Goal: Task Accomplishment & Management: Complete application form

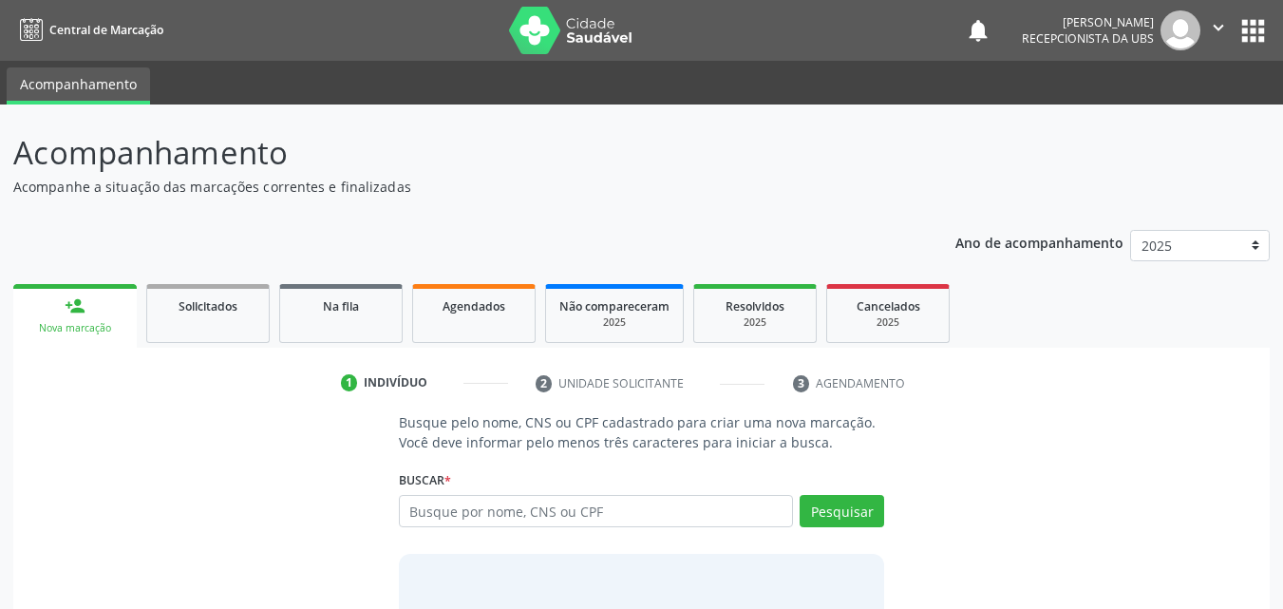
click at [479, 517] on input "text" at bounding box center [596, 511] width 395 height 32
click at [465, 309] on span "Agendados" at bounding box center [474, 306] width 63 height 16
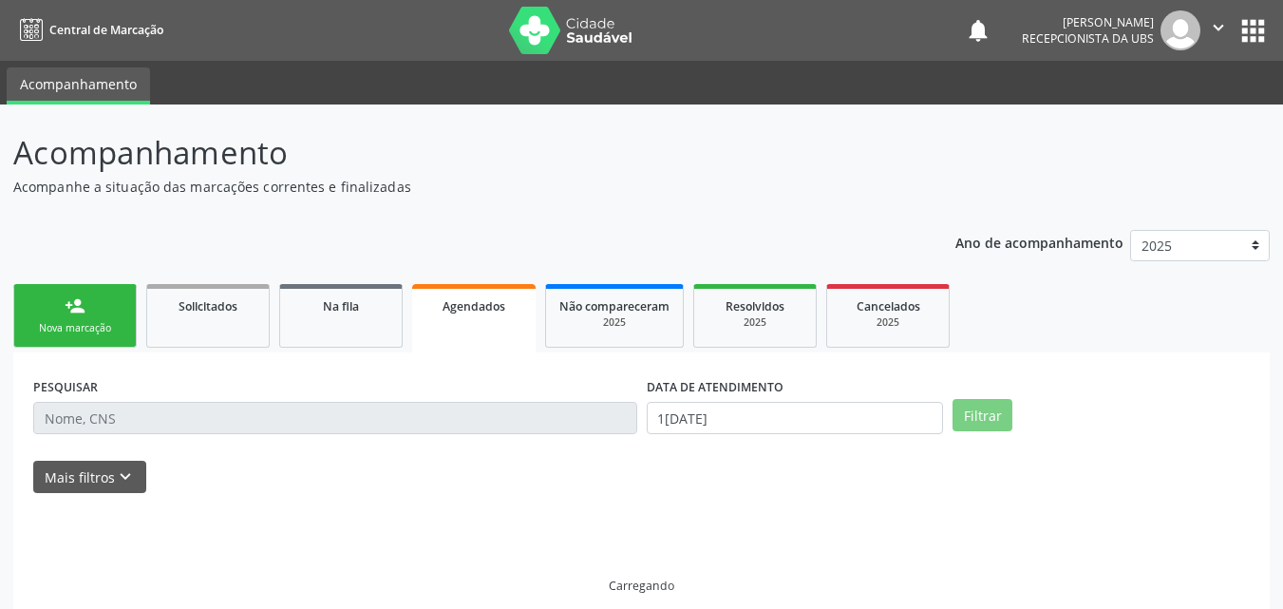
click at [465, 309] on span "Agendados" at bounding box center [474, 306] width 63 height 16
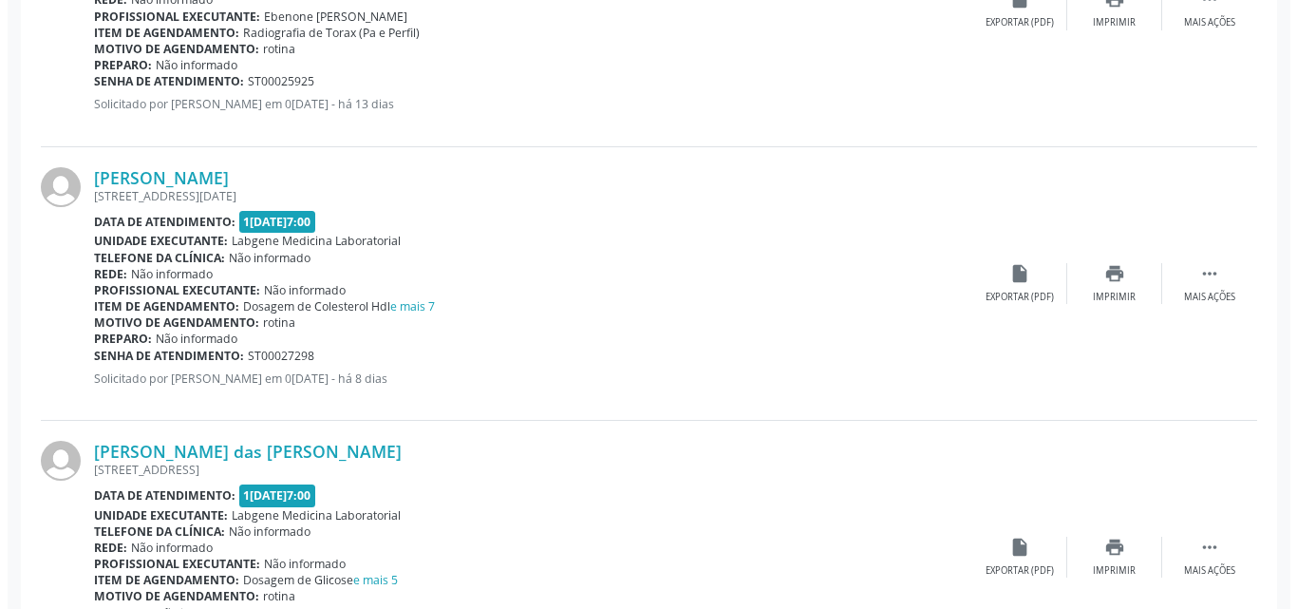
scroll to position [987, 0]
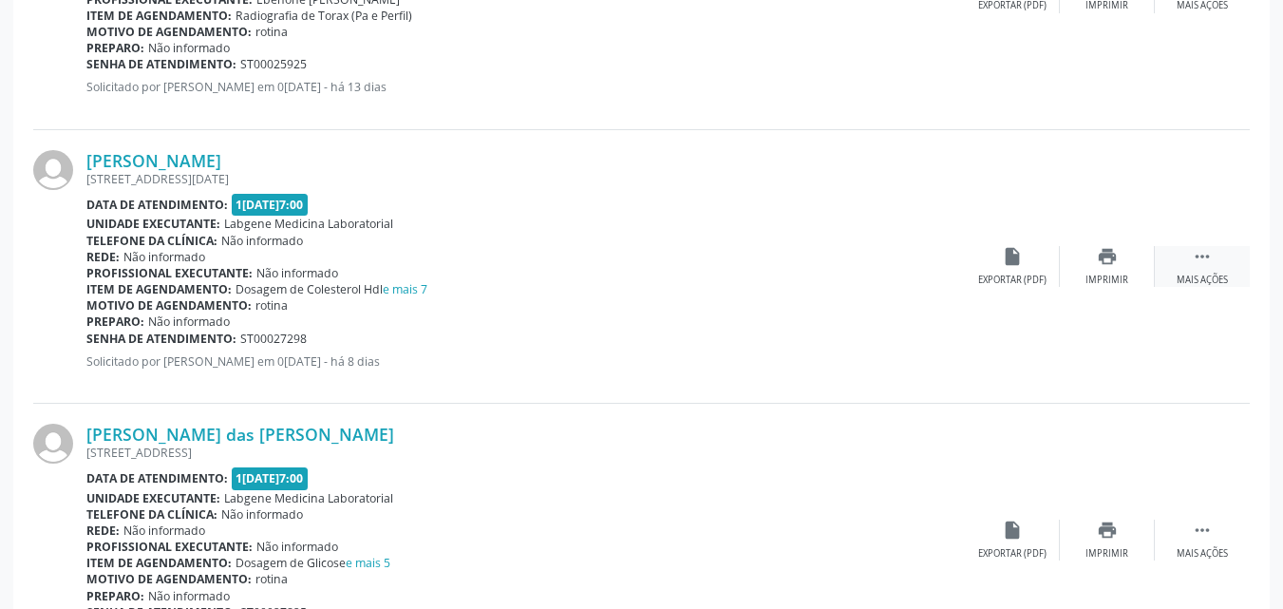
click at [1196, 257] on icon "" at bounding box center [1202, 256] width 21 height 21
click at [1006, 268] on div "cancel Cancelar" at bounding box center [1012, 266] width 95 height 41
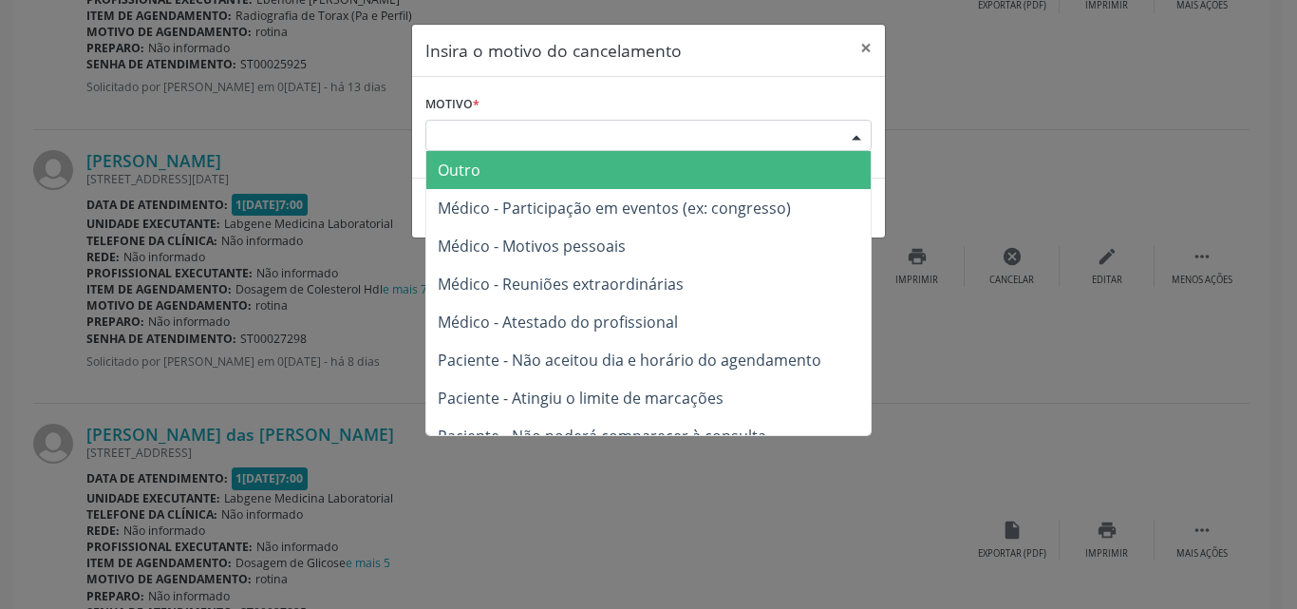
click at [595, 129] on div "Escolha o motivo" at bounding box center [648, 136] width 446 height 32
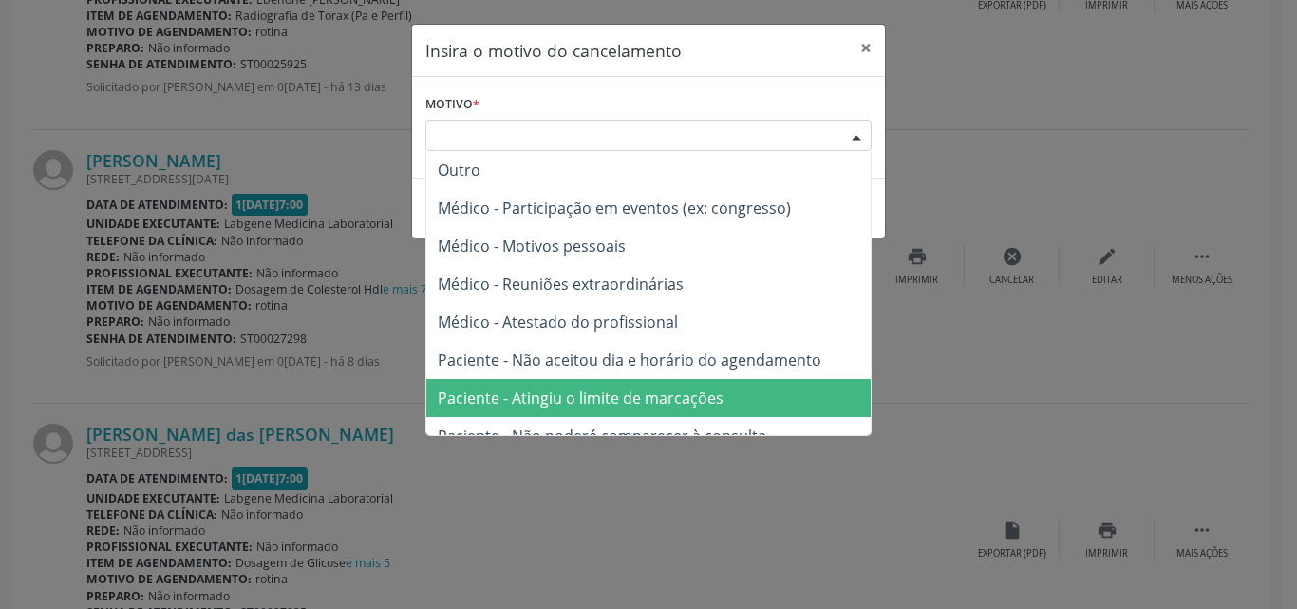
scroll to position [96, 0]
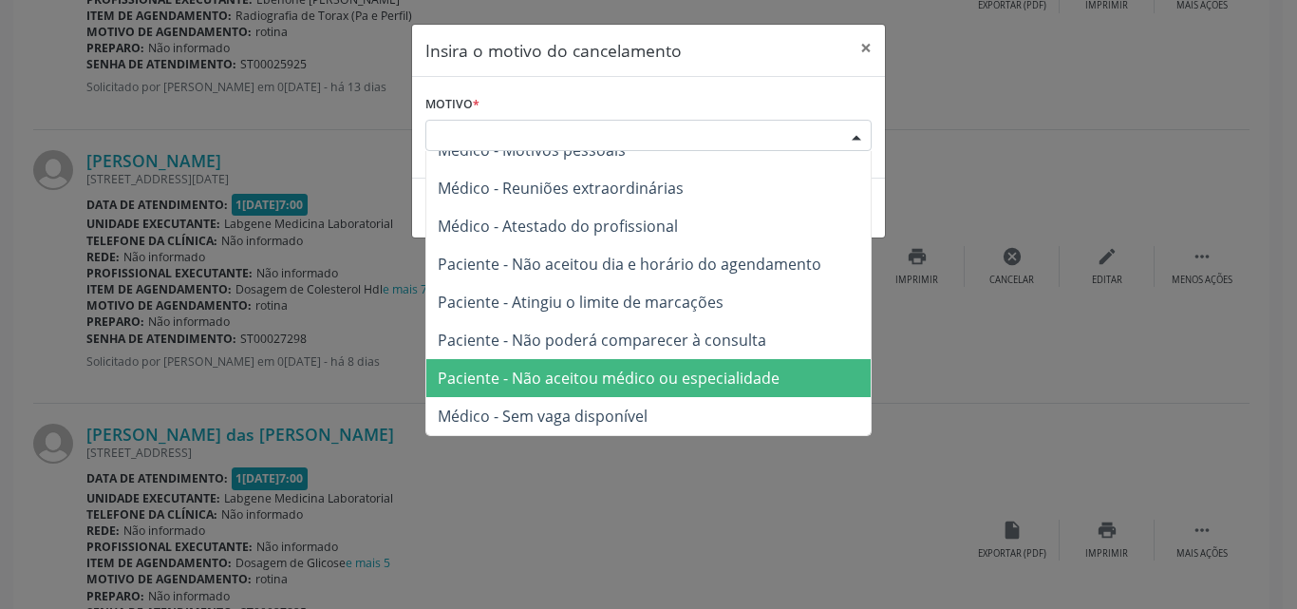
click at [761, 375] on span "Paciente - Não aceitou médico ou especialidade" at bounding box center [609, 378] width 342 height 21
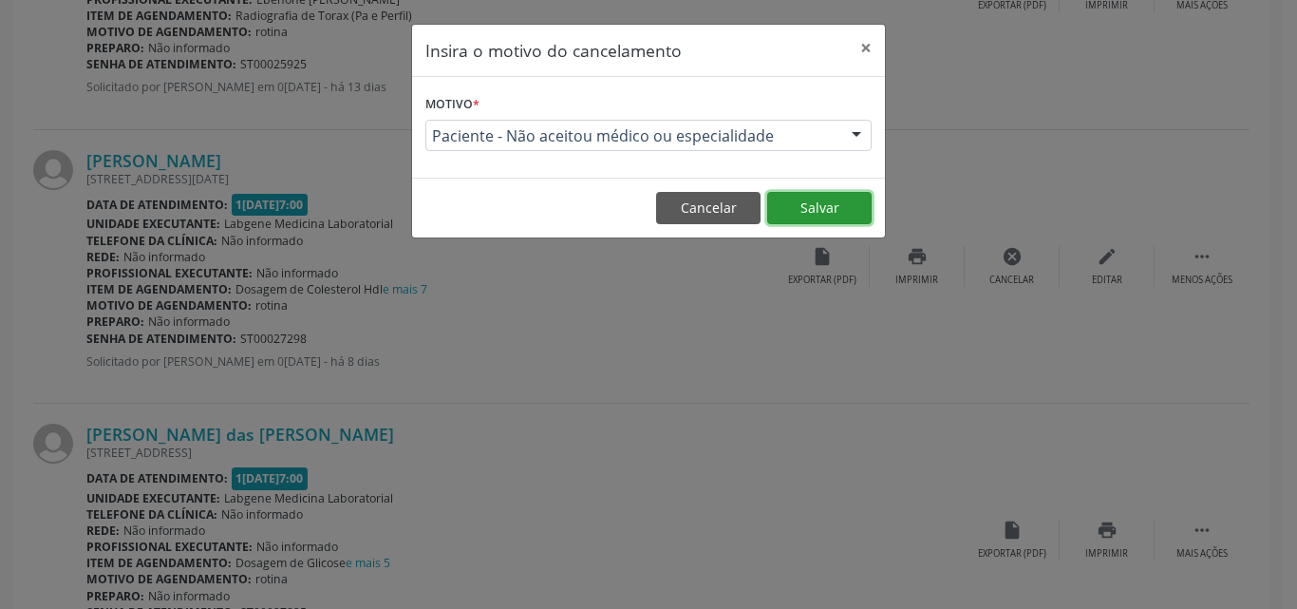
click at [829, 203] on button "Salvar" at bounding box center [819, 208] width 104 height 32
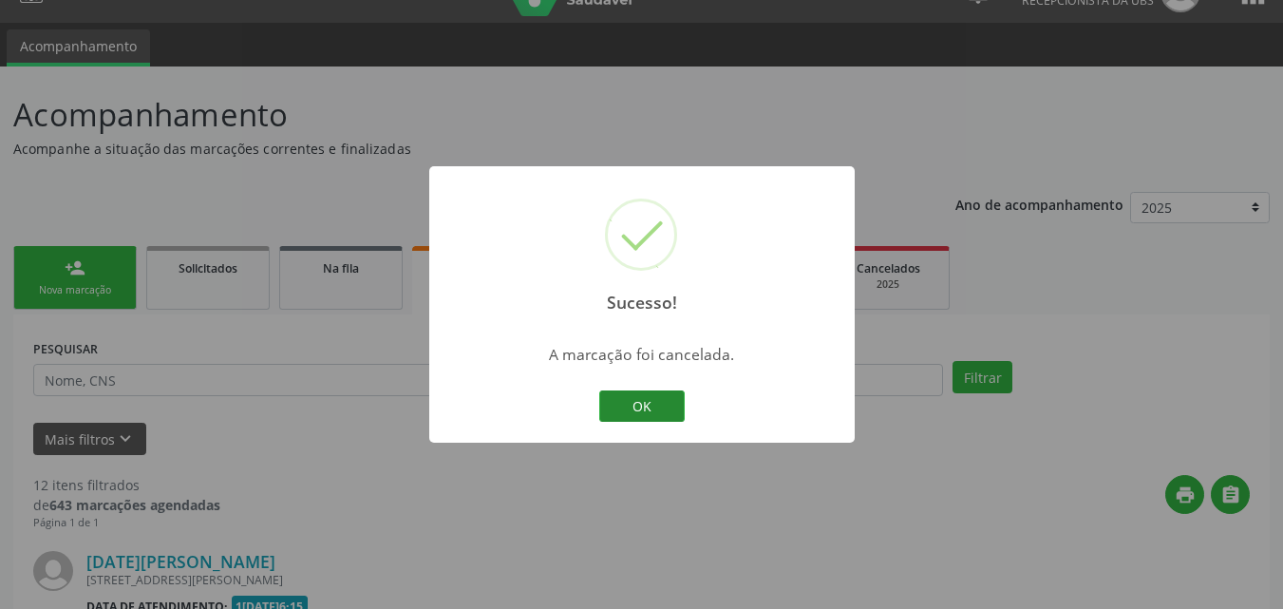
scroll to position [987, 0]
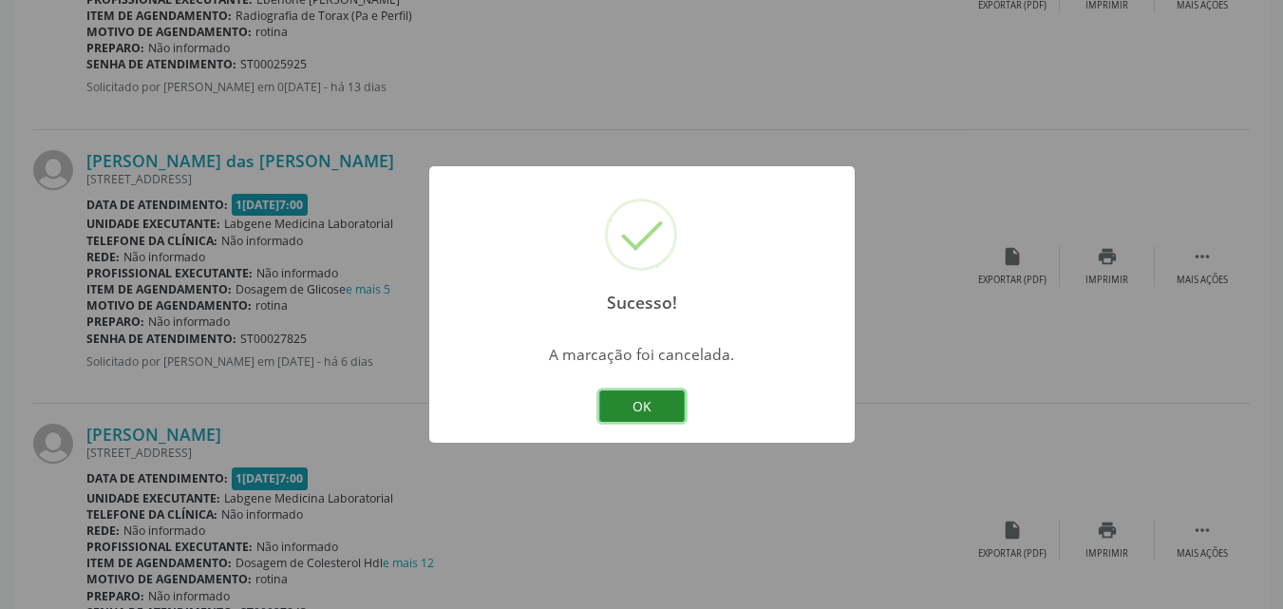
click at [635, 416] on button "OK" at bounding box center [641, 406] width 85 height 32
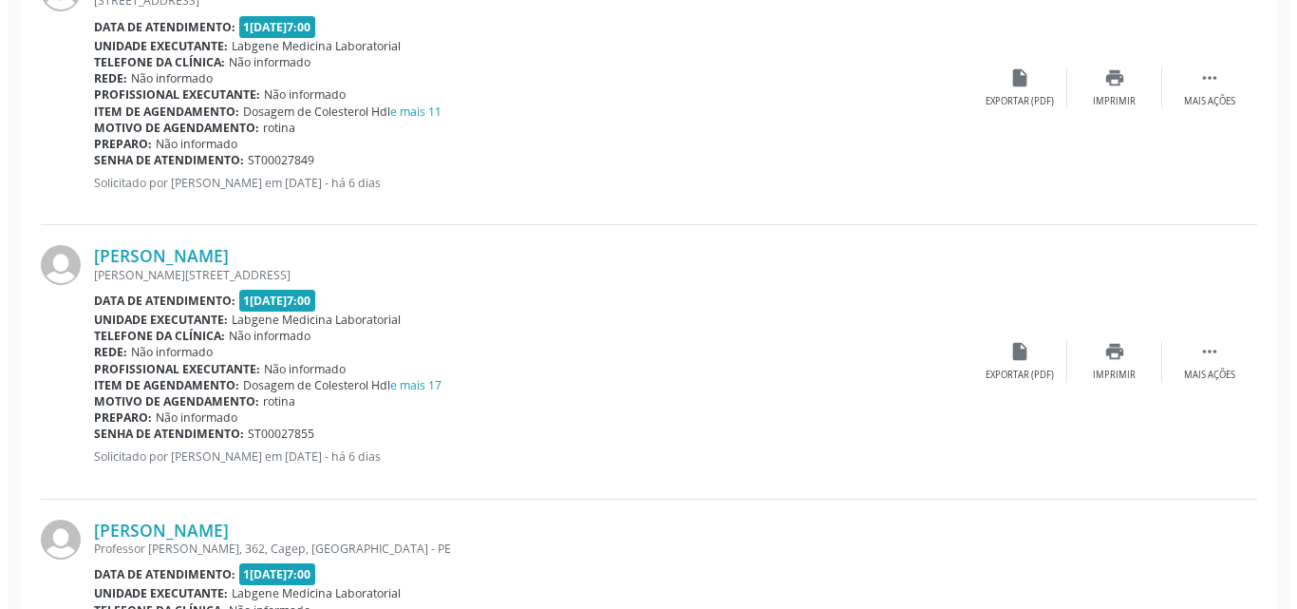
scroll to position [1746, 0]
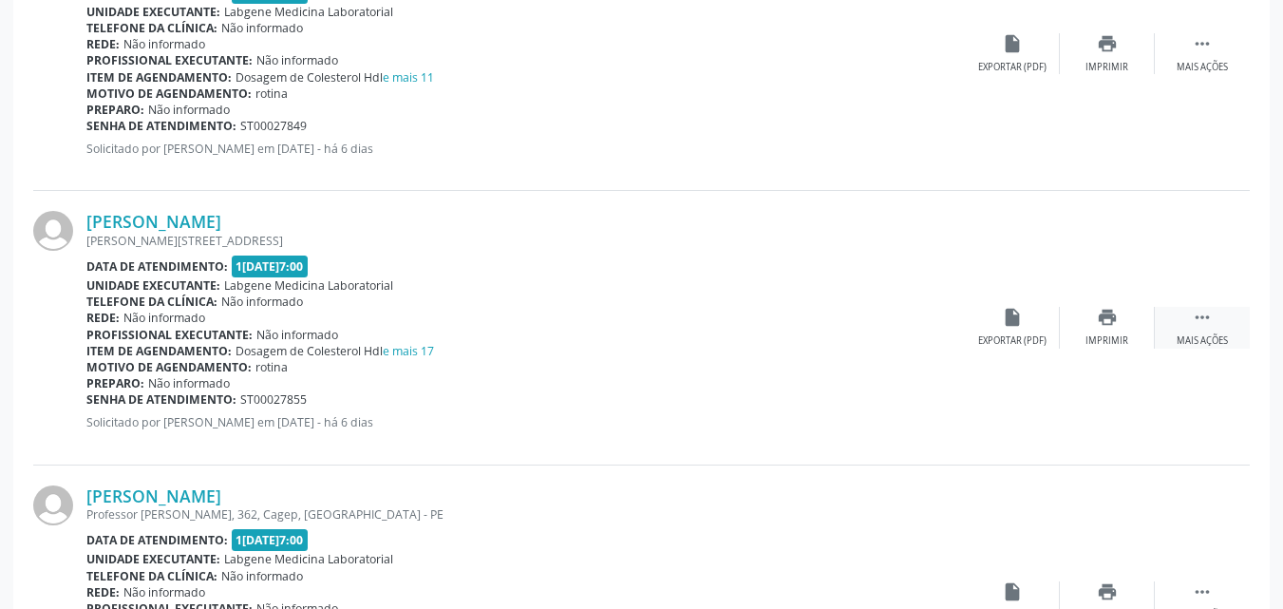
click at [1197, 318] on icon "" at bounding box center [1202, 317] width 21 height 21
click at [1024, 334] on div "Cancelar" at bounding box center [1012, 340] width 45 height 13
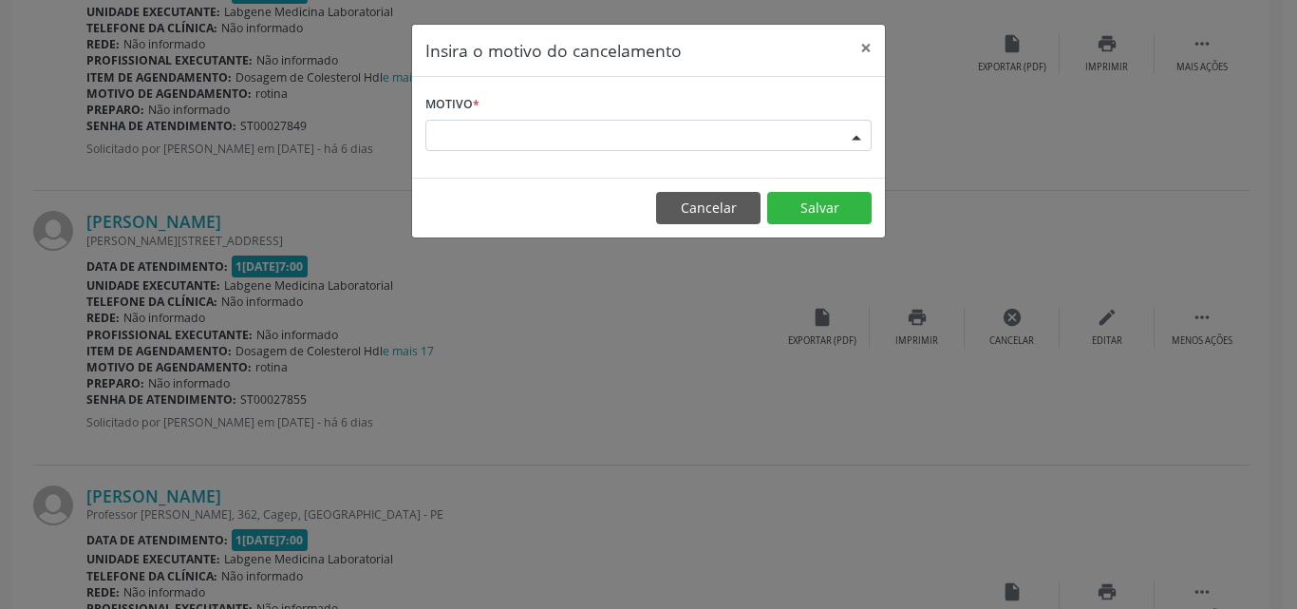
click at [707, 125] on div "Escolha o motivo" at bounding box center [648, 136] width 446 height 32
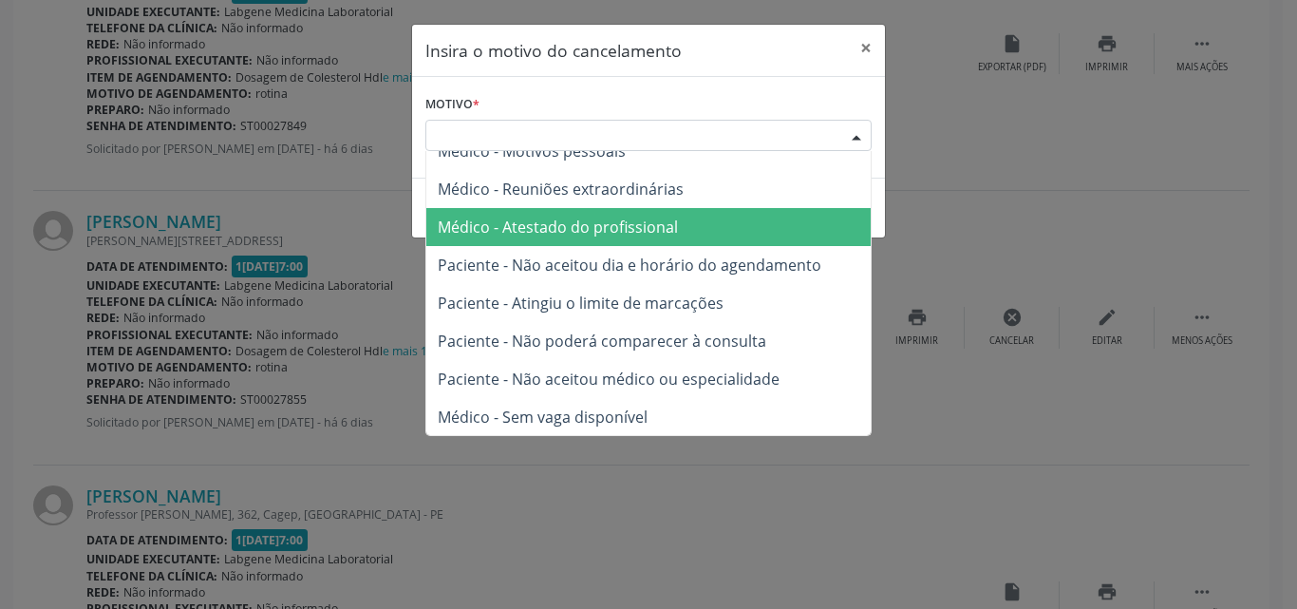
scroll to position [96, 0]
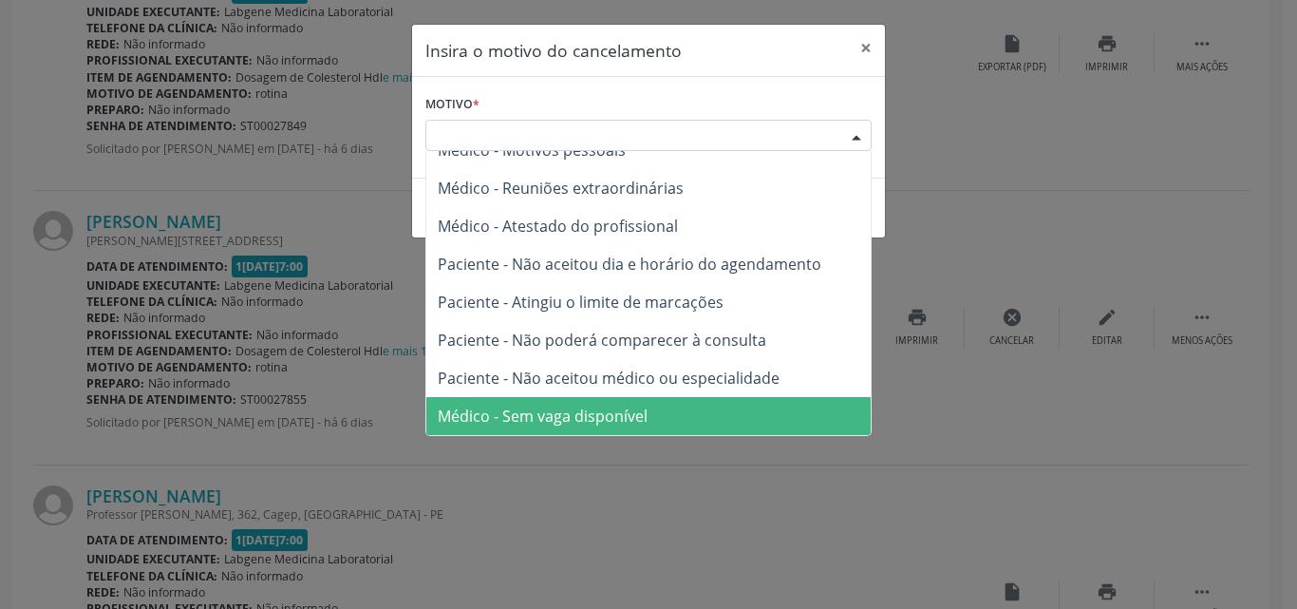
click at [648, 421] on span "Médico - Sem vaga disponível" at bounding box center [648, 416] width 444 height 38
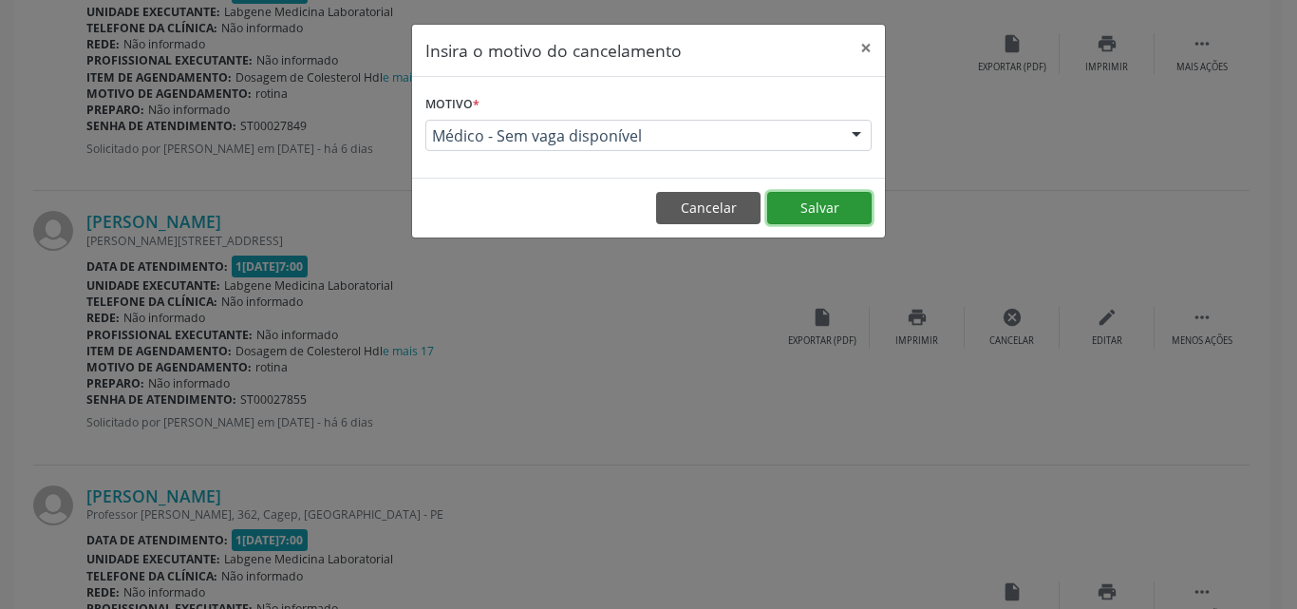
click at [843, 222] on button "Salvar" at bounding box center [819, 208] width 104 height 32
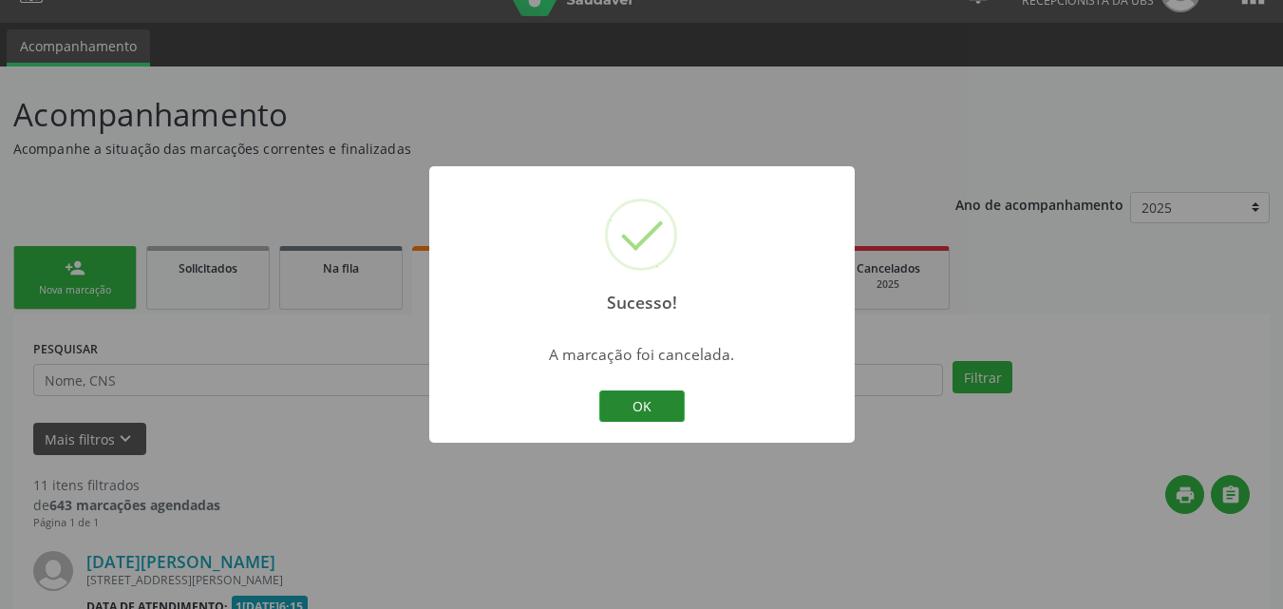
scroll to position [1746, 0]
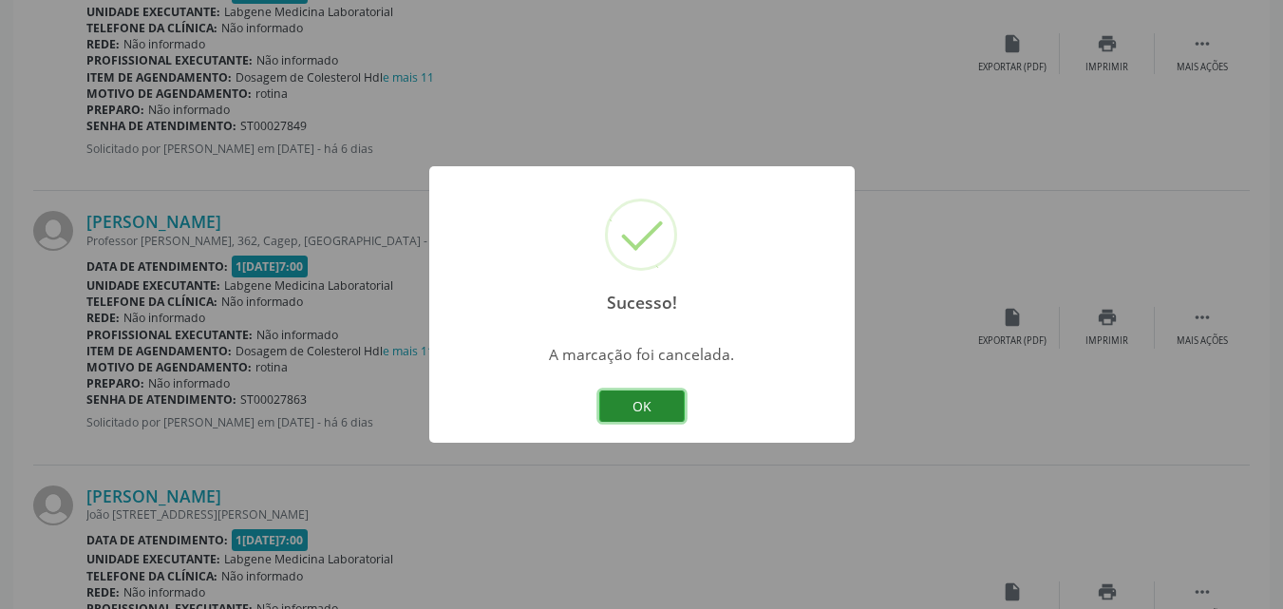
click at [658, 397] on button "OK" at bounding box center [641, 406] width 85 height 32
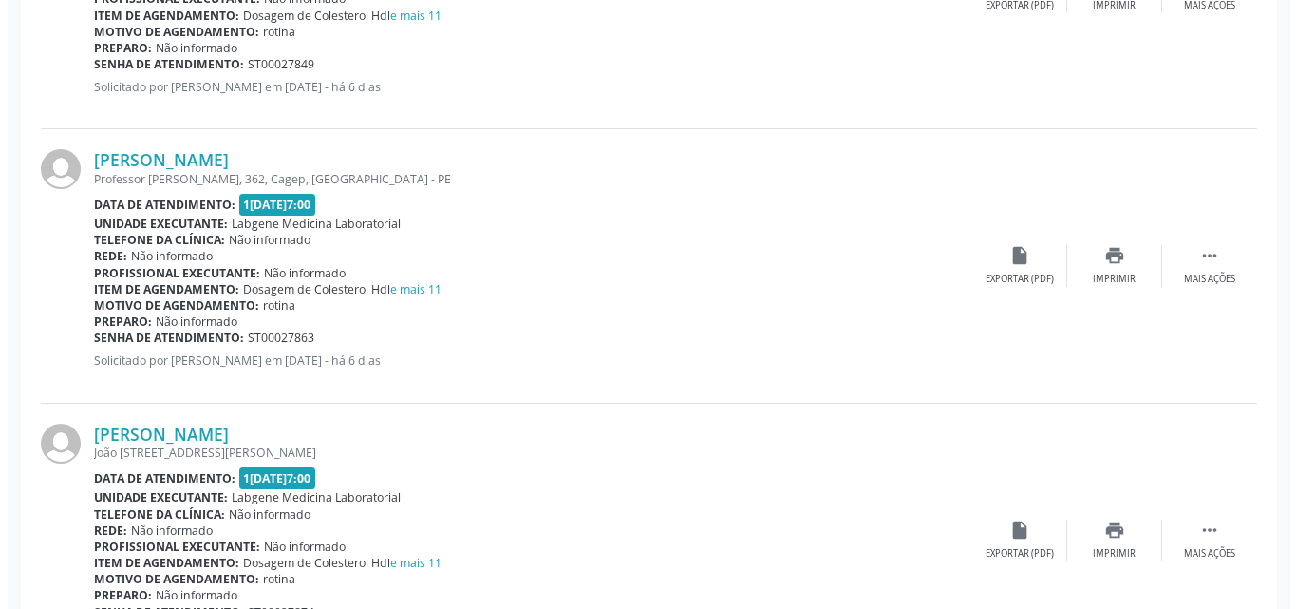
scroll to position [1936, 0]
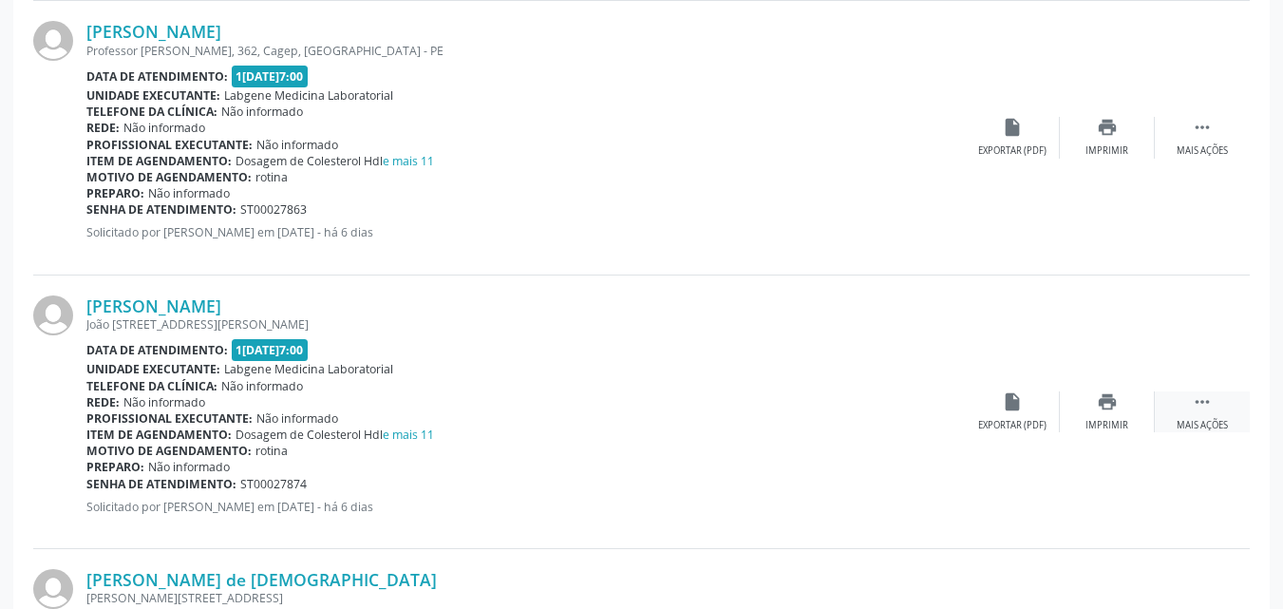
click at [1167, 397] on div " Mais ações" at bounding box center [1202, 411] width 95 height 41
click at [1037, 400] on div "cancel Cancelar" at bounding box center [1012, 411] width 95 height 41
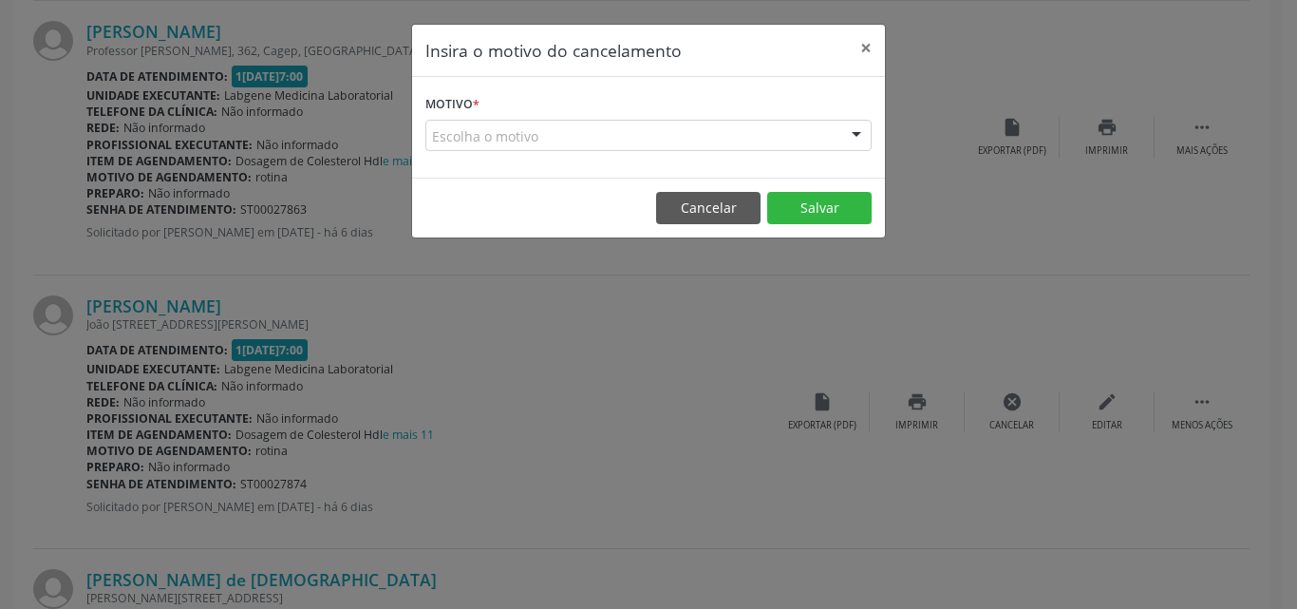
click at [707, 132] on div "Escolha o motivo" at bounding box center [648, 136] width 446 height 32
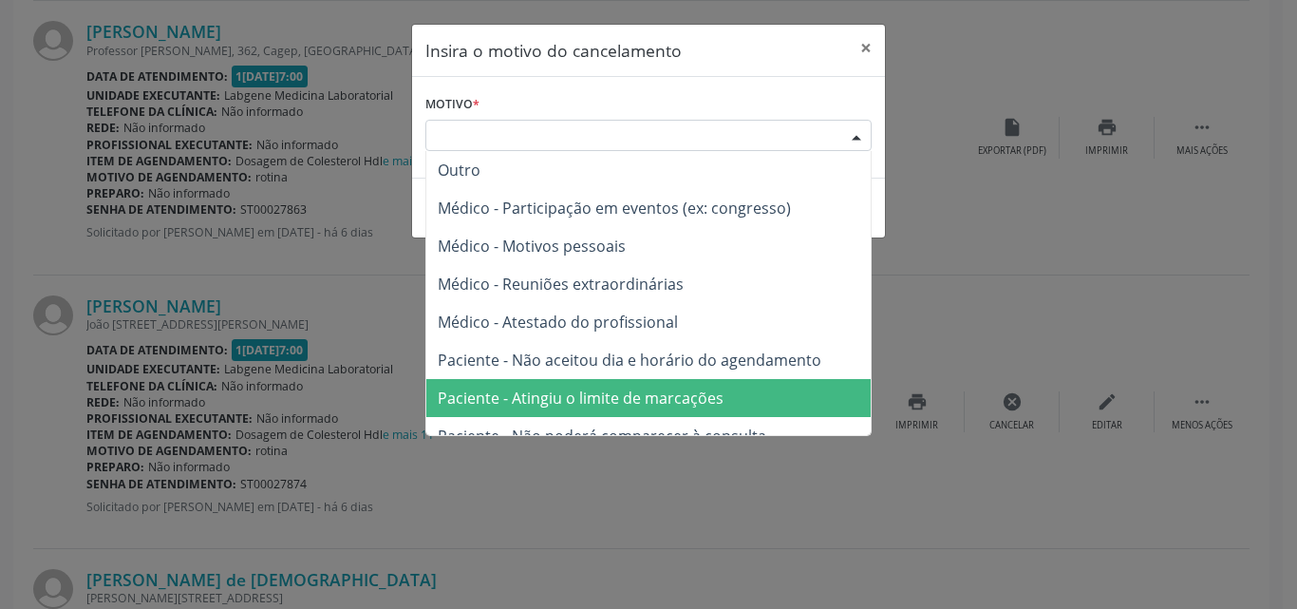
click at [648, 396] on span "Paciente - Atingiu o limite de marcações" at bounding box center [581, 397] width 286 height 21
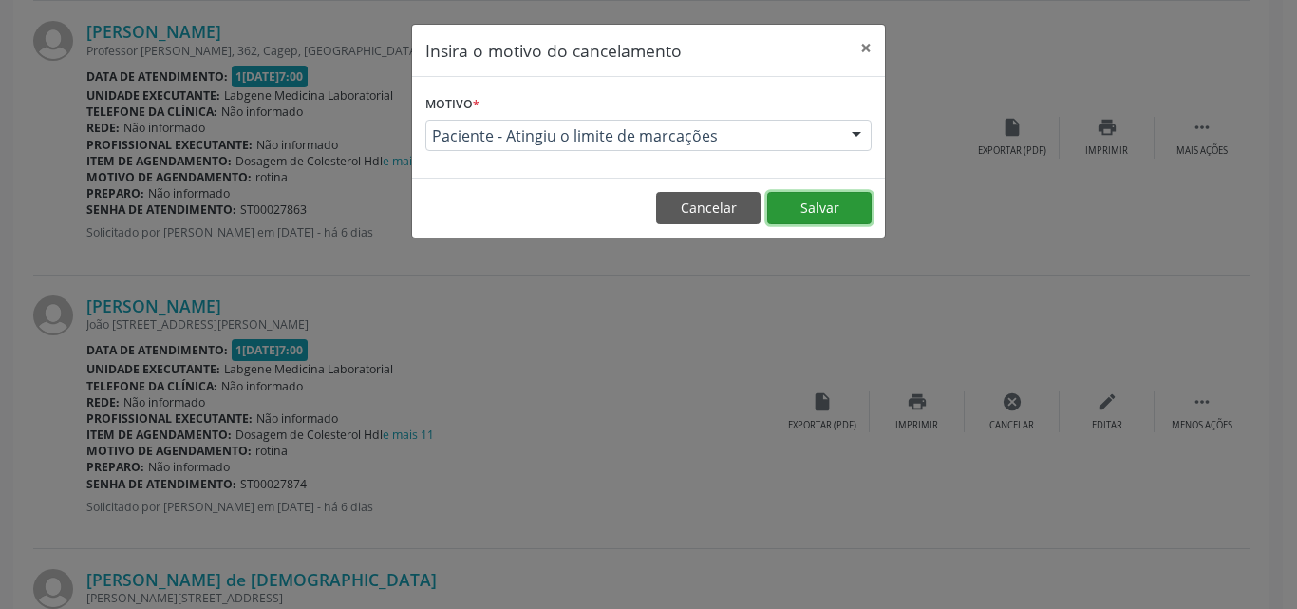
click at [786, 213] on button "Salvar" at bounding box center [819, 208] width 104 height 32
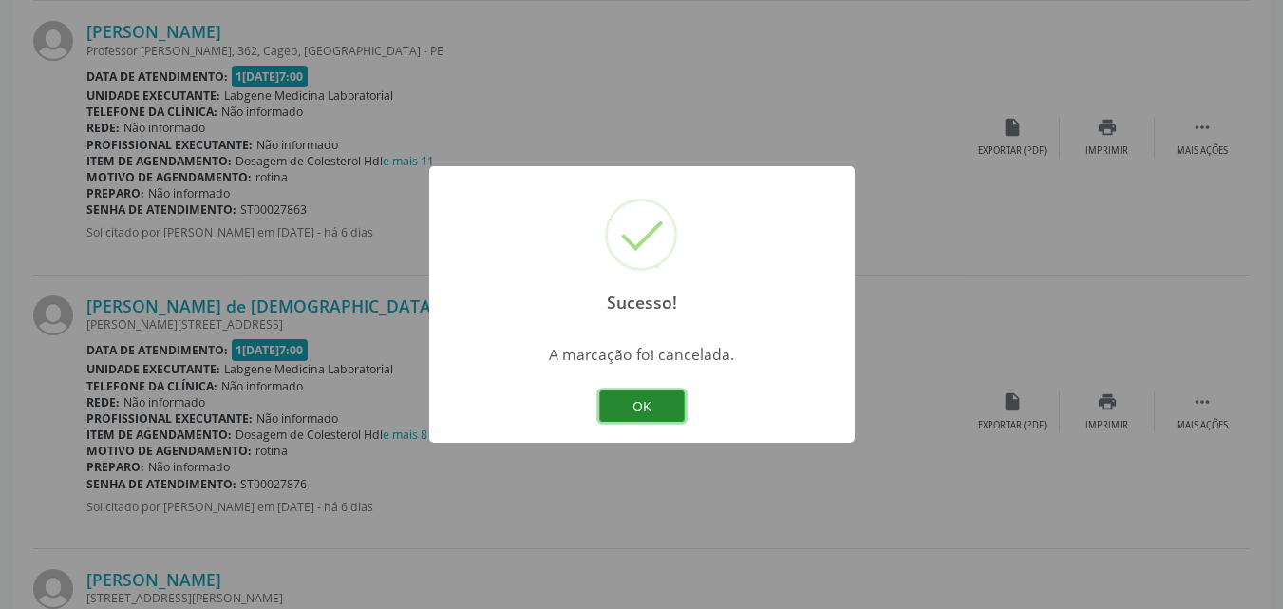
click at [646, 397] on button "OK" at bounding box center [641, 406] width 85 height 32
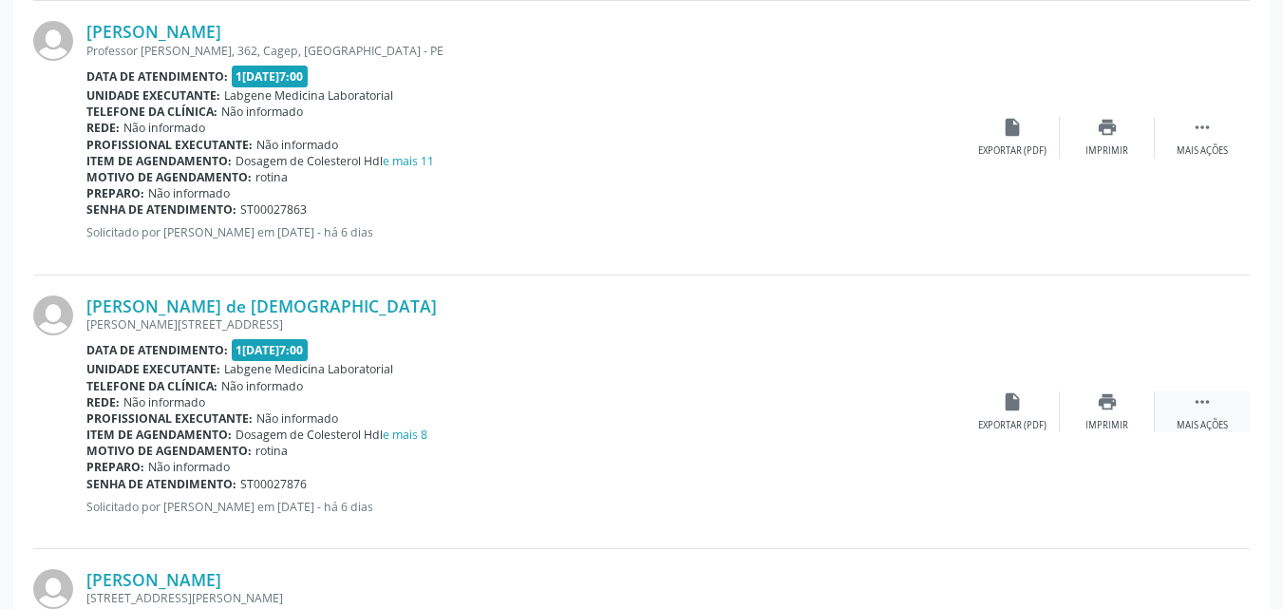
click at [1192, 405] on icon "" at bounding box center [1202, 401] width 21 height 21
click at [990, 402] on div "cancel Cancelar" at bounding box center [1012, 411] width 95 height 41
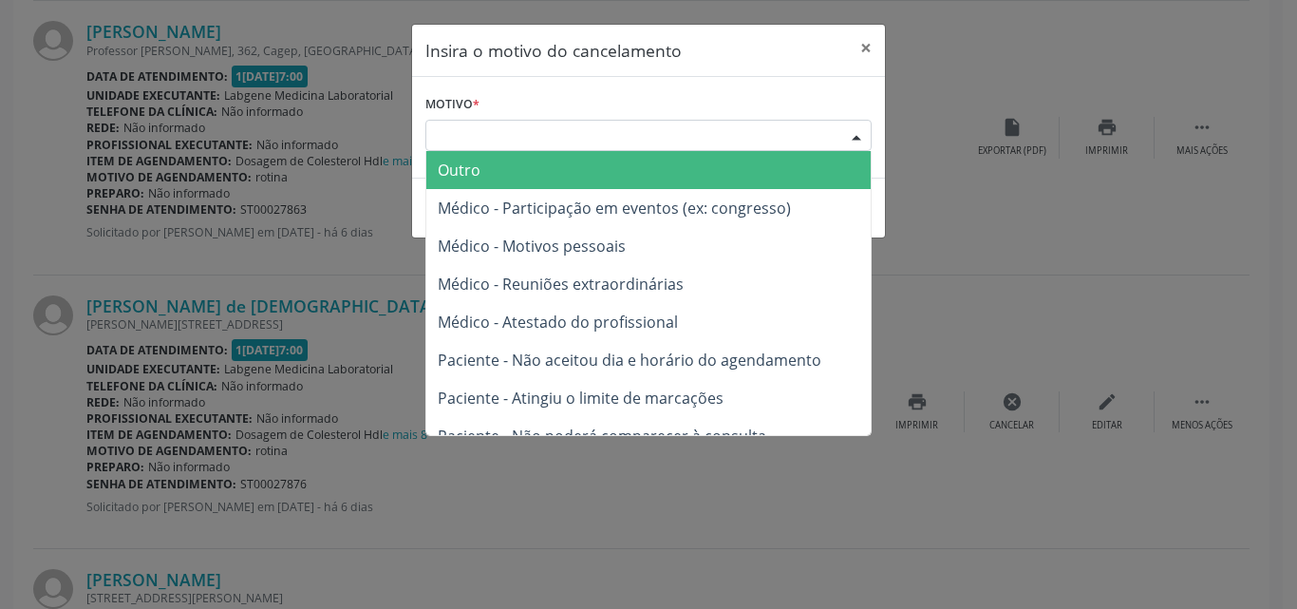
click at [673, 135] on div "Escolha o motivo" at bounding box center [648, 136] width 446 height 32
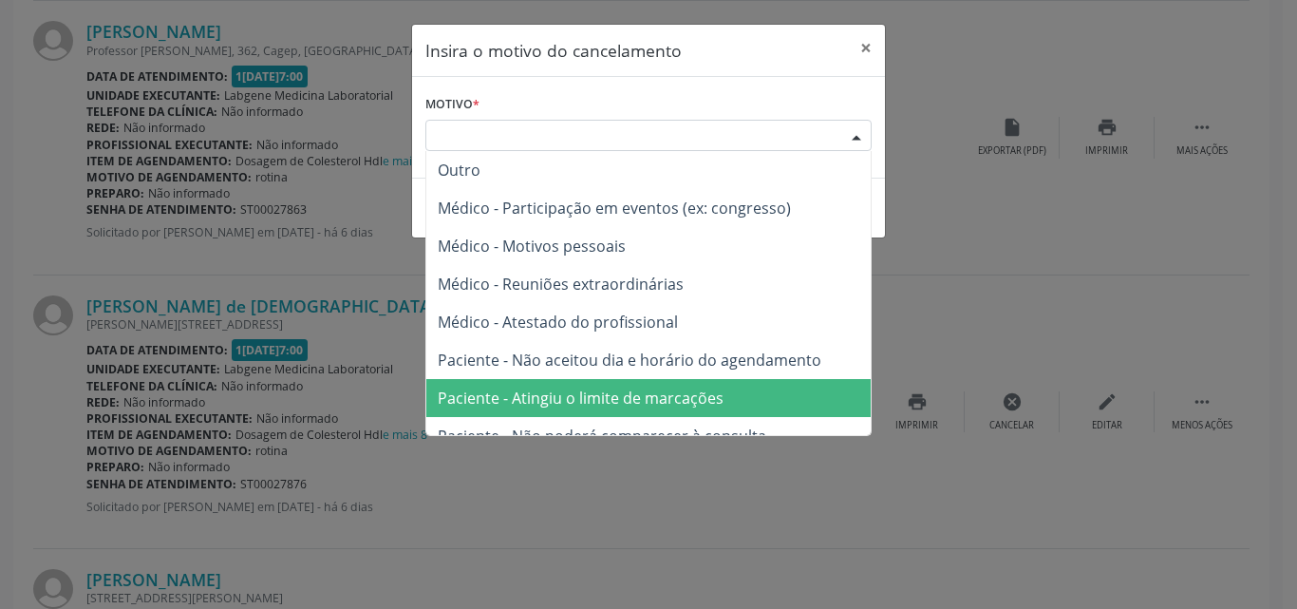
click at [665, 389] on span "Paciente - Atingiu o limite de marcações" at bounding box center [581, 397] width 286 height 21
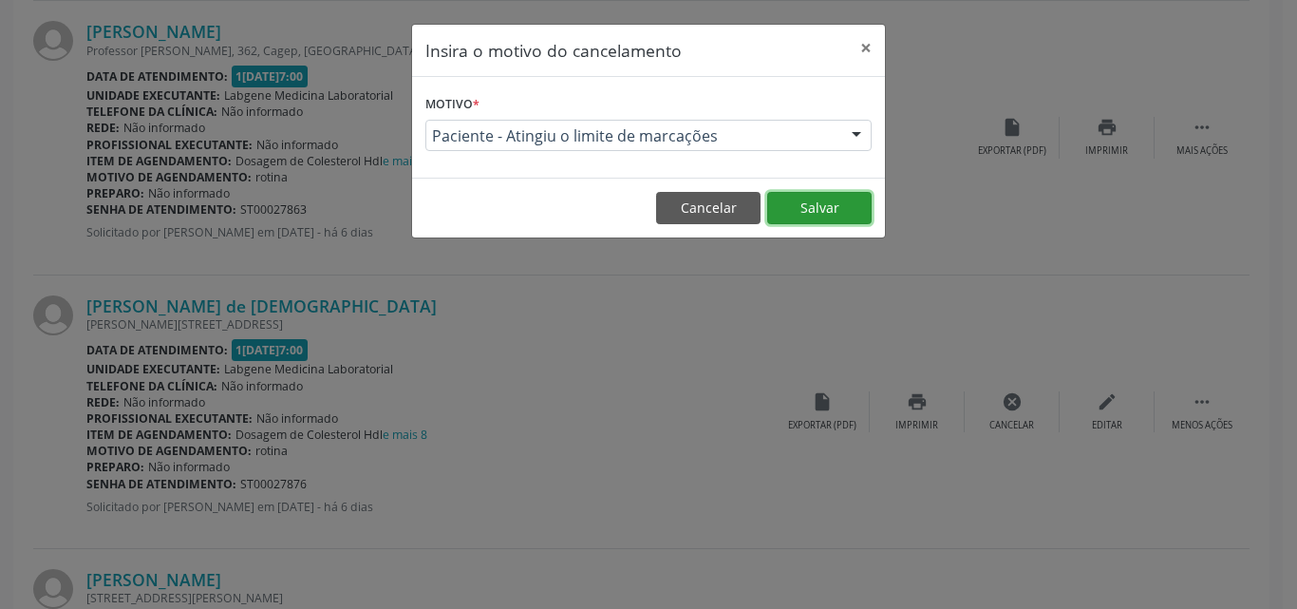
click at [773, 212] on button "Salvar" at bounding box center [819, 208] width 104 height 32
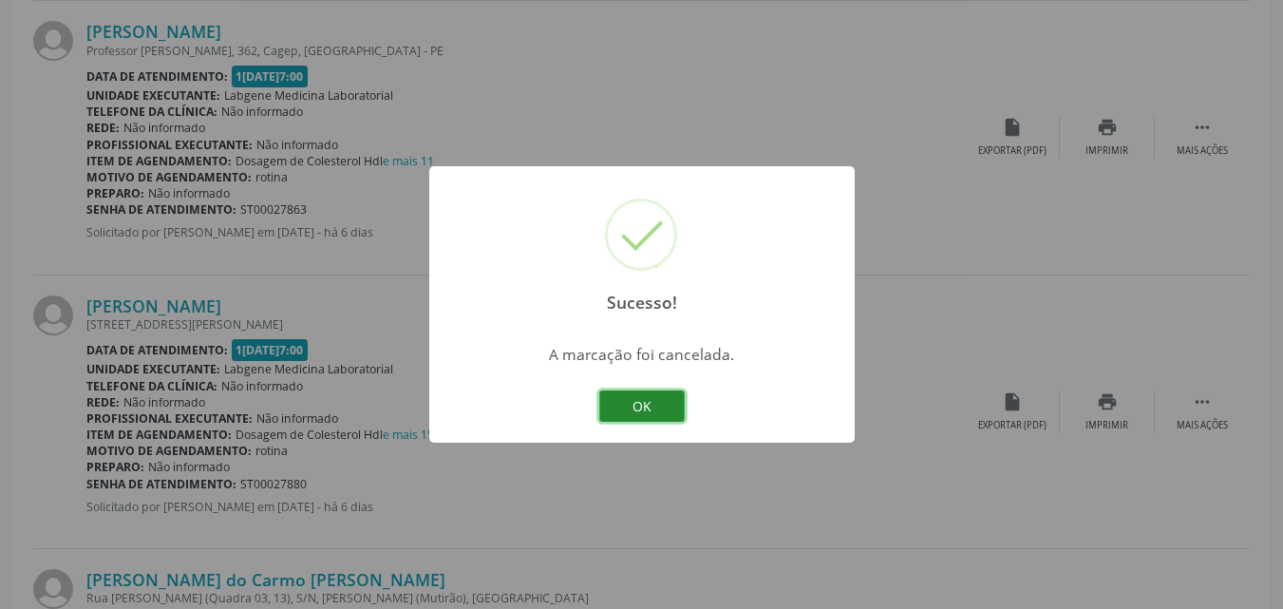
click at [648, 393] on button "OK" at bounding box center [641, 406] width 85 height 32
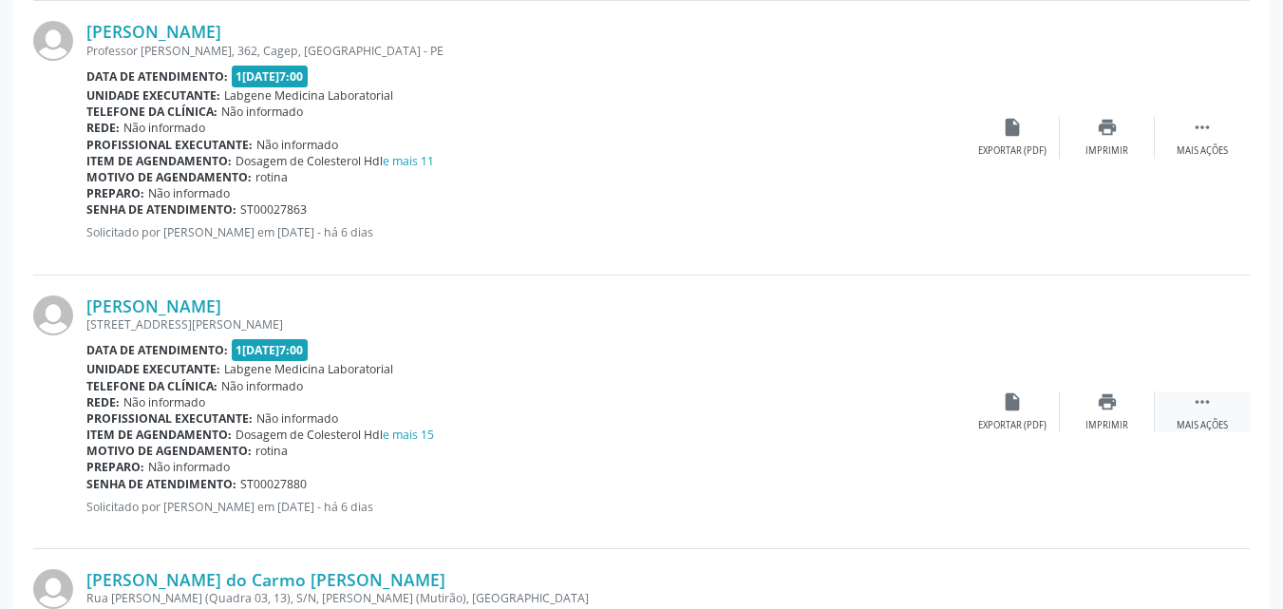
click at [1202, 409] on icon "" at bounding box center [1202, 401] width 21 height 21
click at [1016, 409] on icon "cancel" at bounding box center [1012, 401] width 21 height 21
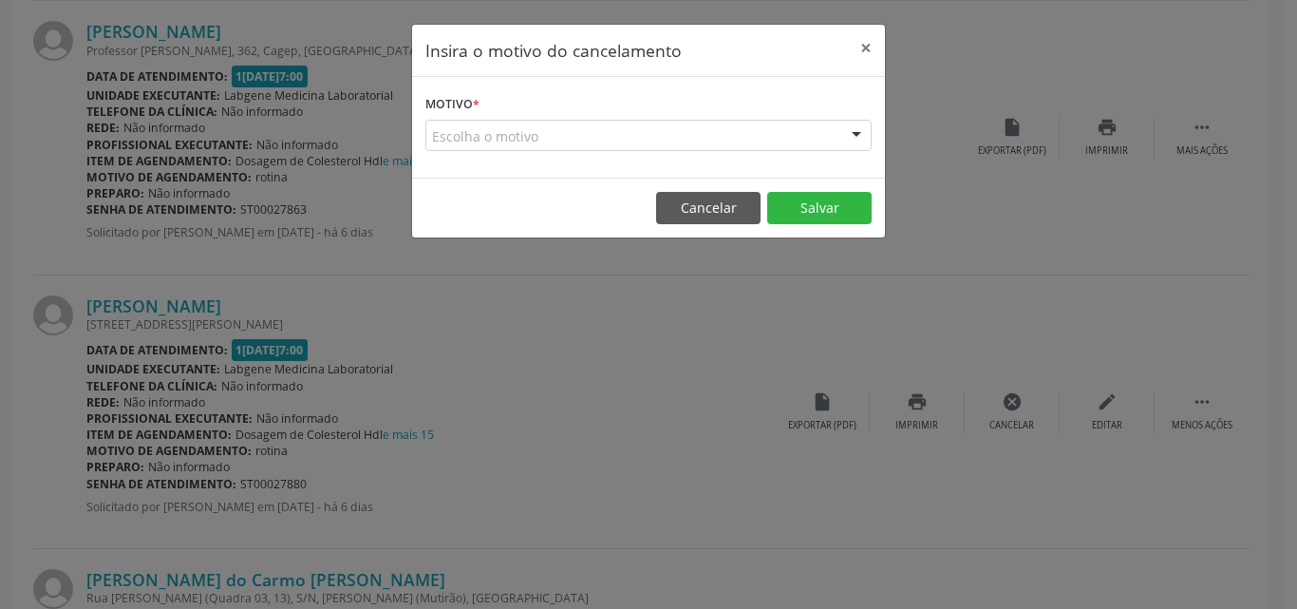
click at [729, 139] on div "Escolha o motivo" at bounding box center [648, 136] width 446 height 32
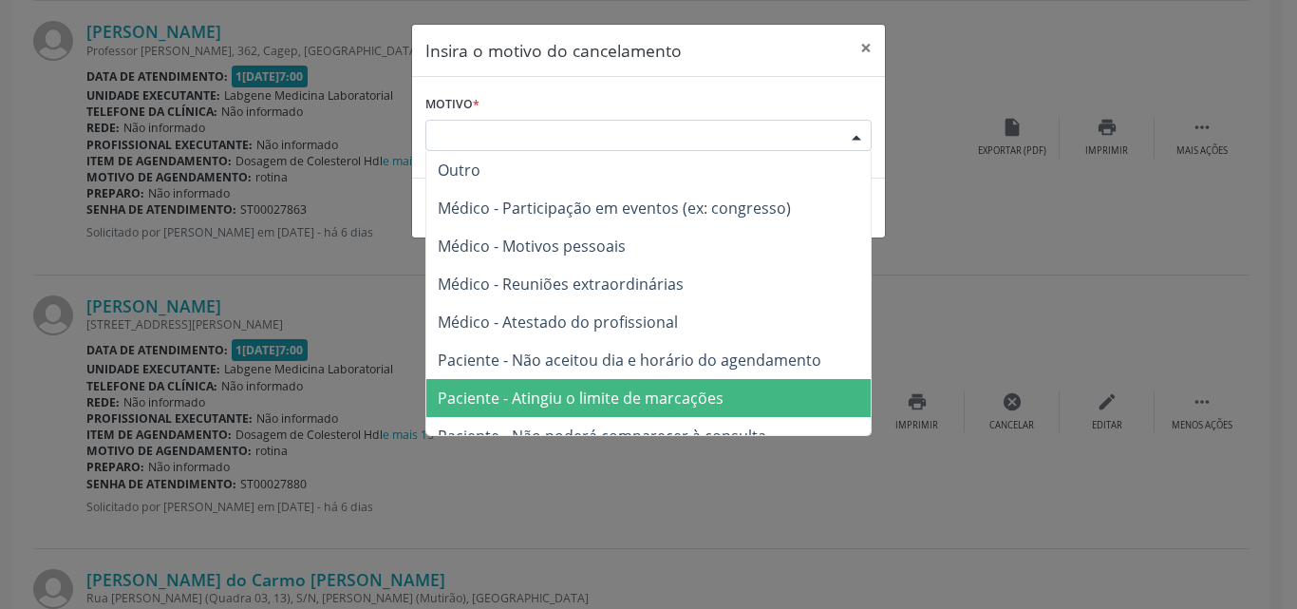
click at [712, 386] on span "Paciente - Atingiu o limite de marcações" at bounding box center [648, 398] width 444 height 38
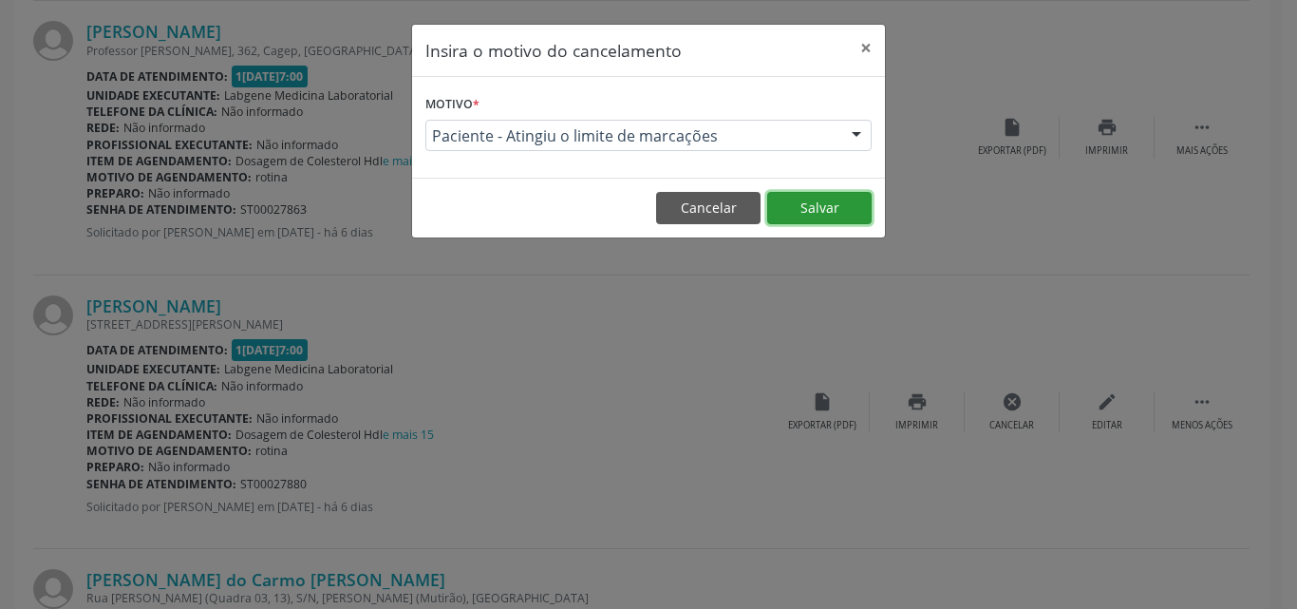
click at [781, 199] on button "Salvar" at bounding box center [819, 208] width 104 height 32
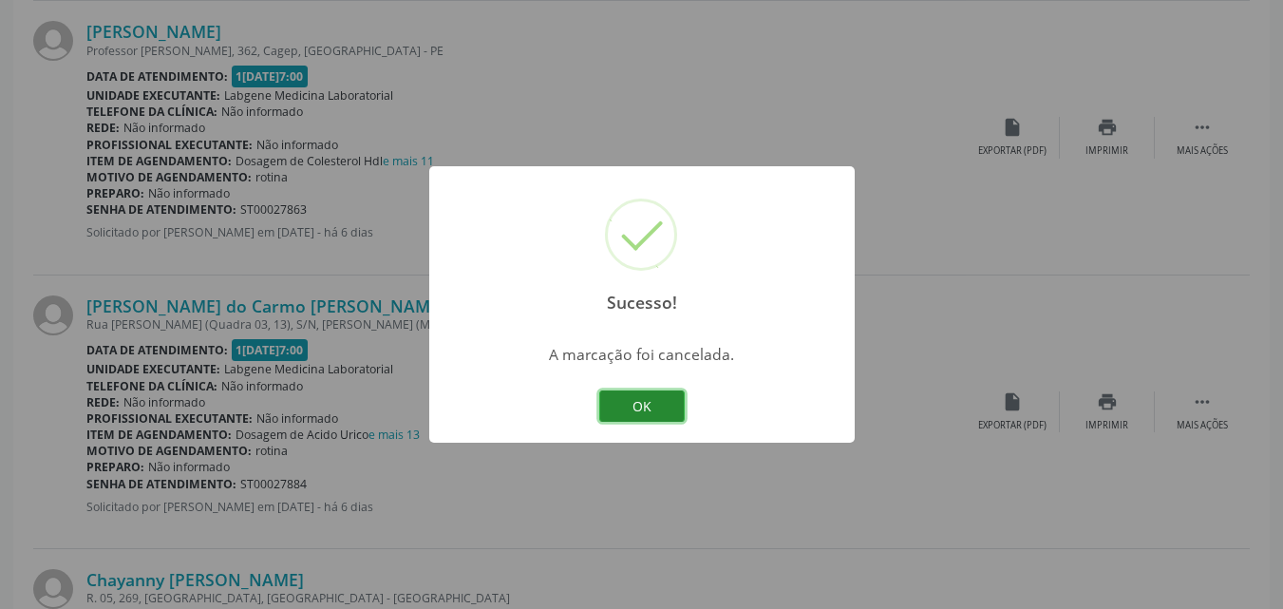
click at [643, 414] on button "OK" at bounding box center [641, 406] width 85 height 32
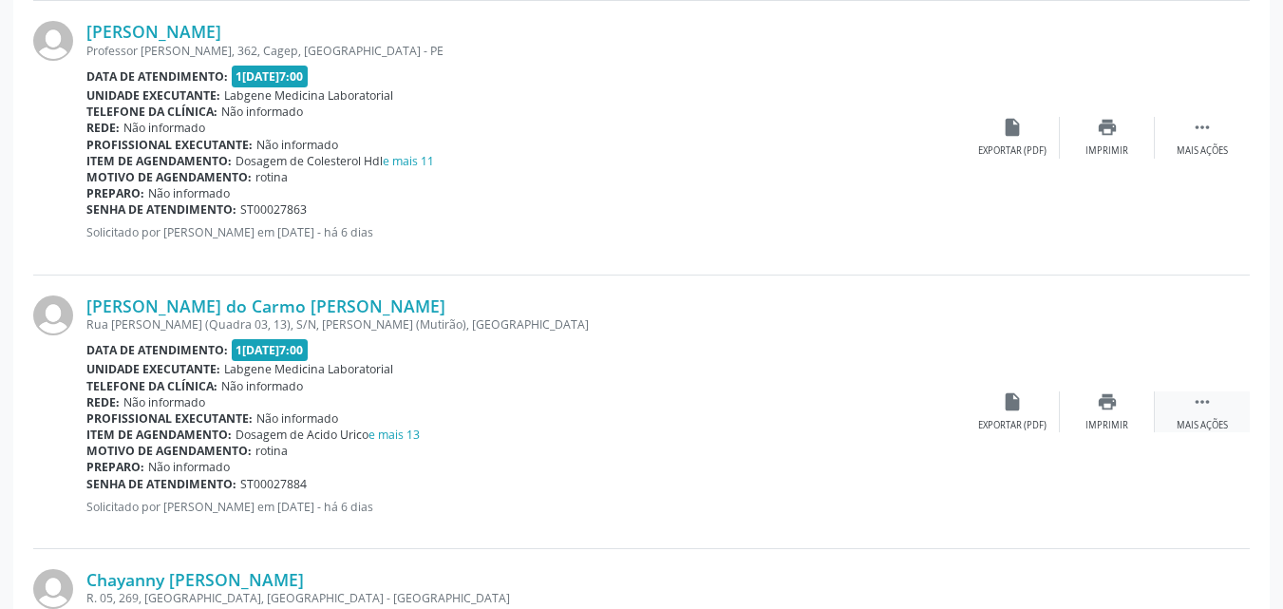
click at [1197, 399] on icon "" at bounding box center [1202, 401] width 21 height 21
click at [1027, 405] on div "cancel Cancelar" at bounding box center [1012, 411] width 95 height 41
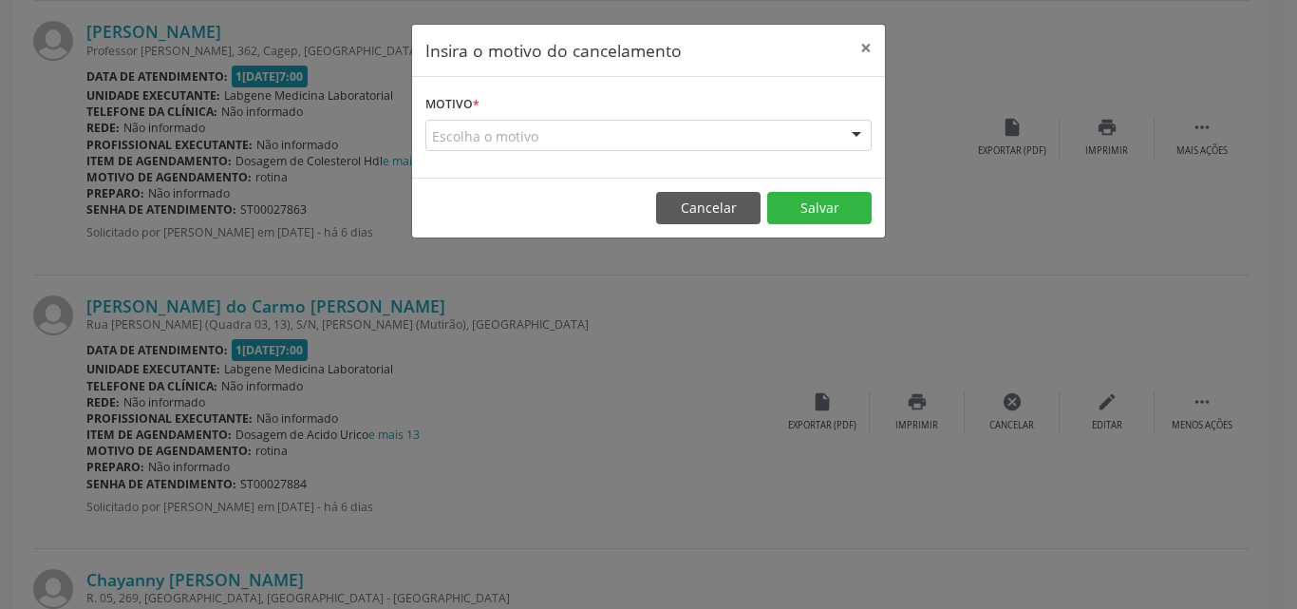
click at [780, 133] on div "Escolha o motivo" at bounding box center [648, 136] width 446 height 32
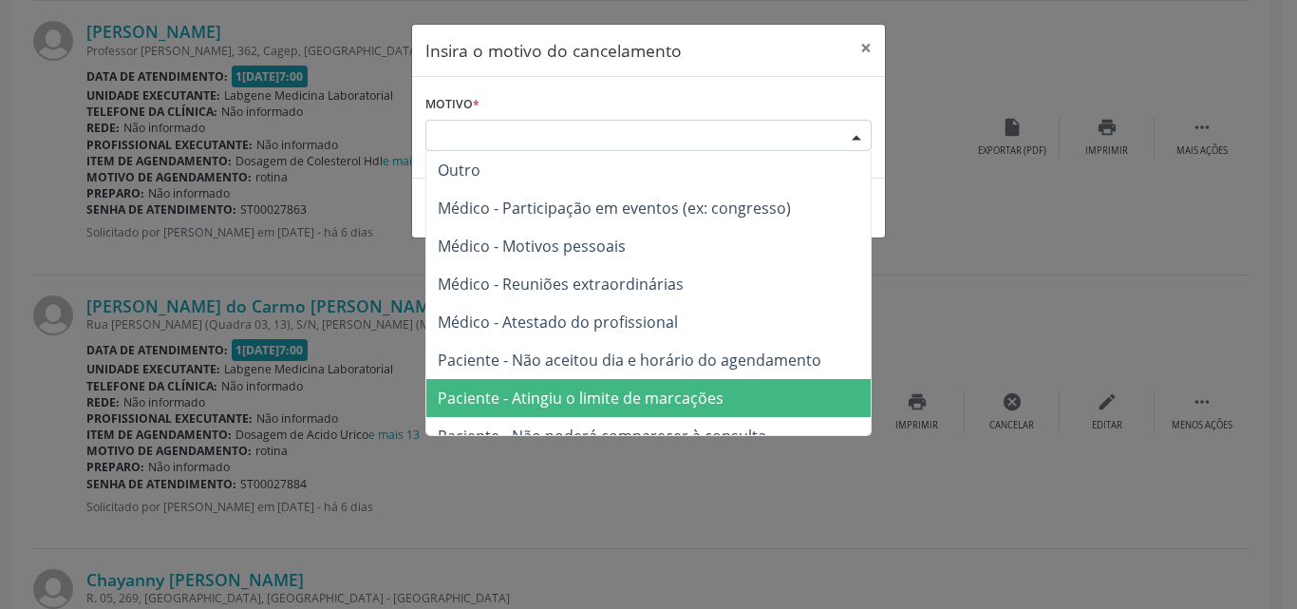
click at [715, 389] on span "Paciente - Atingiu o limite de marcações" at bounding box center [581, 397] width 286 height 21
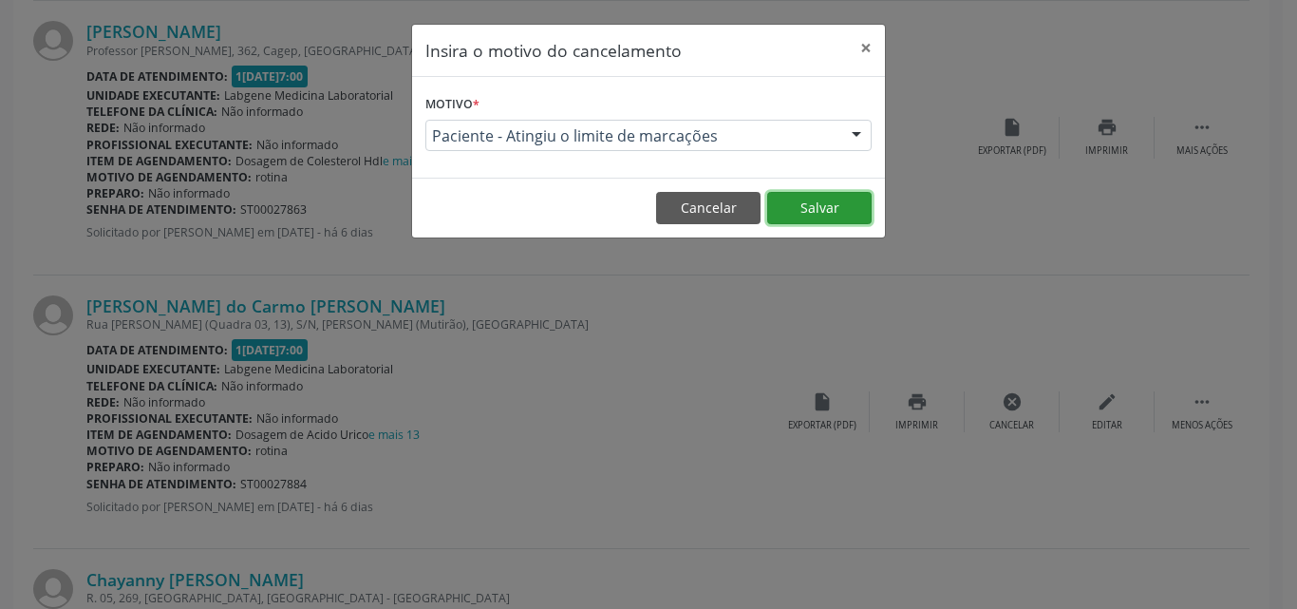
click at [781, 203] on button "Salvar" at bounding box center [819, 208] width 104 height 32
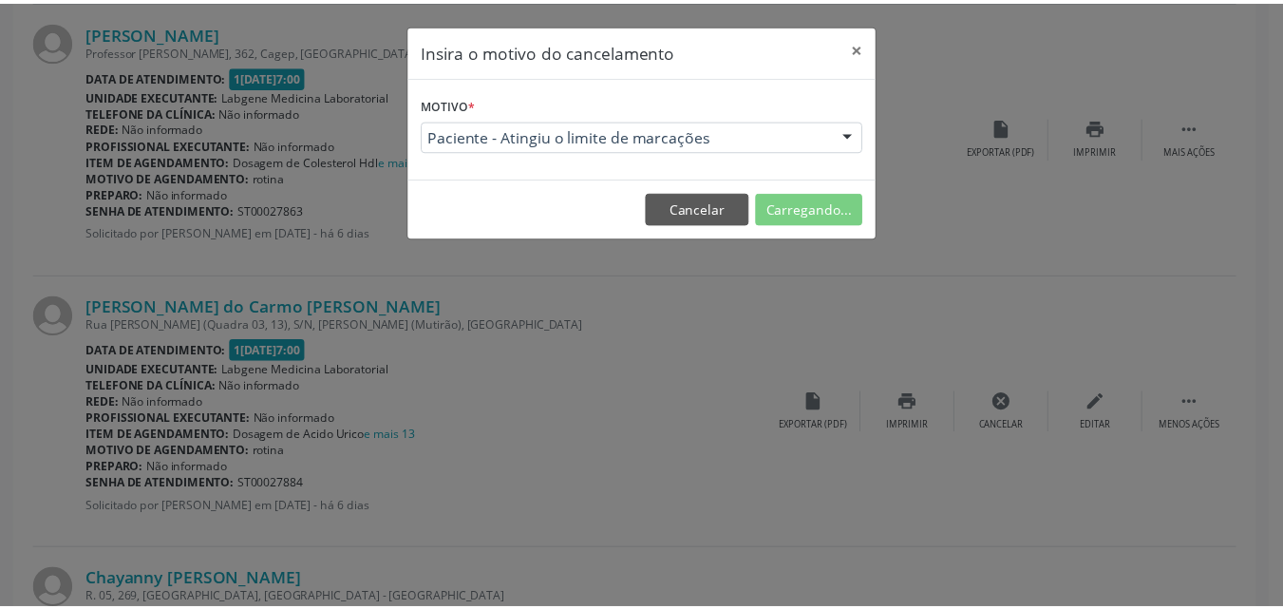
scroll to position [38, 0]
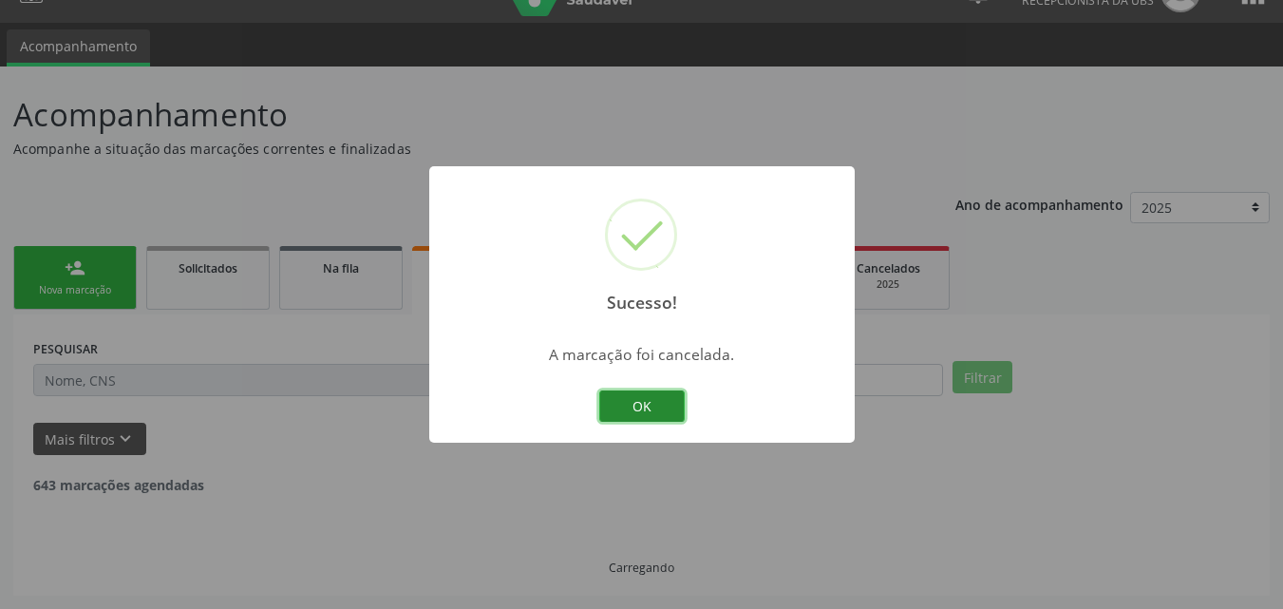
click at [669, 397] on button "OK" at bounding box center [641, 406] width 85 height 32
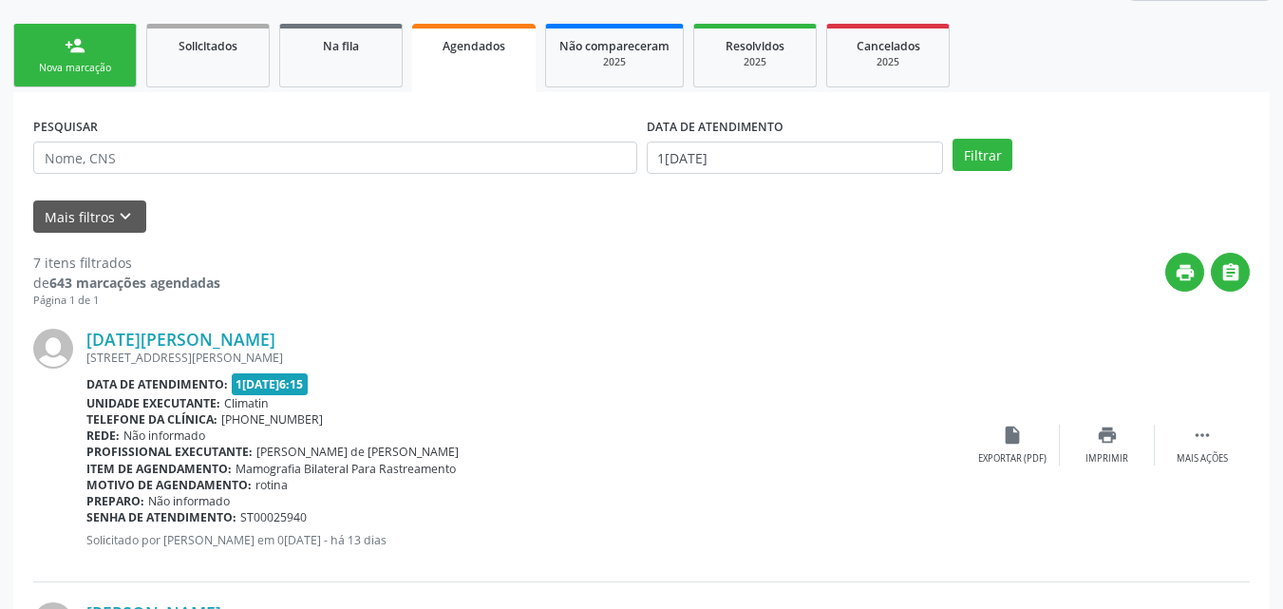
scroll to position [294, 0]
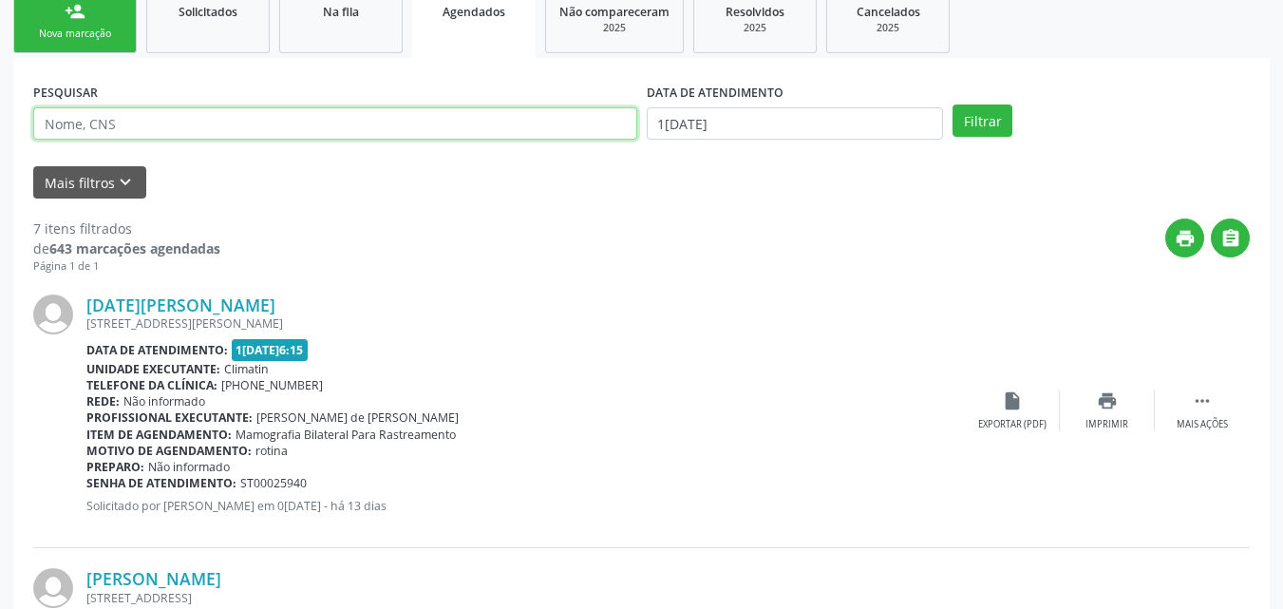
click at [406, 129] on input "text" at bounding box center [335, 123] width 604 height 32
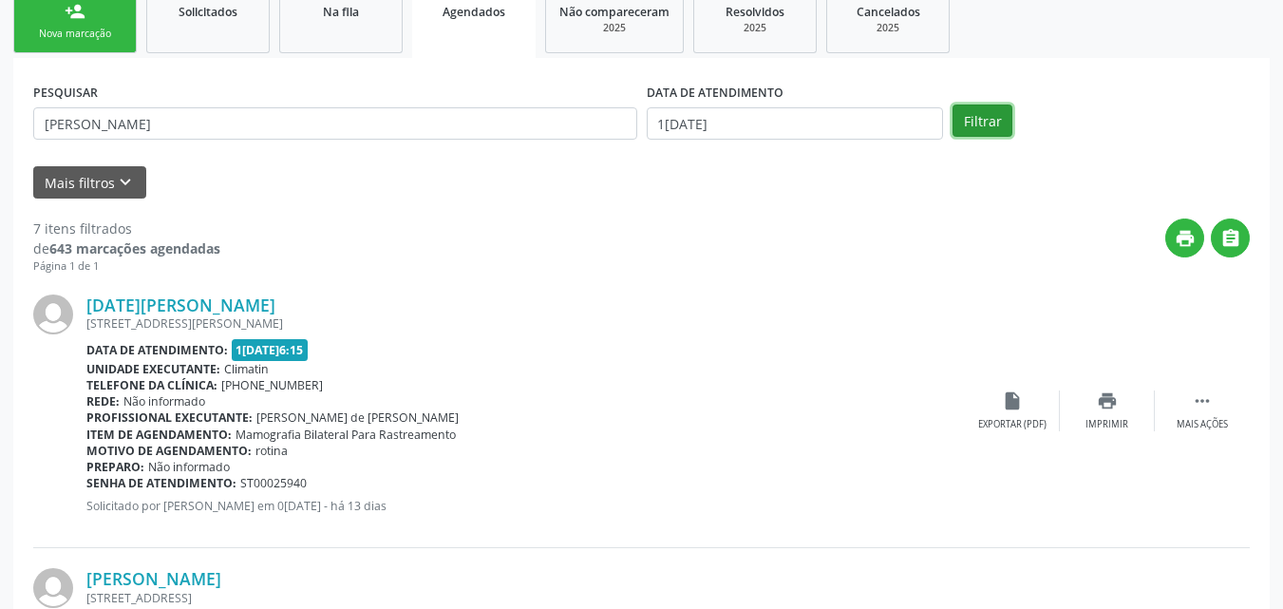
click at [987, 114] on button "Filtrar" at bounding box center [982, 120] width 60 height 32
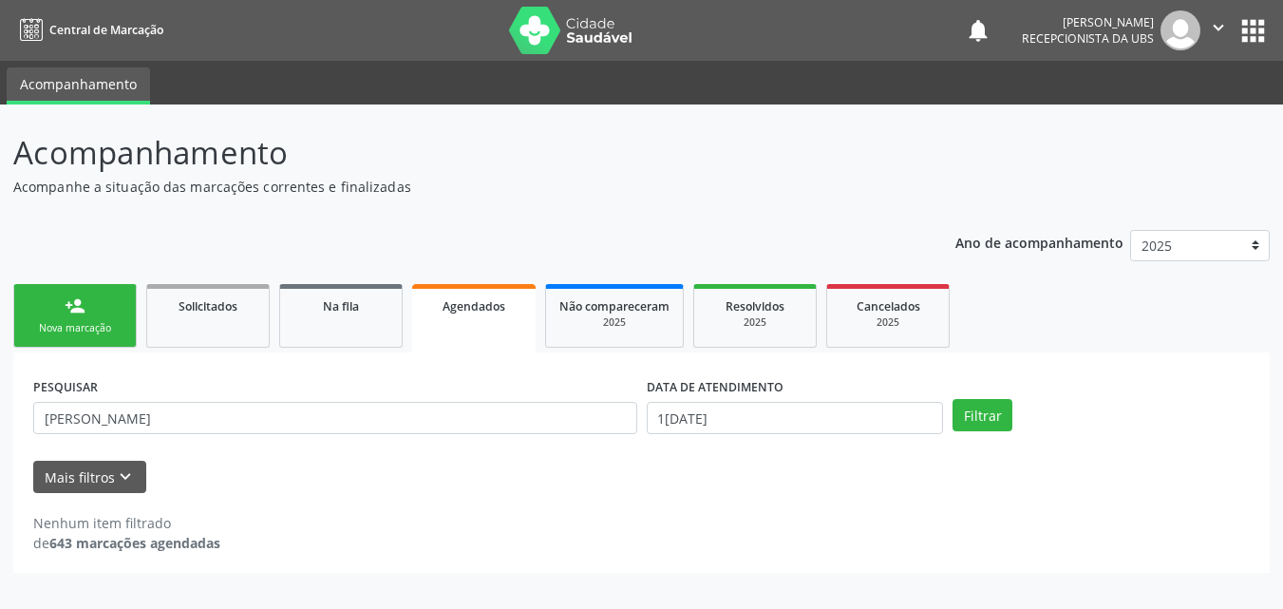
scroll to position [0, 0]
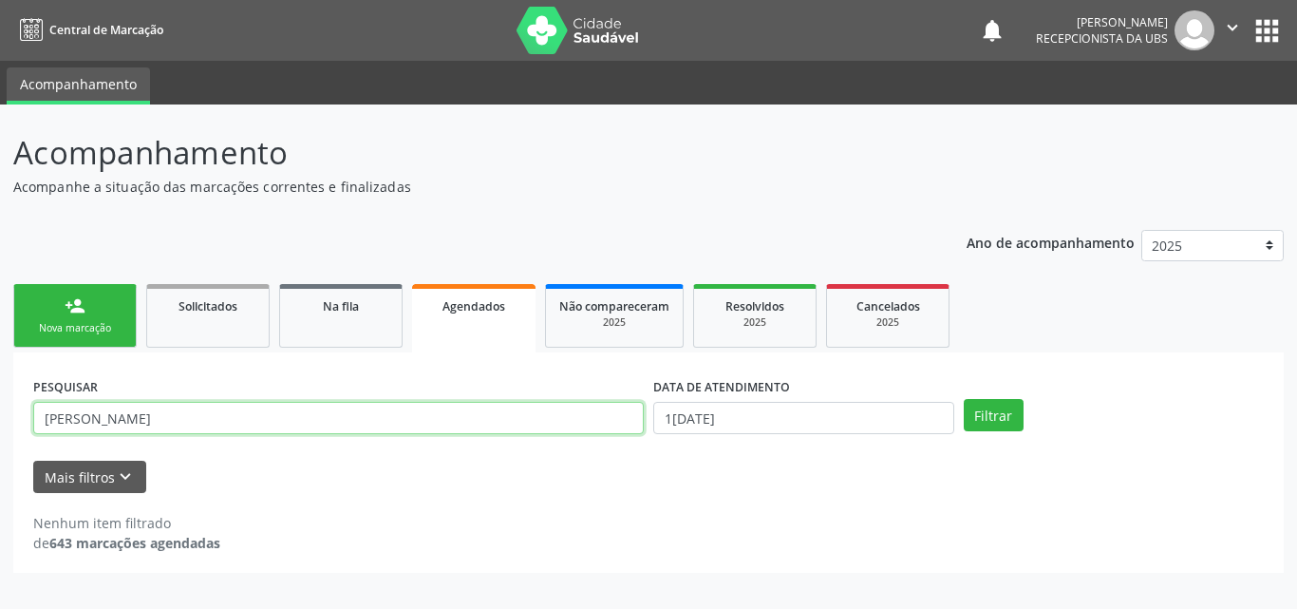
click at [428, 404] on input "[PERSON_NAME]" at bounding box center [338, 418] width 611 height 32
type input "kacia"
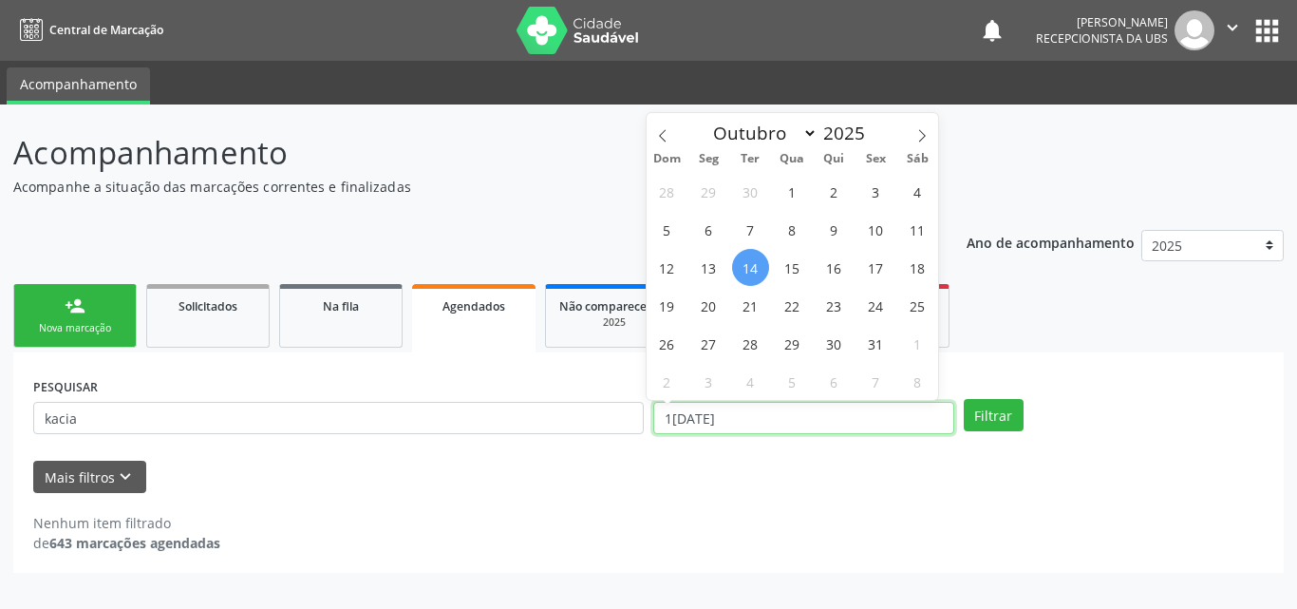
click at [730, 409] on input "1[DATE]" at bounding box center [803, 418] width 301 height 32
click at [781, 195] on span "1" at bounding box center [792, 191] width 37 height 37
type input "01/10/2025"
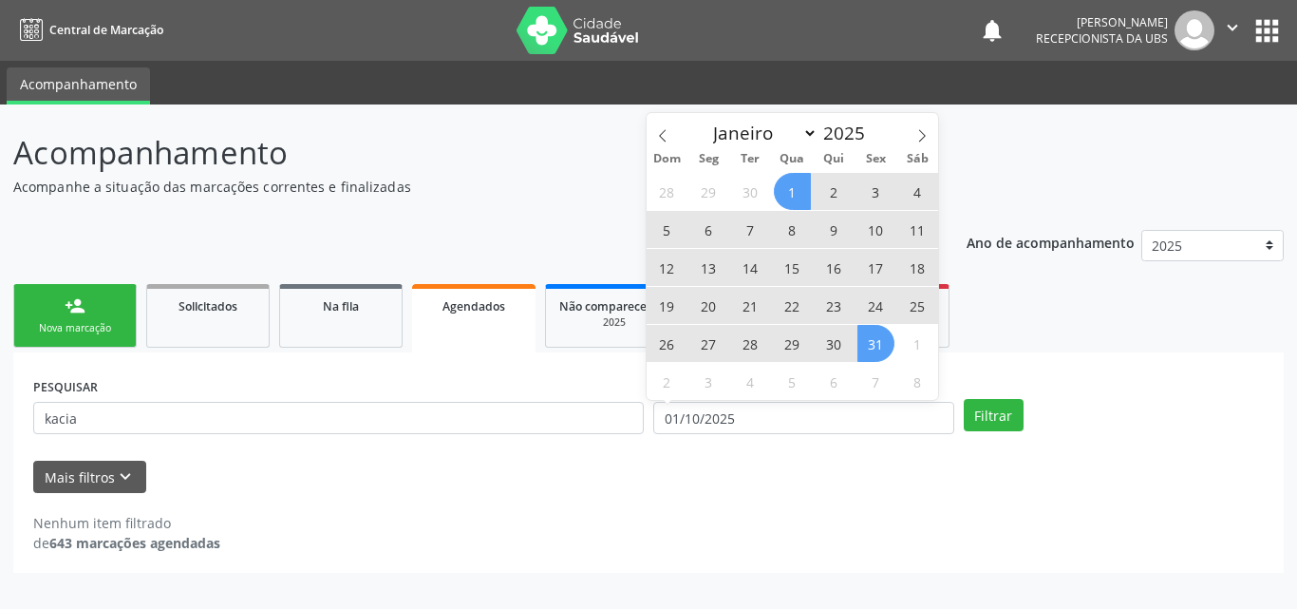
click at [883, 341] on span "31" at bounding box center [876, 343] width 37 height 37
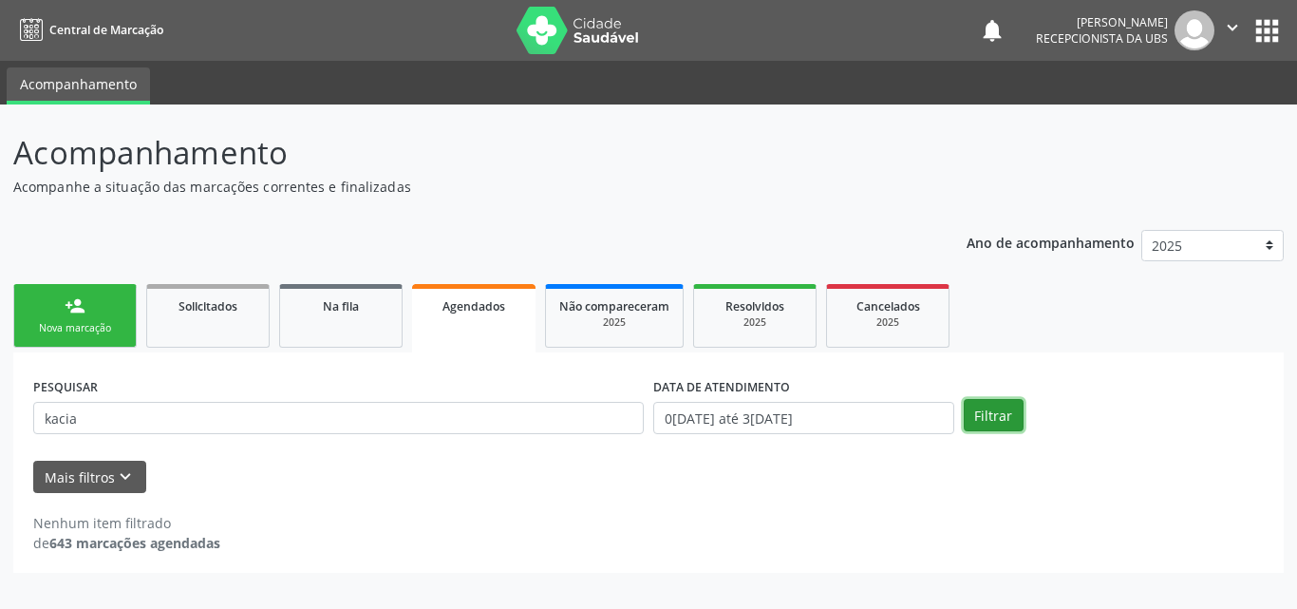
click at [971, 411] on button "Filtrar" at bounding box center [994, 415] width 60 height 32
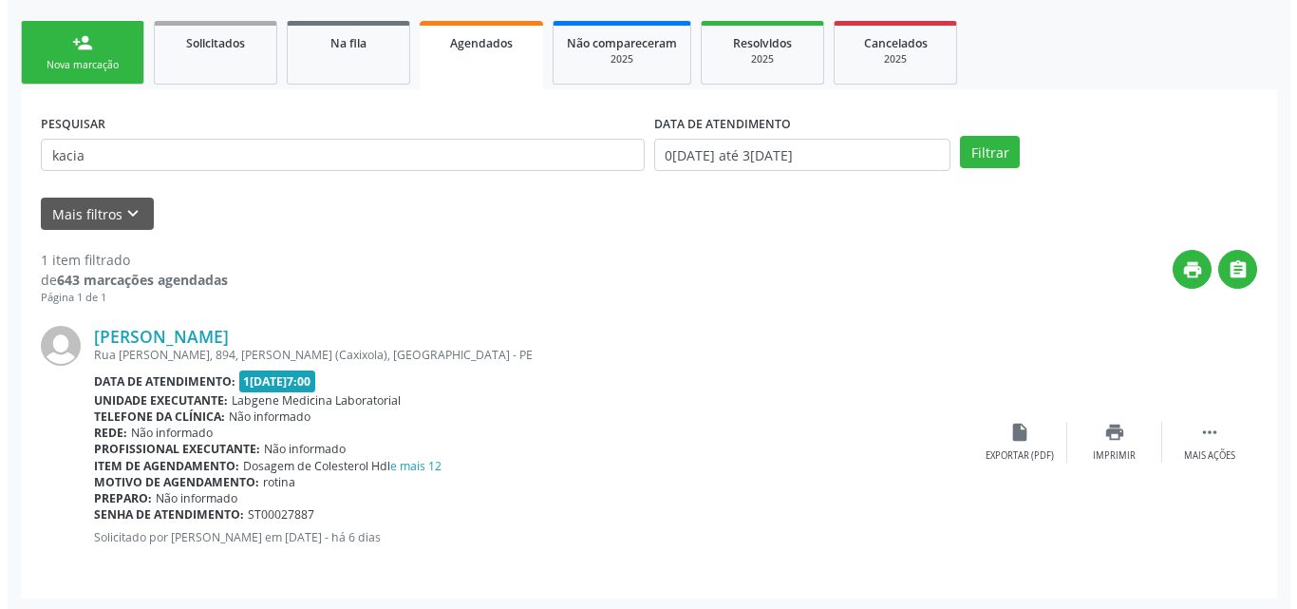
scroll to position [266, 0]
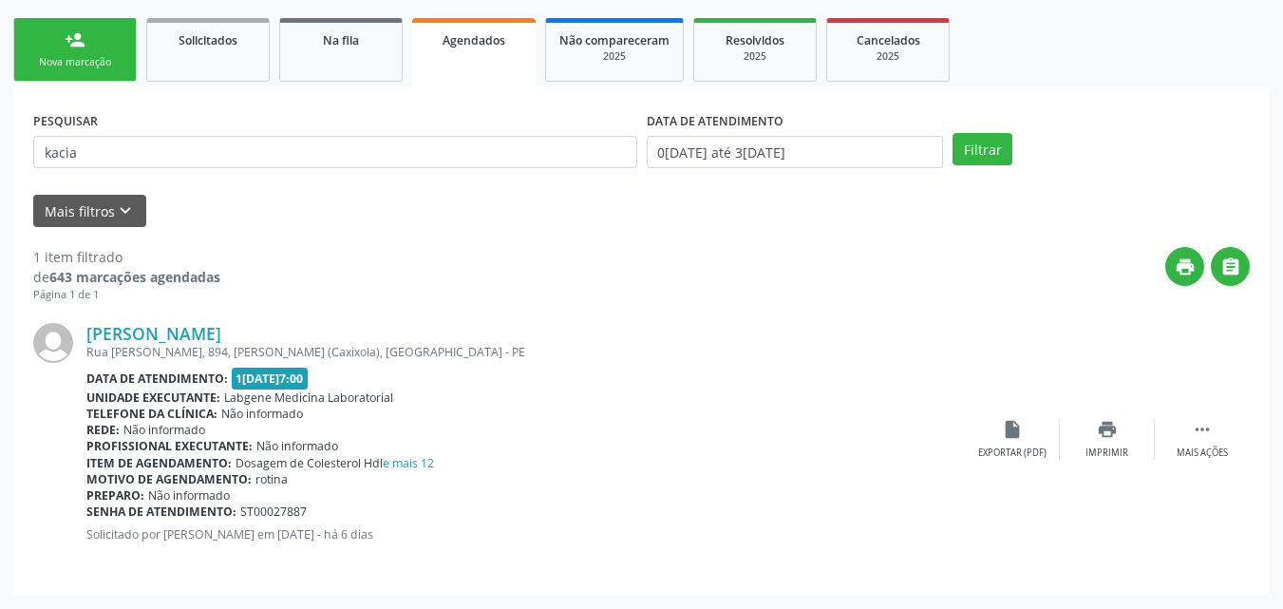
click at [400, 453] on div "Profissional executante: Não informado" at bounding box center [525, 446] width 878 height 16
click at [1191, 440] on div " Mais ações" at bounding box center [1202, 439] width 95 height 41
click at [986, 435] on div "cancel Cancelar" at bounding box center [1012, 439] width 95 height 41
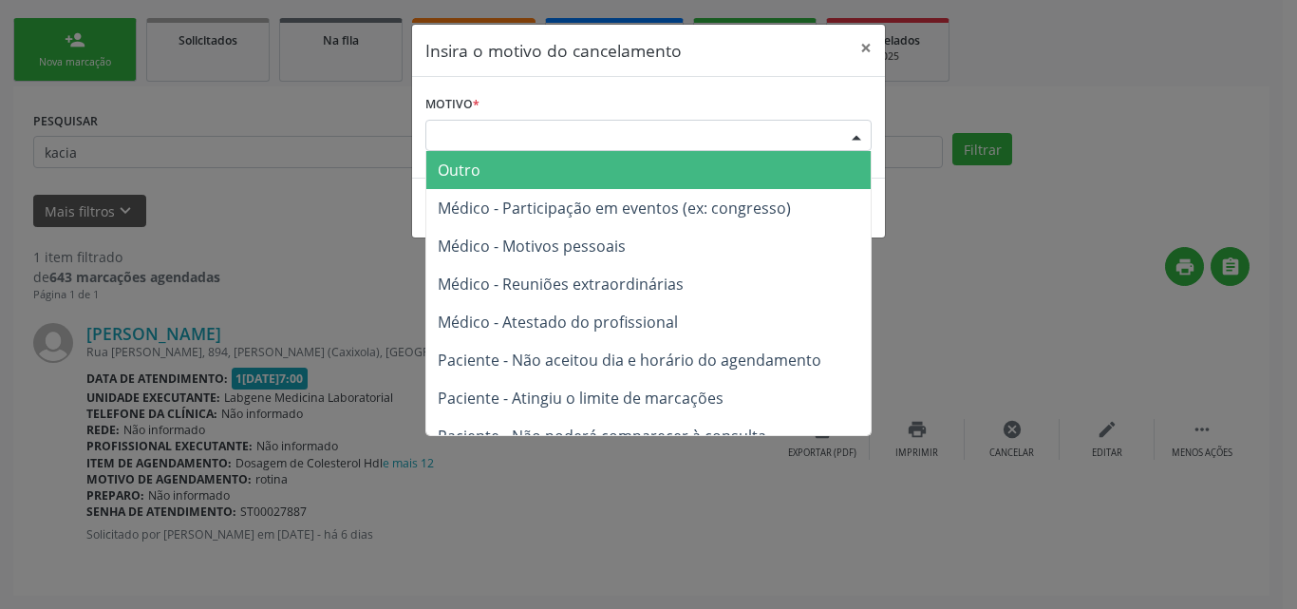
click at [767, 135] on div "Escolha o motivo" at bounding box center [648, 136] width 446 height 32
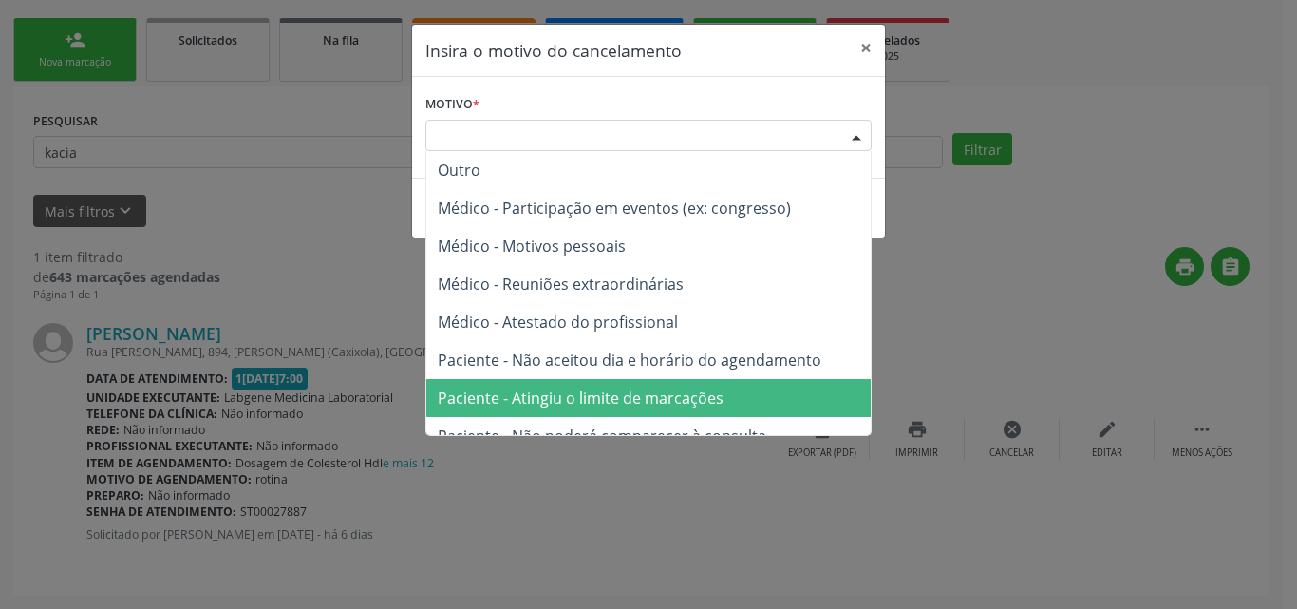
click at [721, 395] on span "Paciente - Atingiu o limite de marcações" at bounding box center [648, 398] width 444 height 38
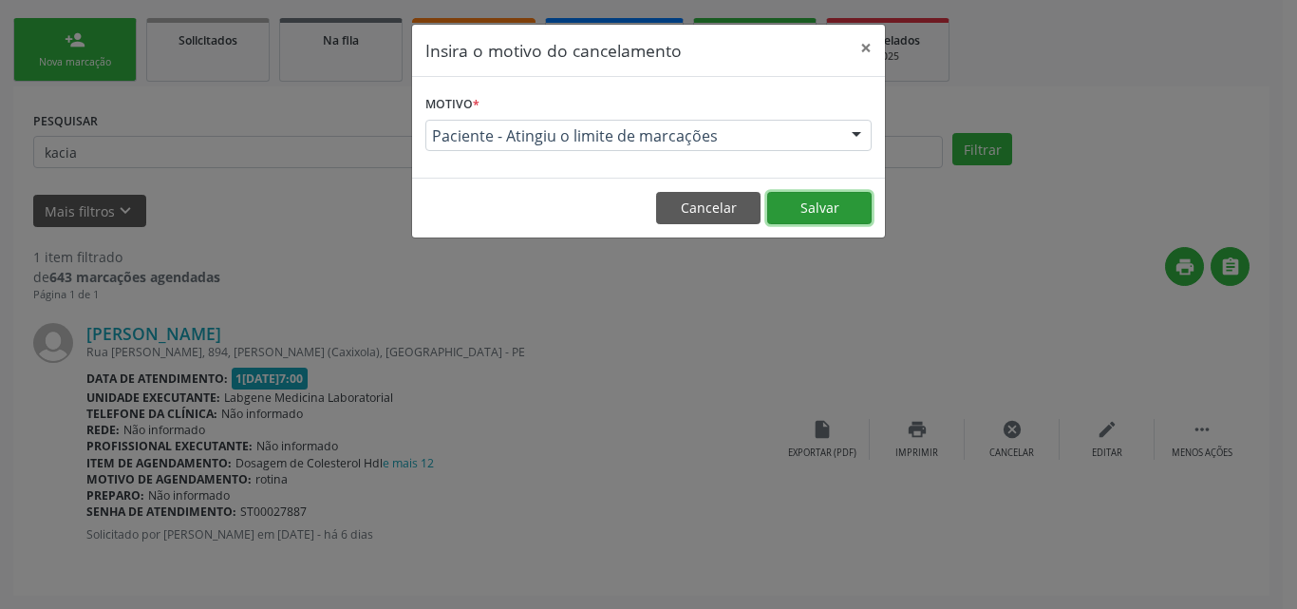
click at [796, 200] on button "Salvar" at bounding box center [819, 208] width 104 height 32
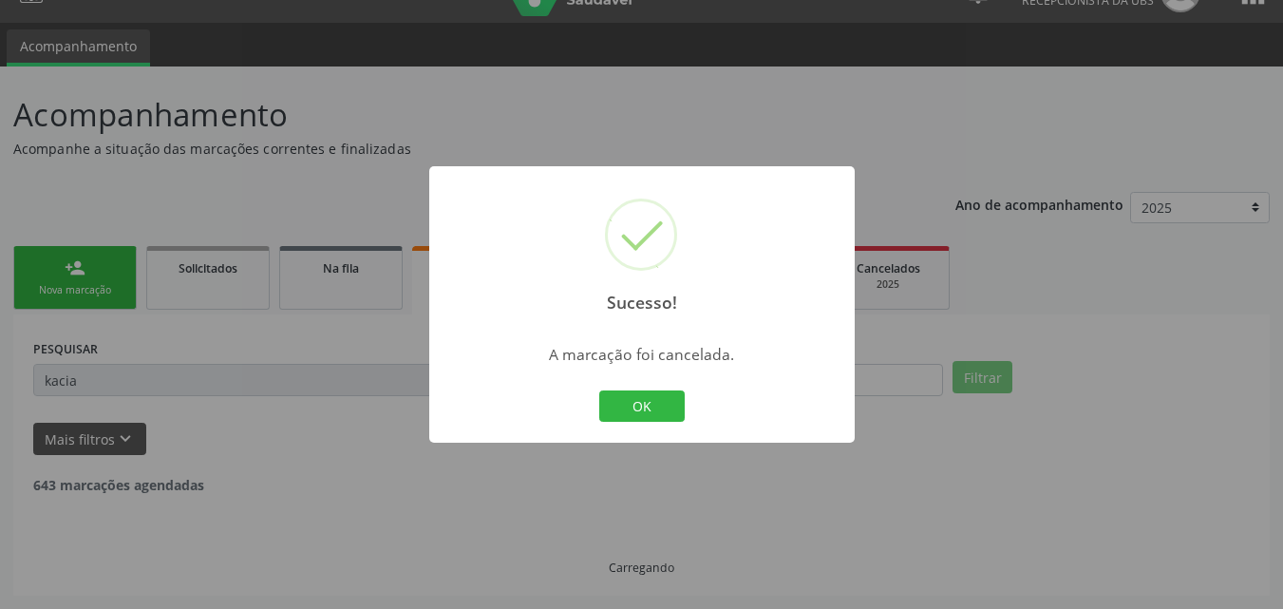
scroll to position [0, 0]
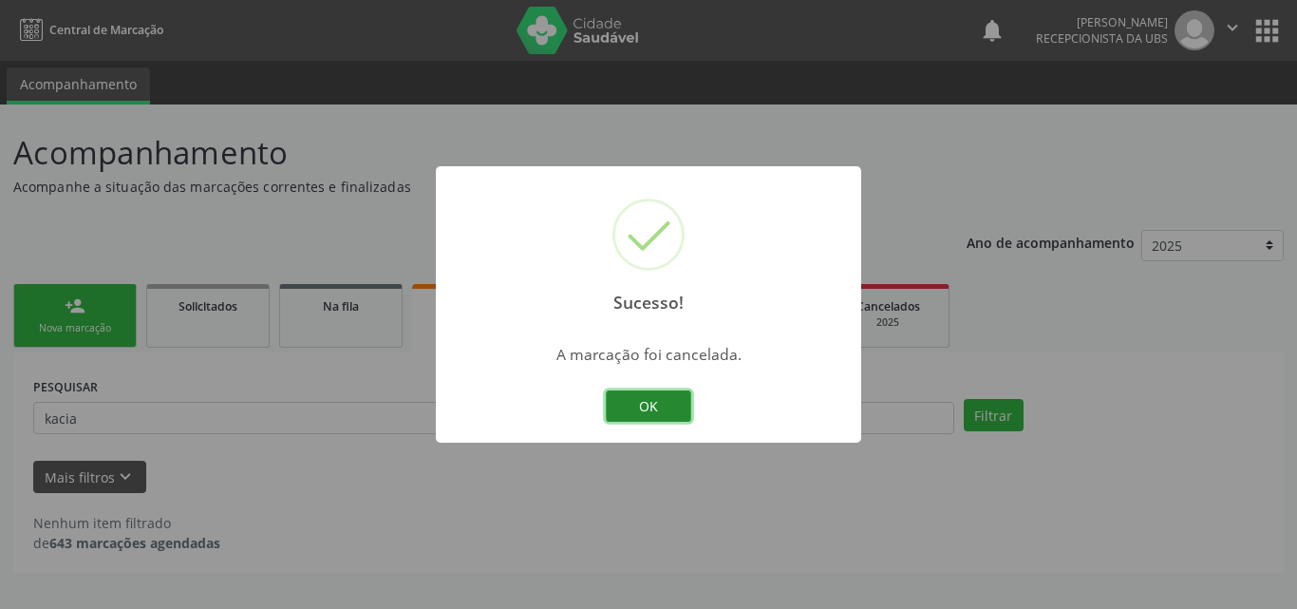
click at [638, 395] on button "OK" at bounding box center [648, 406] width 85 height 32
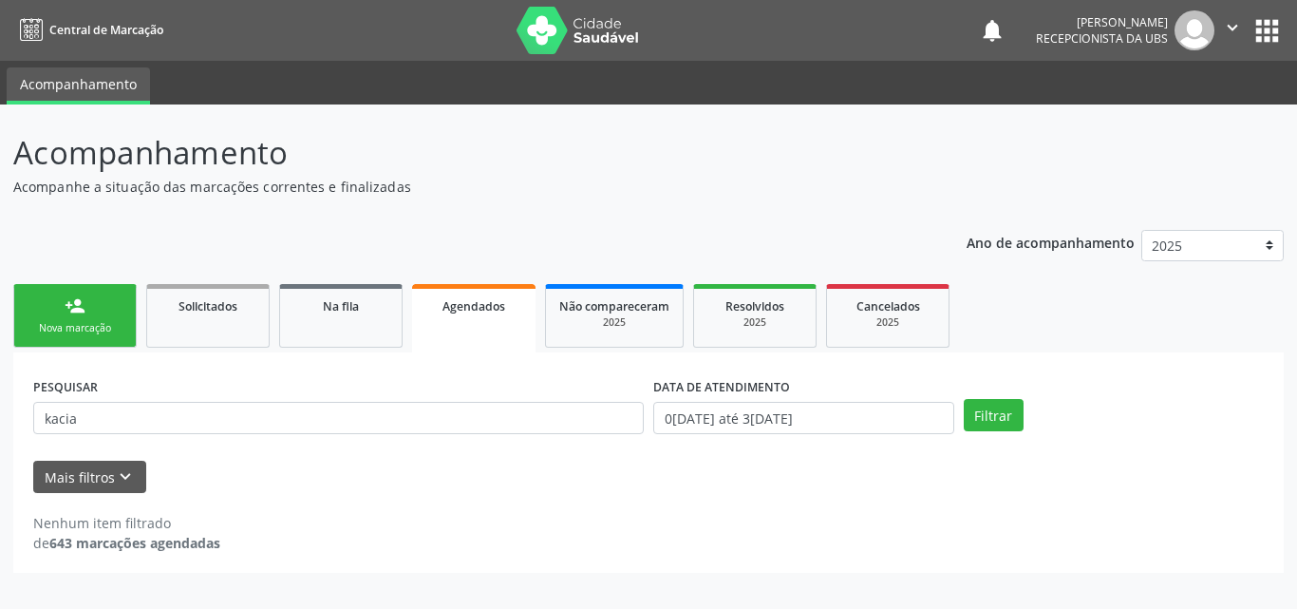
click at [278, 401] on div "PESQUISAR kacia" at bounding box center [338, 409] width 620 height 74
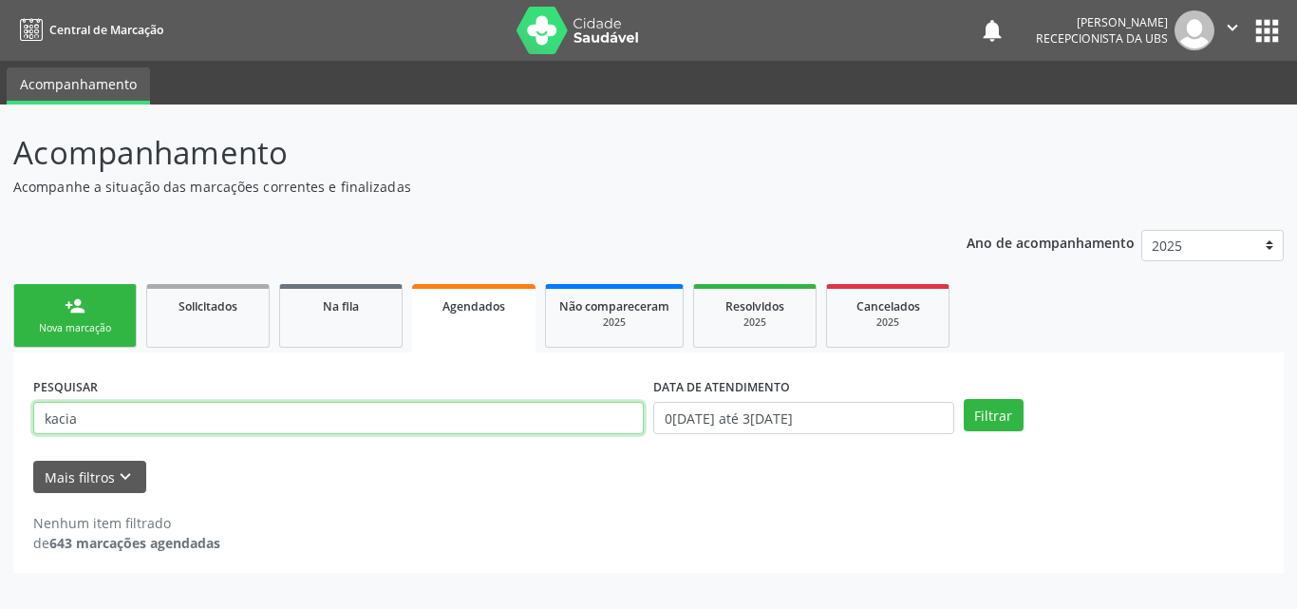
drag, startPoint x: 283, startPoint y: 405, endPoint x: 263, endPoint y: 394, distance: 23.0
click at [283, 409] on input "kacia" at bounding box center [338, 418] width 611 height 32
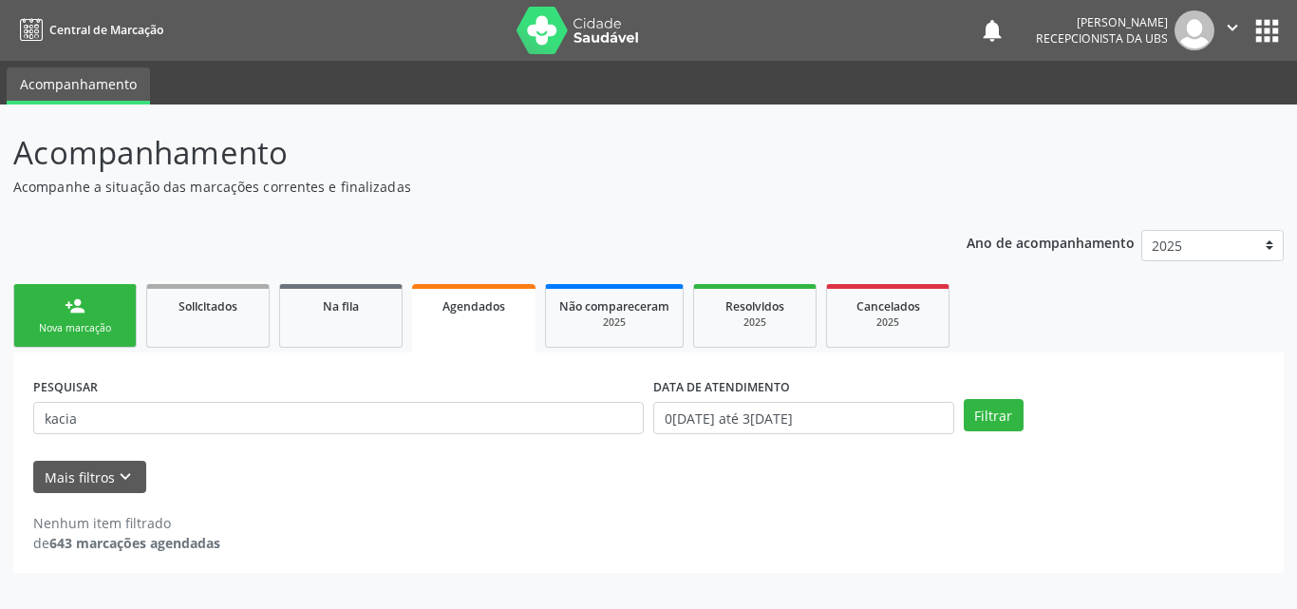
click at [86, 298] on link "person_add Nova marcação" at bounding box center [74, 316] width 123 height 64
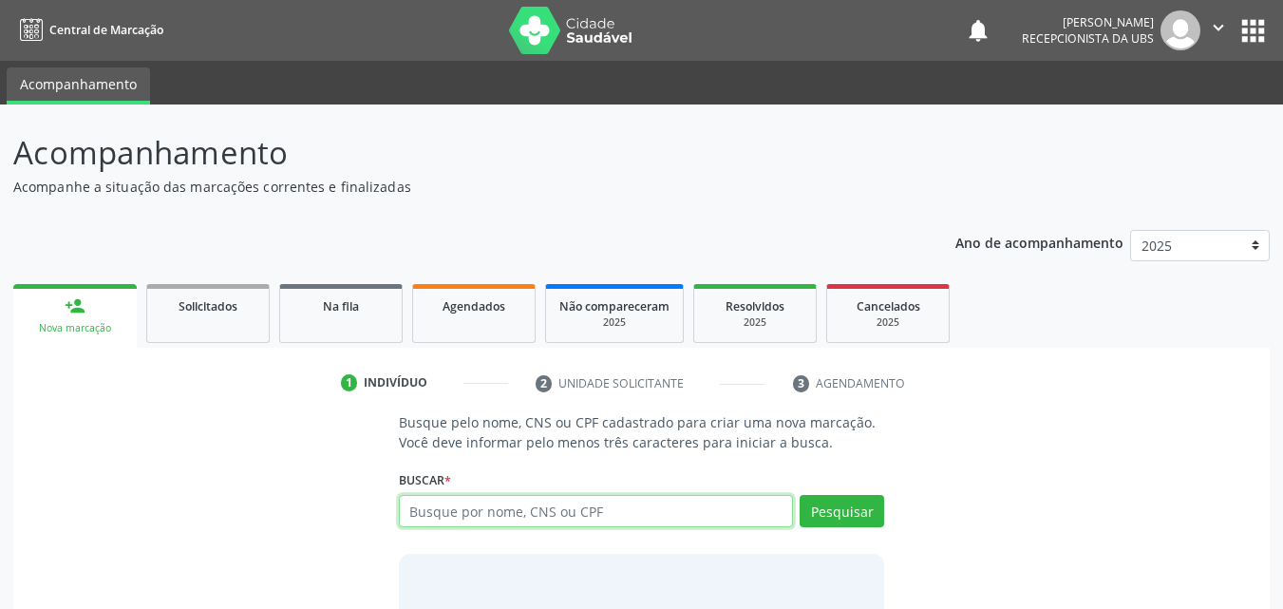
click at [521, 521] on input "text" at bounding box center [596, 511] width 395 height 32
click at [552, 516] on input "text" at bounding box center [596, 511] width 395 height 32
click at [514, 312] on div "Agendados" at bounding box center [473, 305] width 95 height 20
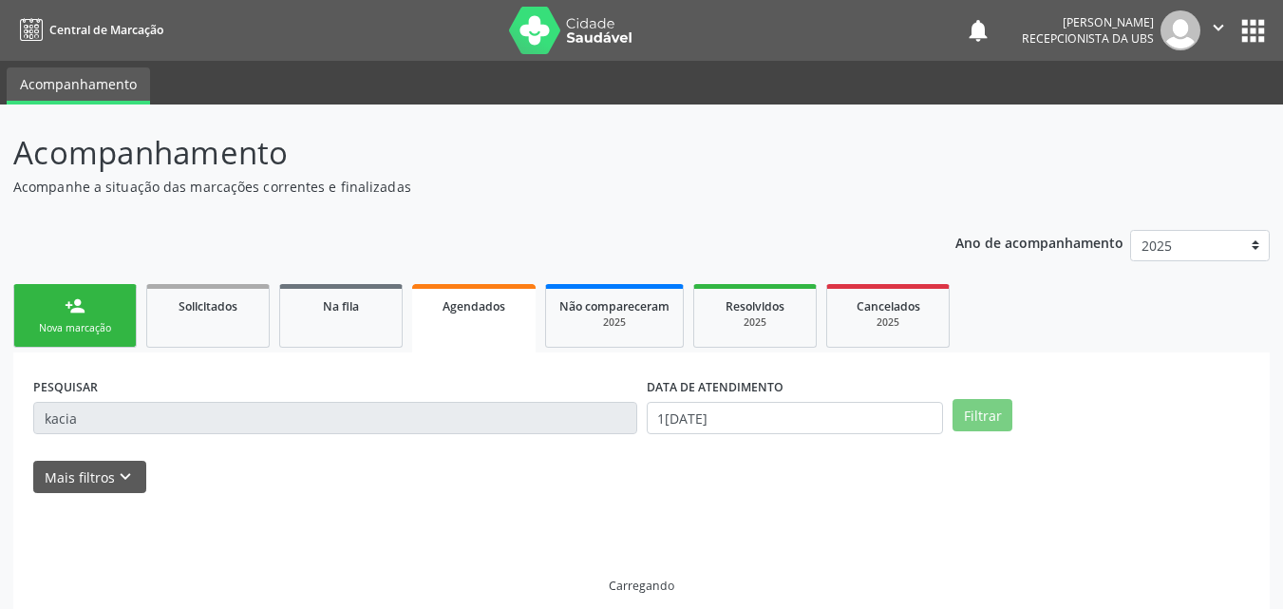
click at [514, 312] on div "Agendados" at bounding box center [473, 305] width 97 height 20
click at [37, 306] on link "person_add Nova marcação" at bounding box center [74, 316] width 123 height 64
drag, startPoint x: 37, startPoint y: 306, endPoint x: 61, endPoint y: 297, distance: 25.2
click at [53, 300] on link "person_add Nova marcação" at bounding box center [74, 316] width 123 height 64
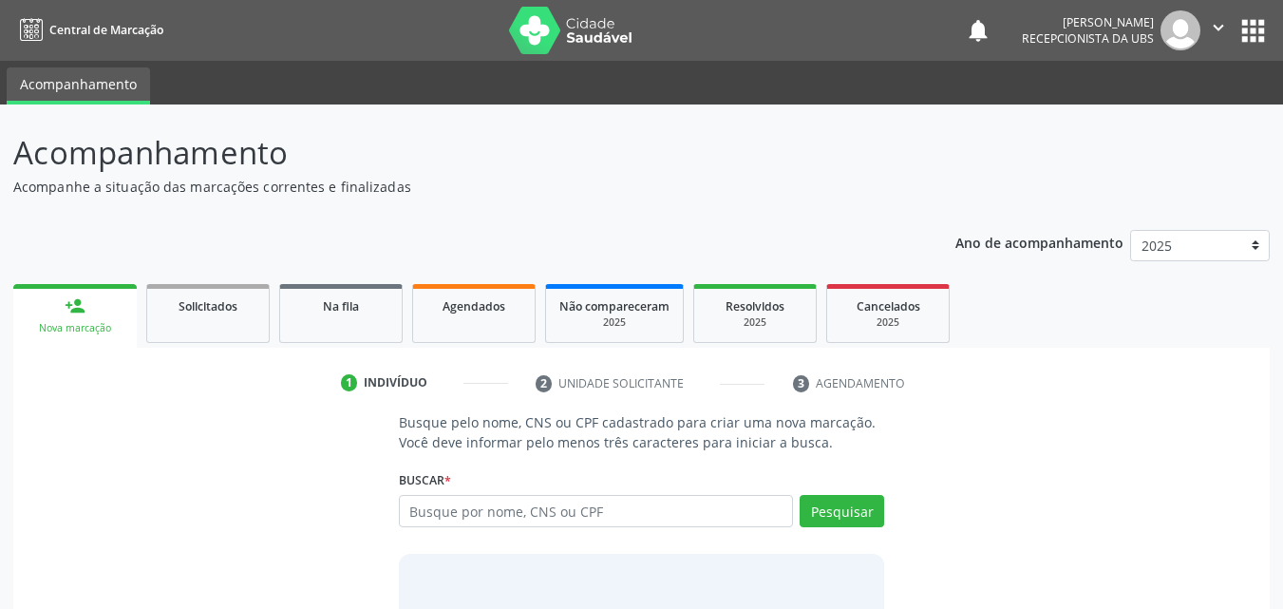
click at [62, 297] on link "person_add Nova marcação" at bounding box center [74, 316] width 123 height 64
click at [463, 518] on input "text" at bounding box center [596, 511] width 395 height 32
type input "c"
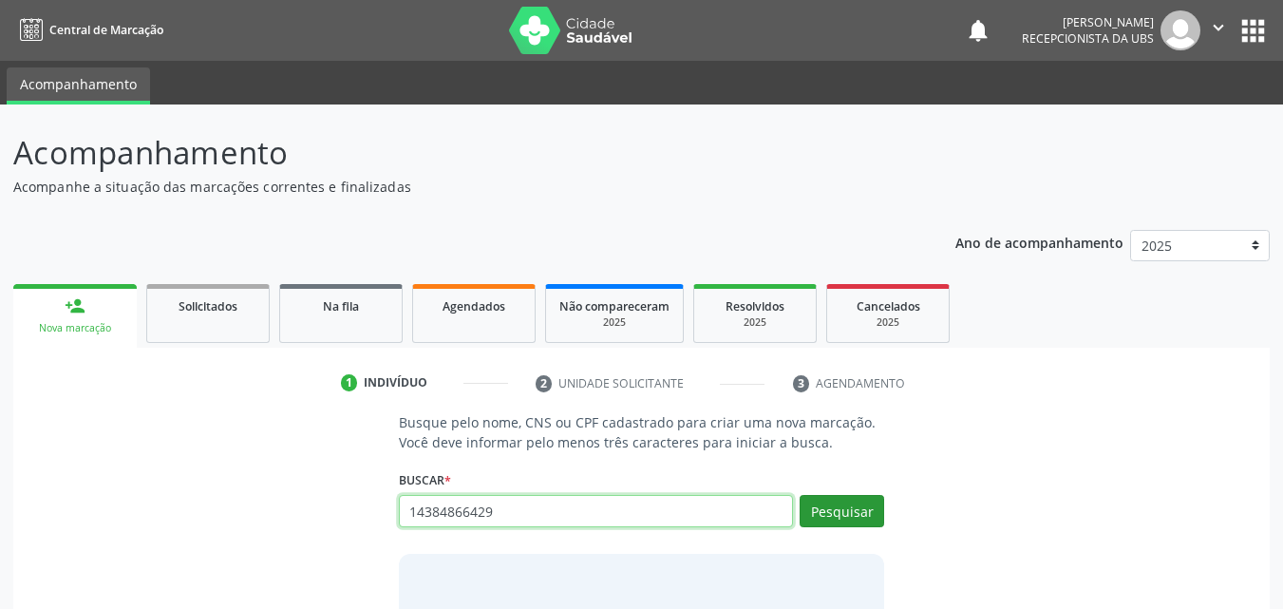
type input "14384866429"
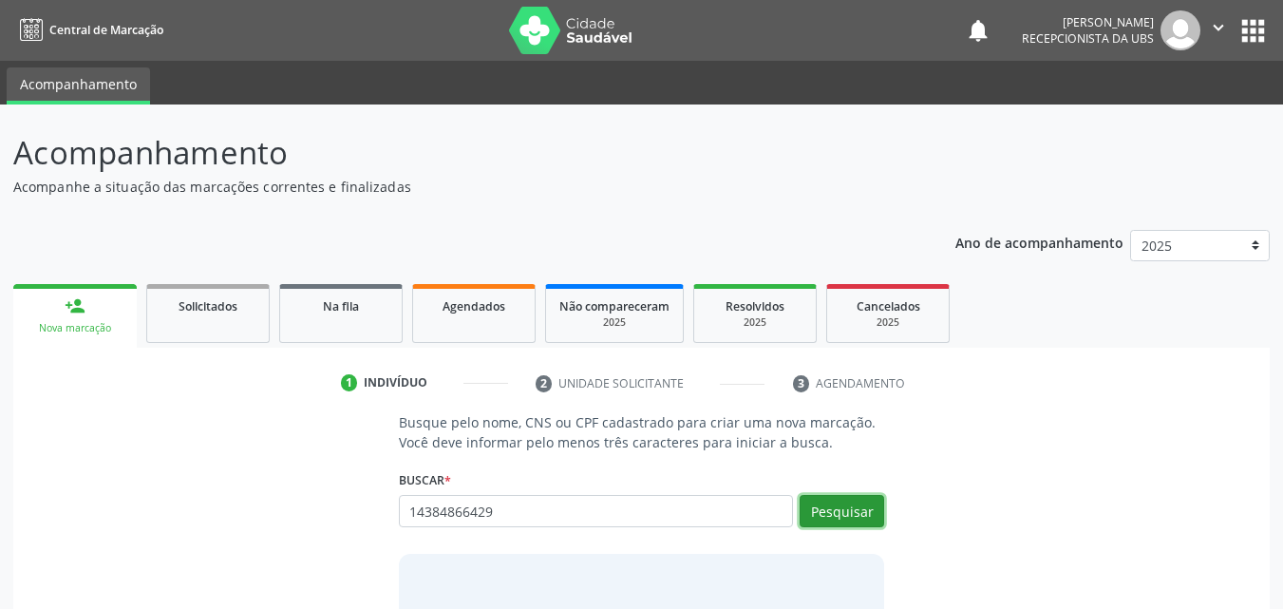
click at [876, 506] on button "Pesquisar" at bounding box center [842, 511] width 85 height 32
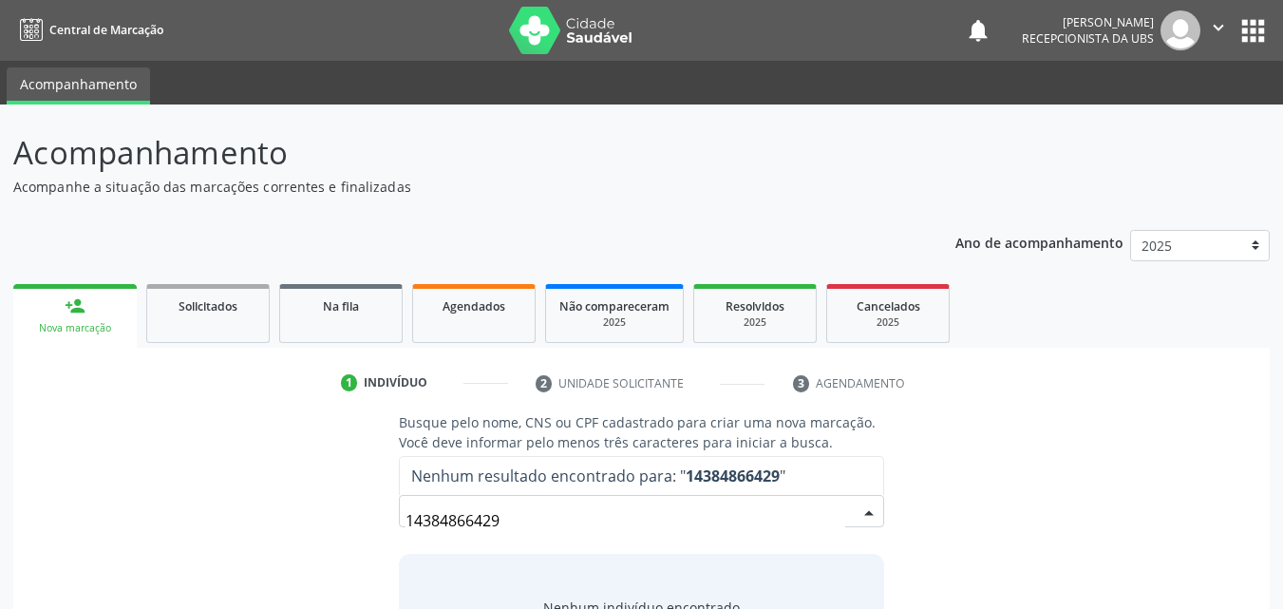
click at [726, 529] on input "14384866429" at bounding box center [625, 520] width 441 height 38
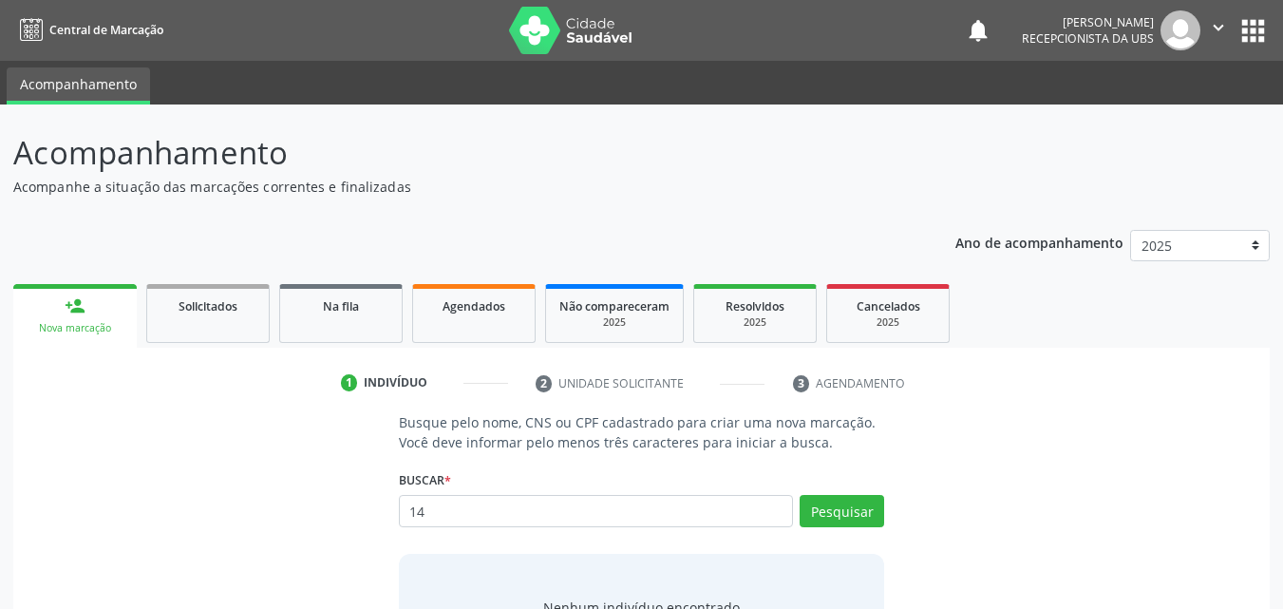
type input "1"
type input "898003479884301"
click at [835, 507] on button "Pesquisar" at bounding box center [842, 511] width 85 height 32
type input "8"
type input "898003479884301"
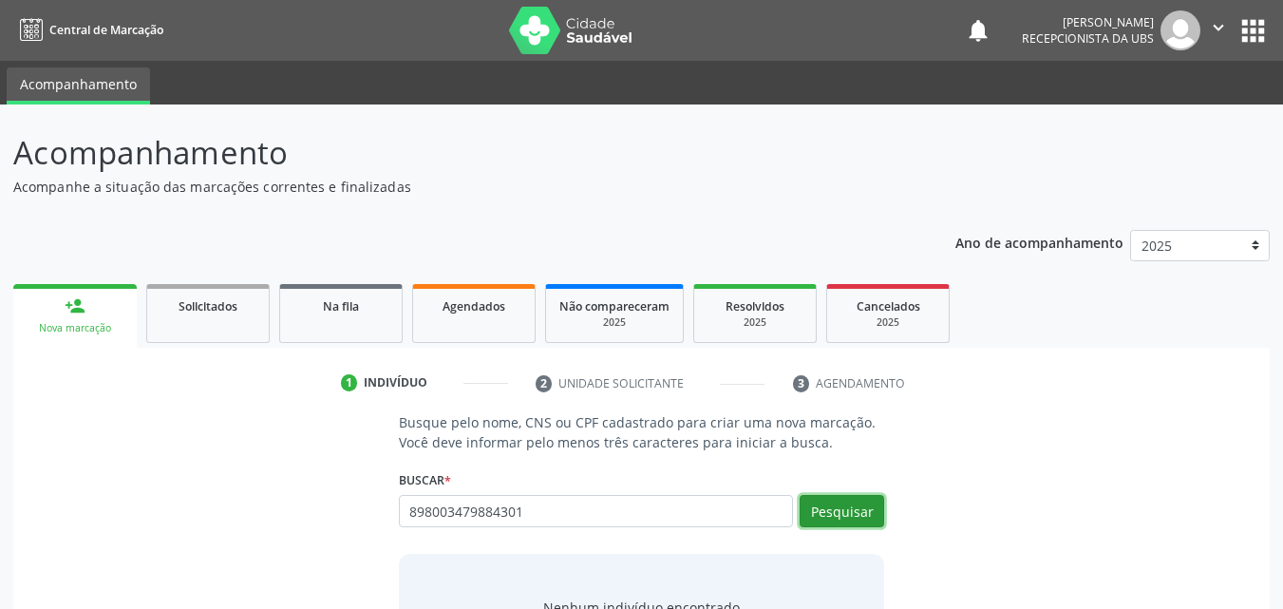
click at [815, 499] on button "Pesquisar" at bounding box center [842, 511] width 85 height 32
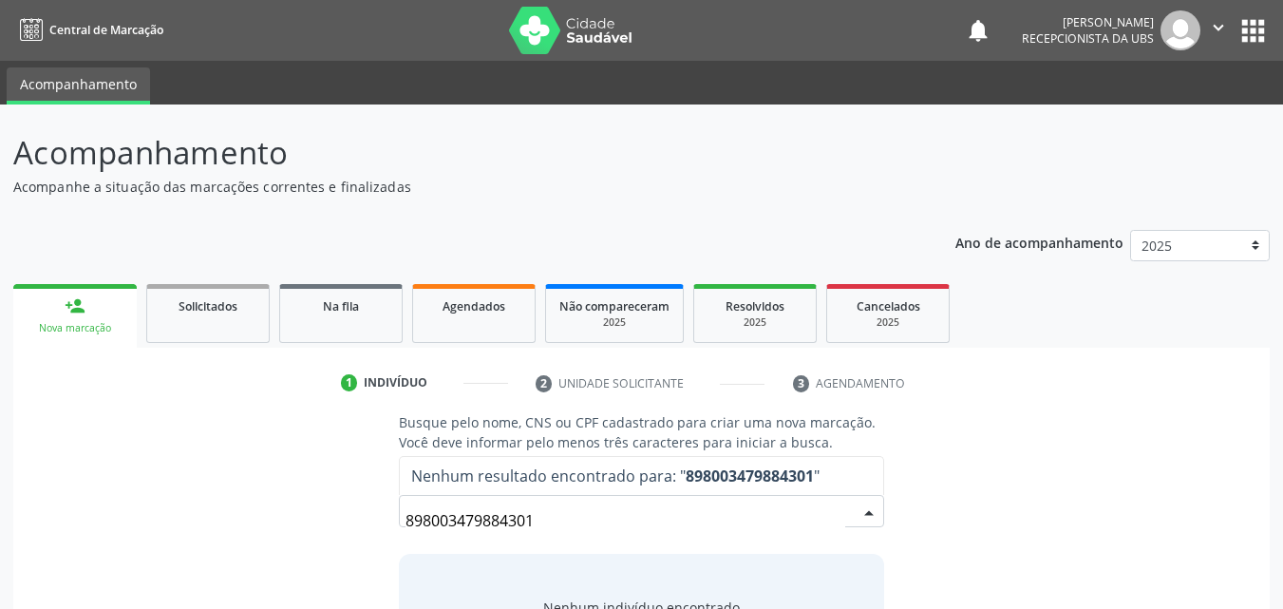
click at [788, 515] on input "898003479884301" at bounding box center [625, 520] width 441 height 38
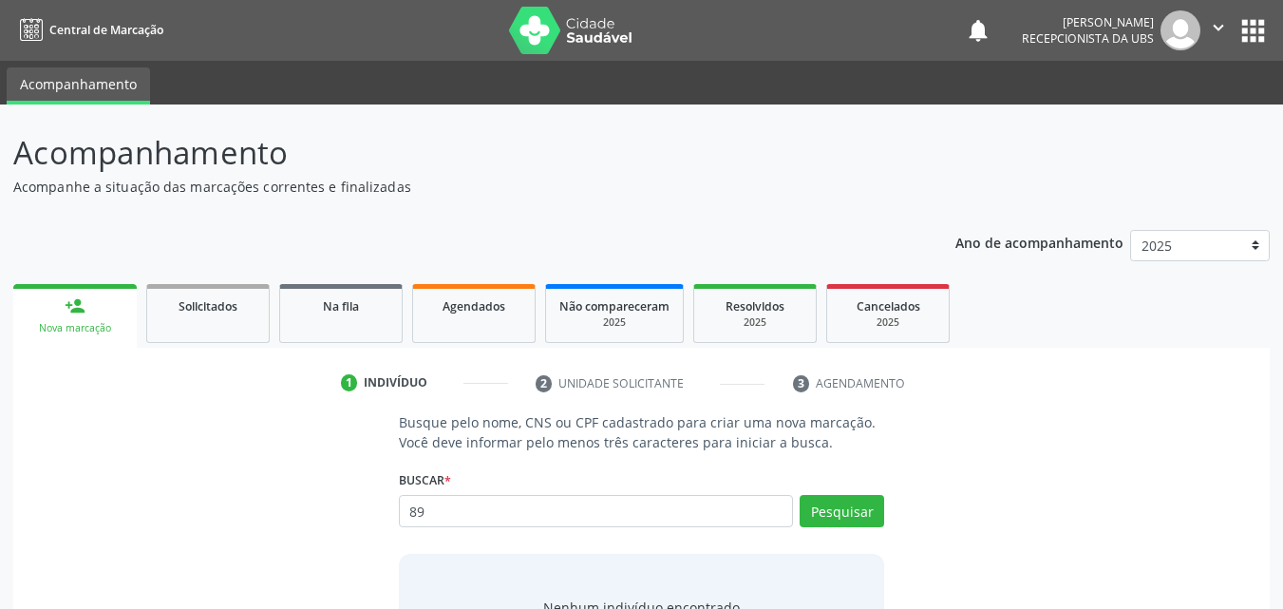
type input "8"
type input "chayanny [PERSON_NAME]"
click at [832, 499] on button "Pesquisar" at bounding box center [842, 511] width 85 height 32
click at [868, 512] on button "Pesquisar" at bounding box center [842, 511] width 85 height 32
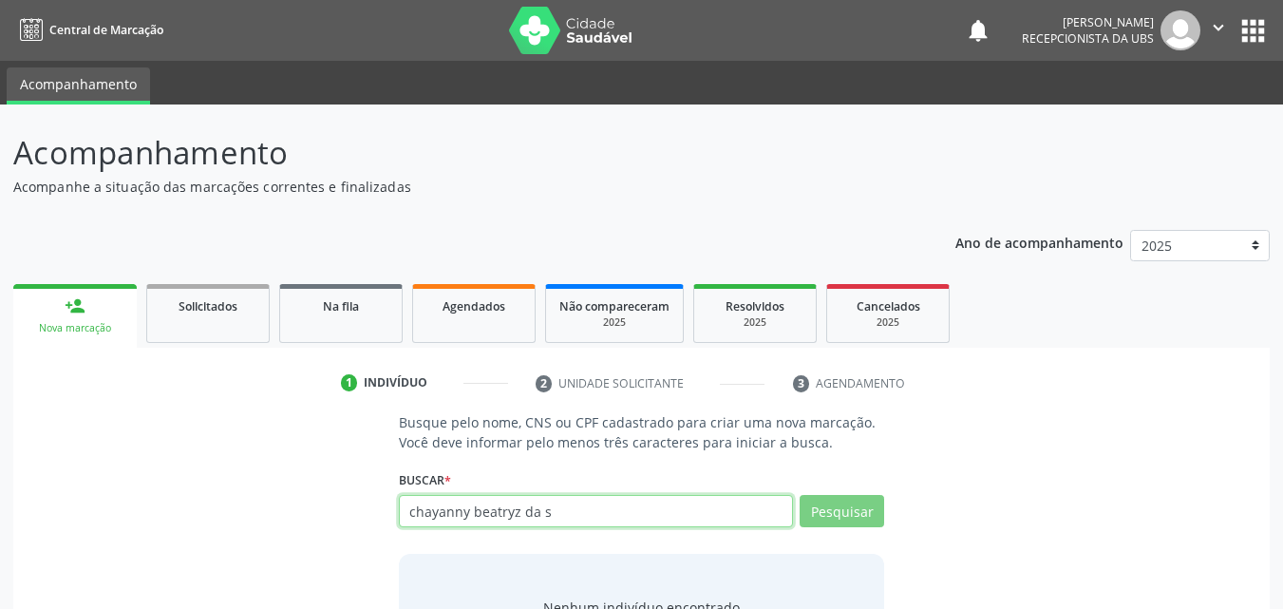
click at [716, 514] on input "chayanny beatryz da s" at bounding box center [596, 511] width 395 height 32
type input "chayanny beatryz da"
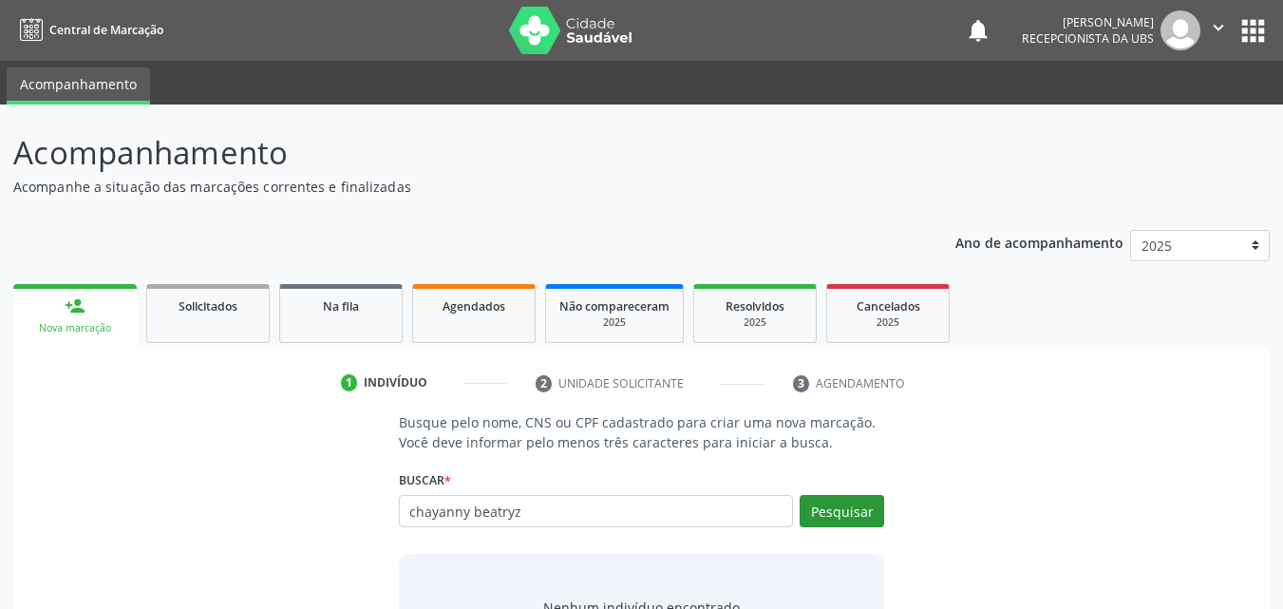
type input "chayanny beatryz"
click at [874, 509] on button "Pesquisar" at bounding box center [842, 511] width 85 height 32
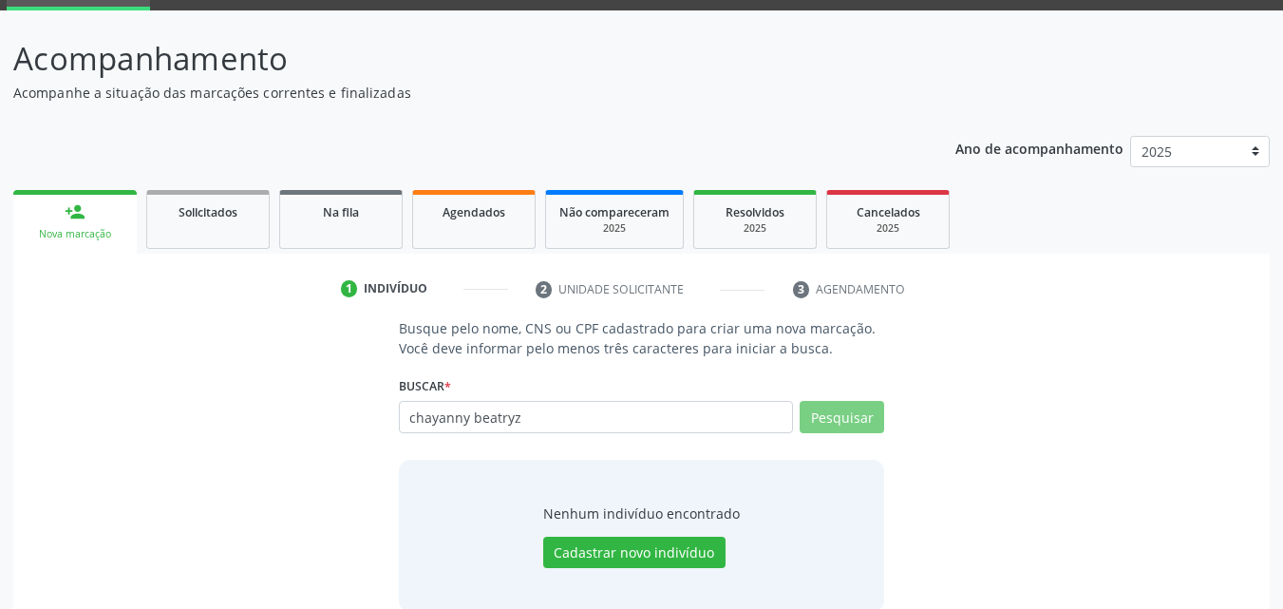
scroll to position [95, 0]
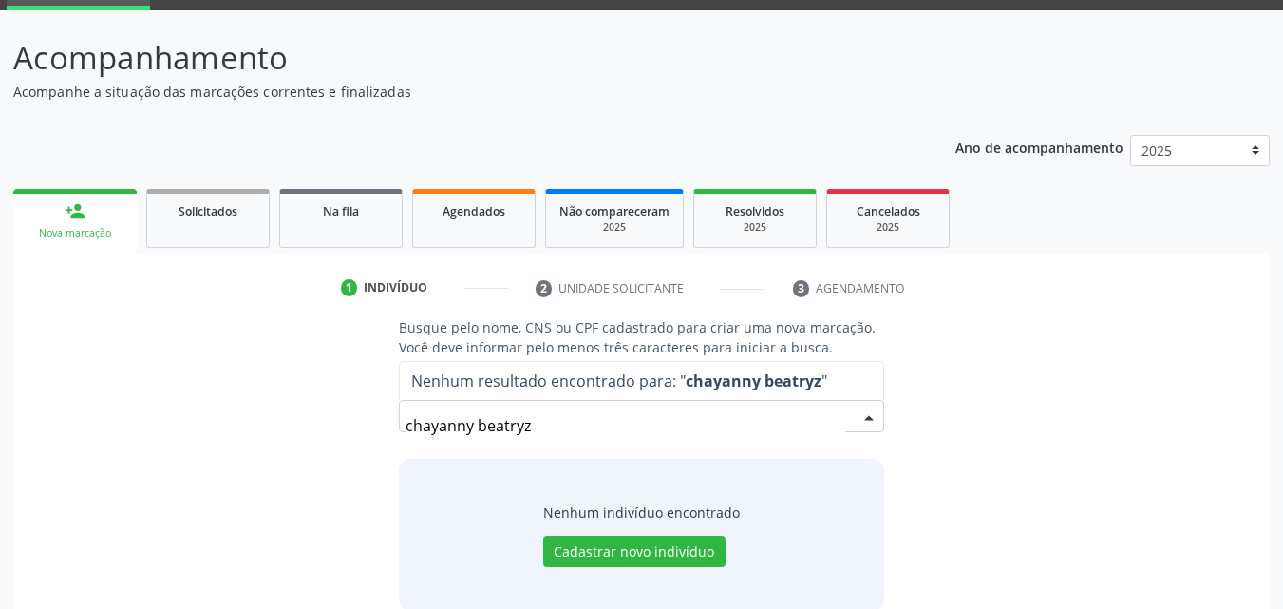
click at [739, 442] on input "chayanny beatryz" at bounding box center [625, 425] width 441 height 38
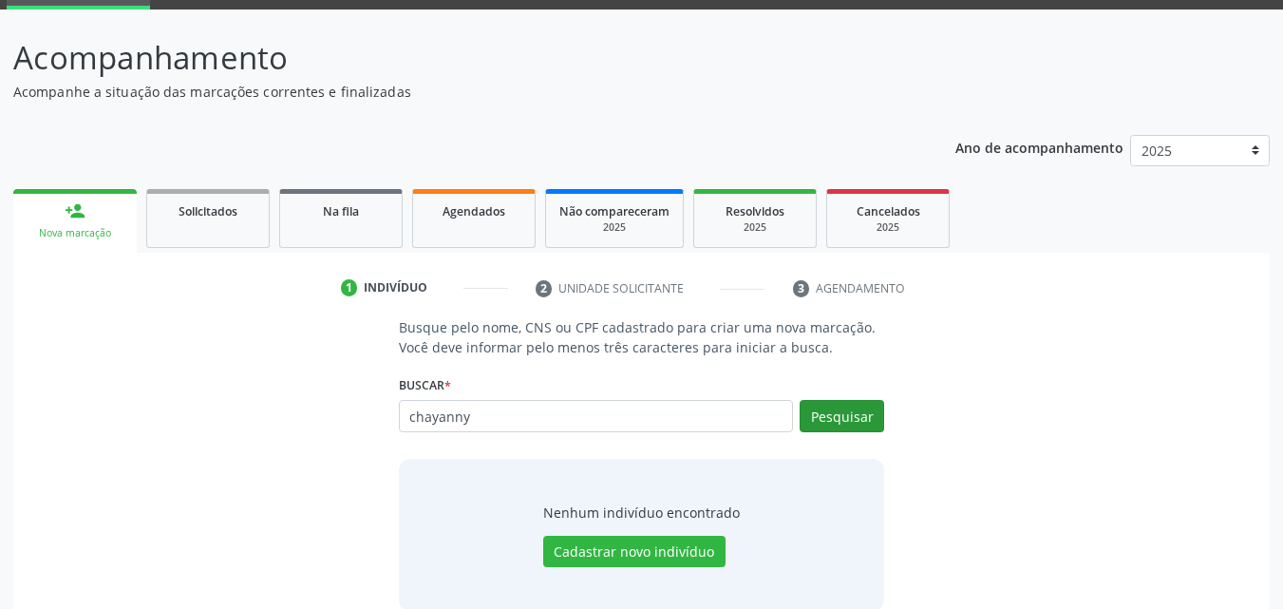
type input "chayanny"
click at [837, 416] on button "Pesquisar" at bounding box center [842, 416] width 85 height 32
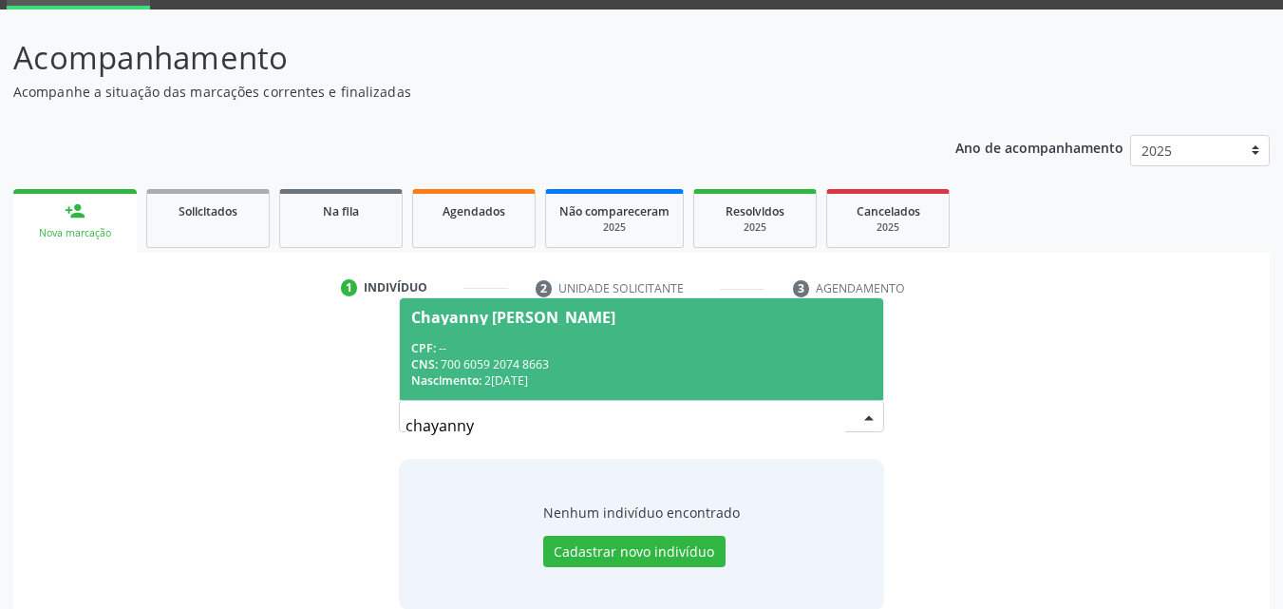
click at [710, 344] on div "CPF: --" at bounding box center [642, 348] width 462 height 16
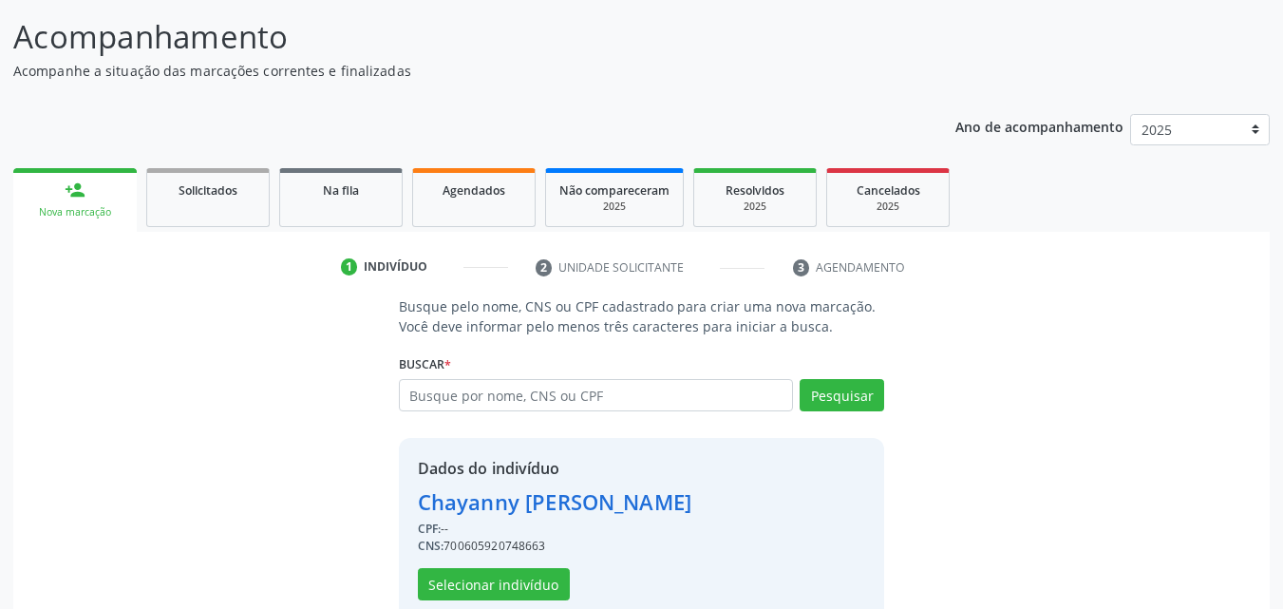
scroll to position [153, 0]
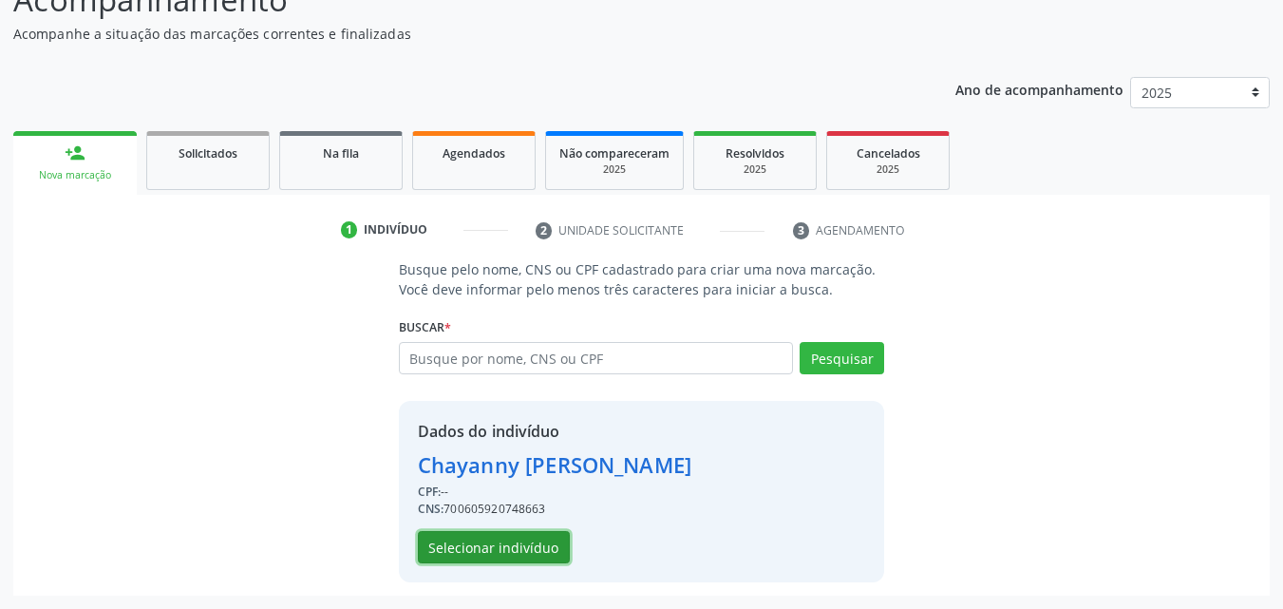
click at [520, 544] on button "Selecionar indivíduo" at bounding box center [494, 547] width 152 height 32
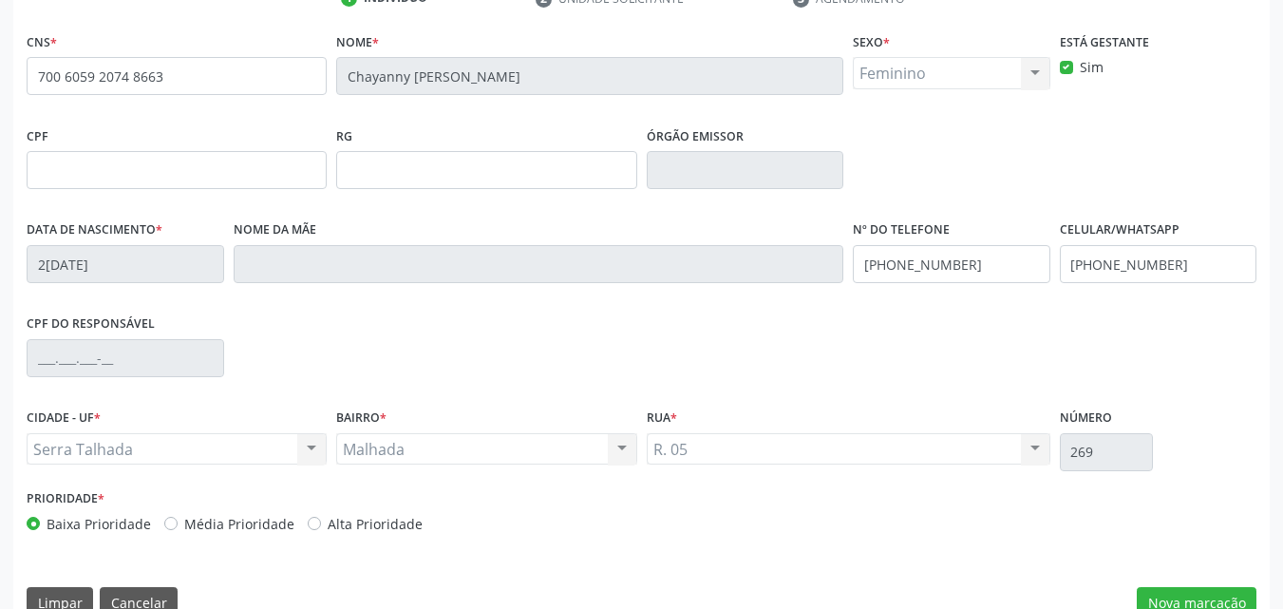
scroll to position [421, 0]
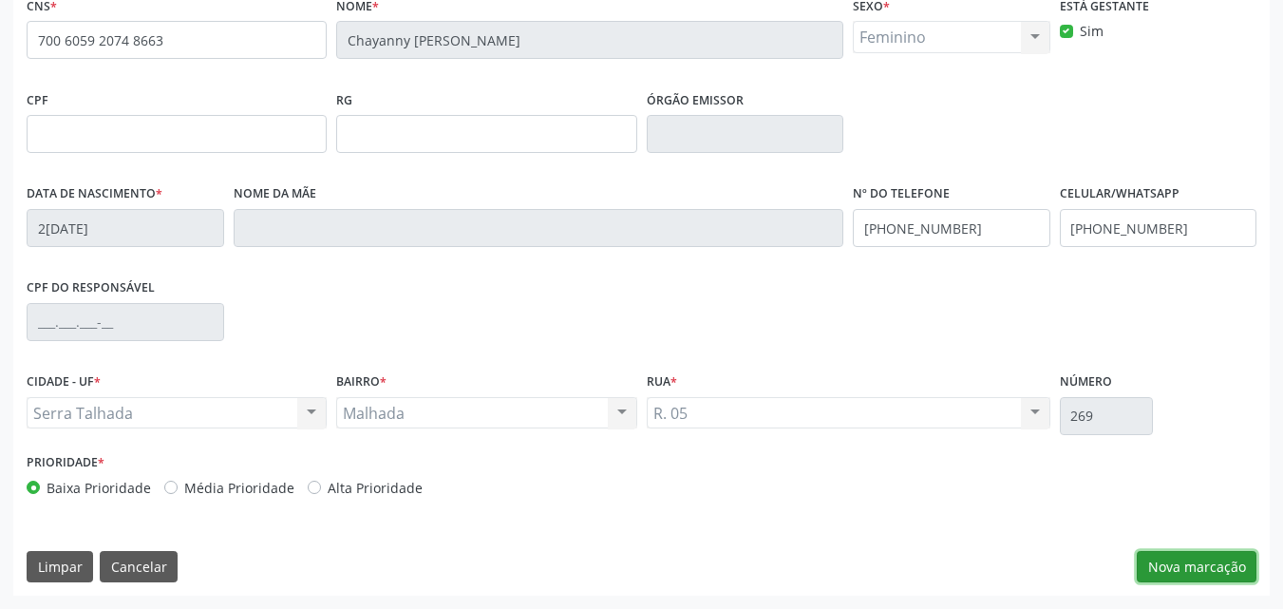
click at [1206, 564] on button "Nova marcação" at bounding box center [1197, 567] width 120 height 32
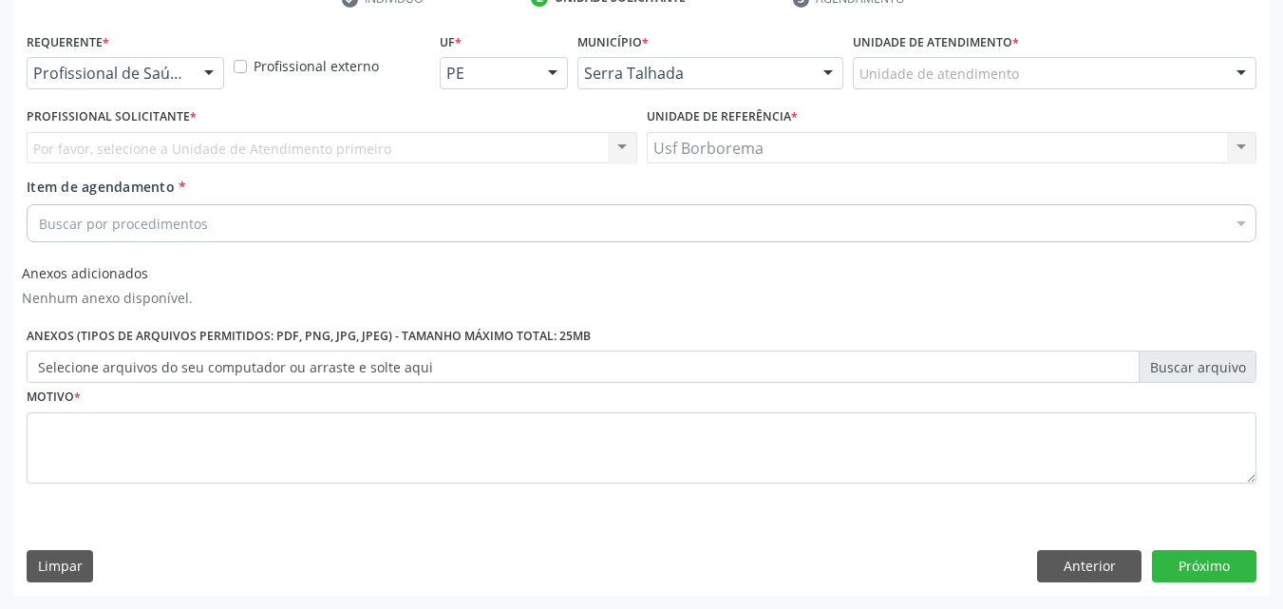
scroll to position [385, 0]
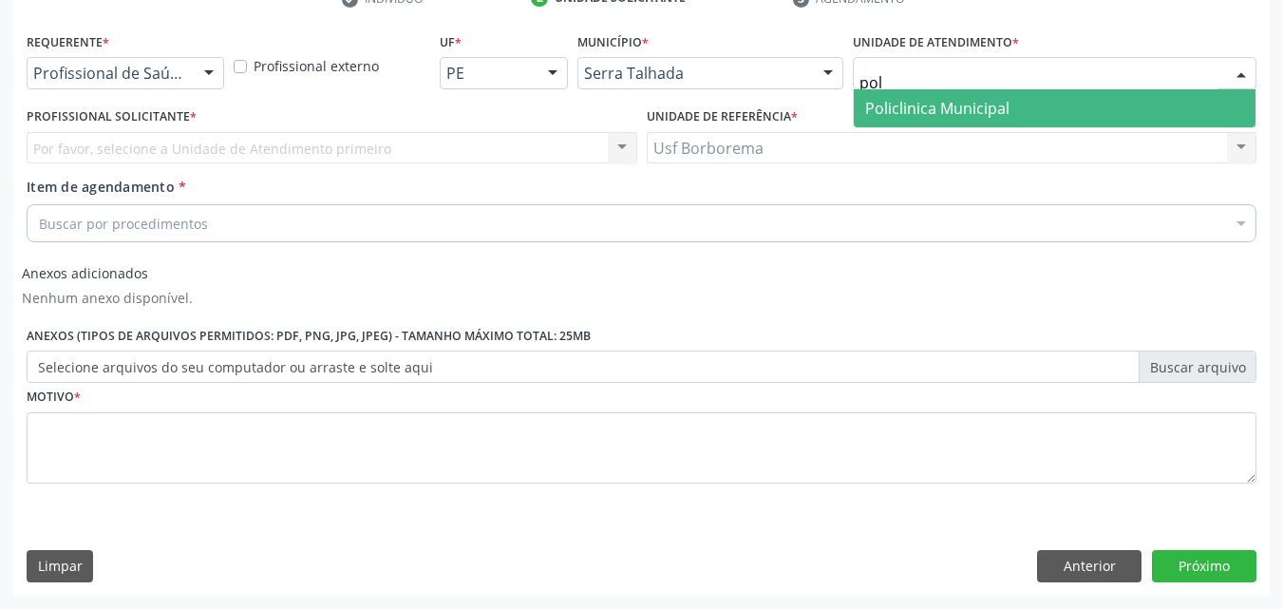
type input "poli"
click at [876, 99] on span "Policlinica Municipal" at bounding box center [937, 108] width 144 height 21
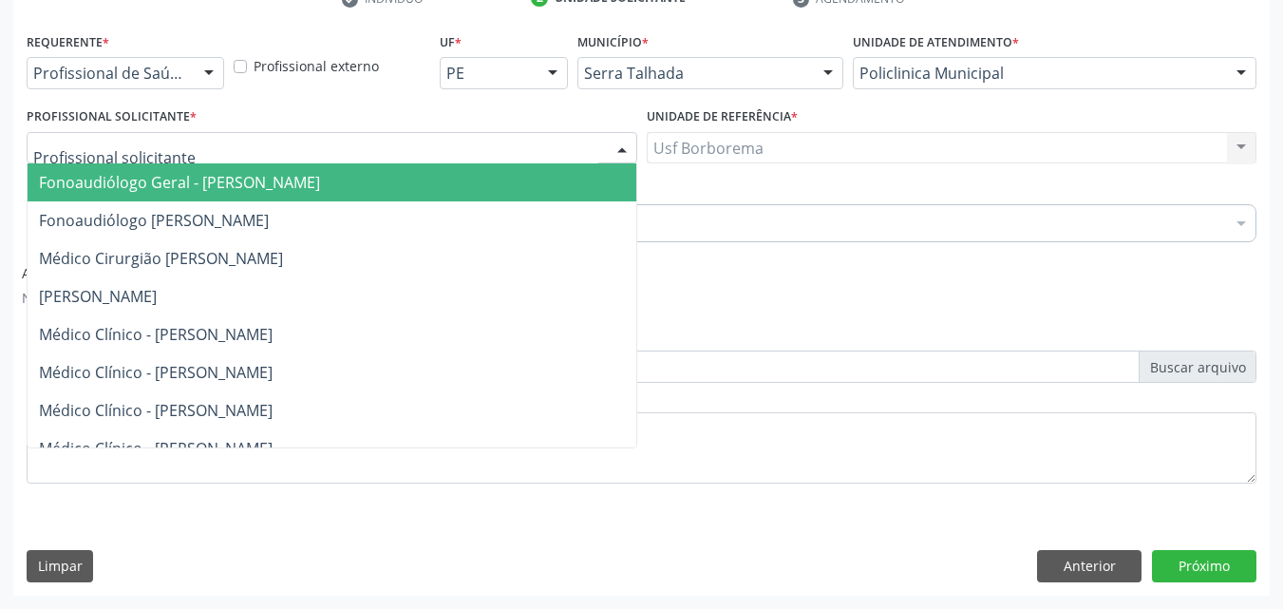
click at [241, 132] on div at bounding box center [332, 148] width 611 height 32
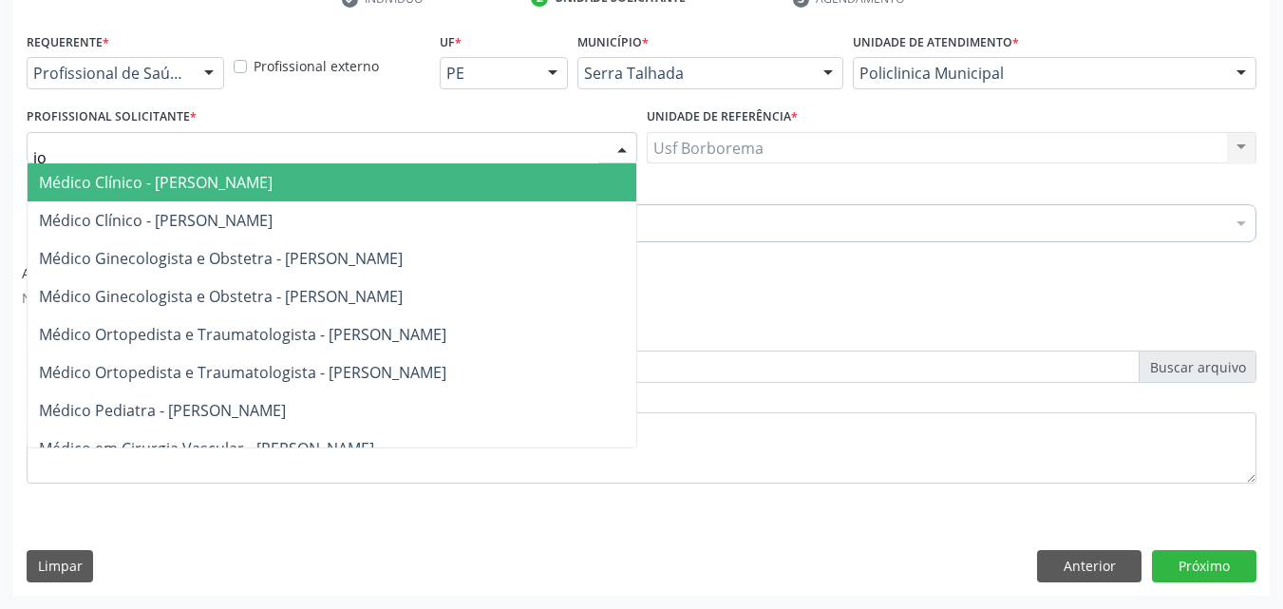
type input "joa"
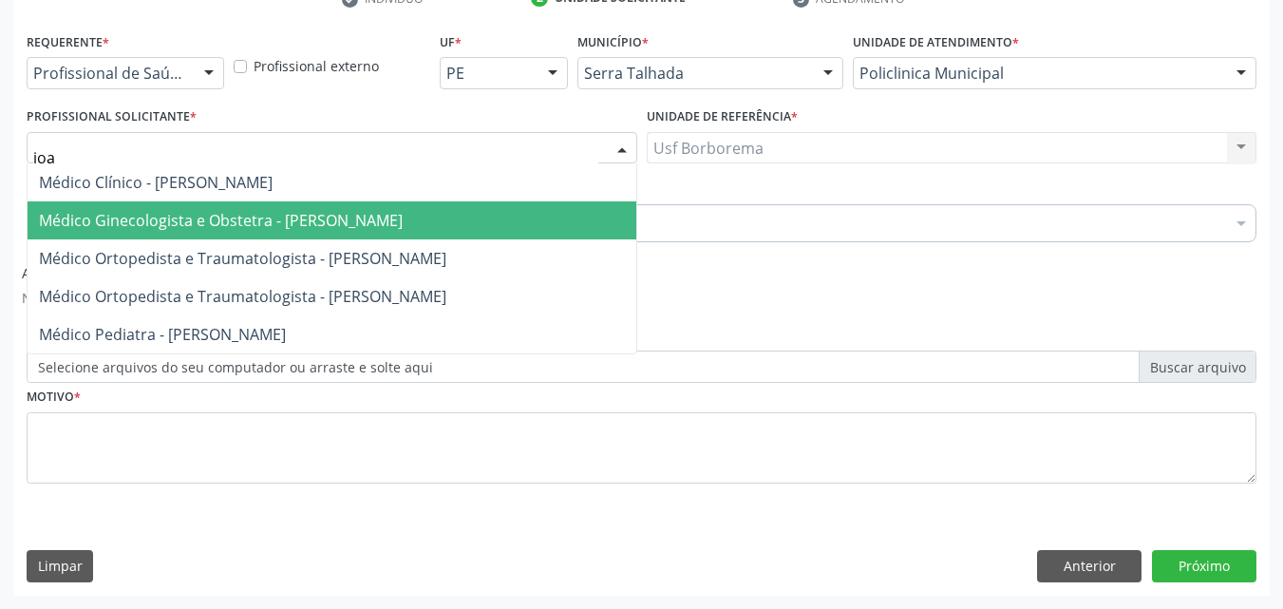
click at [211, 215] on span "Médico Ginecologista e Obstetra - [PERSON_NAME]" at bounding box center [221, 220] width 364 height 21
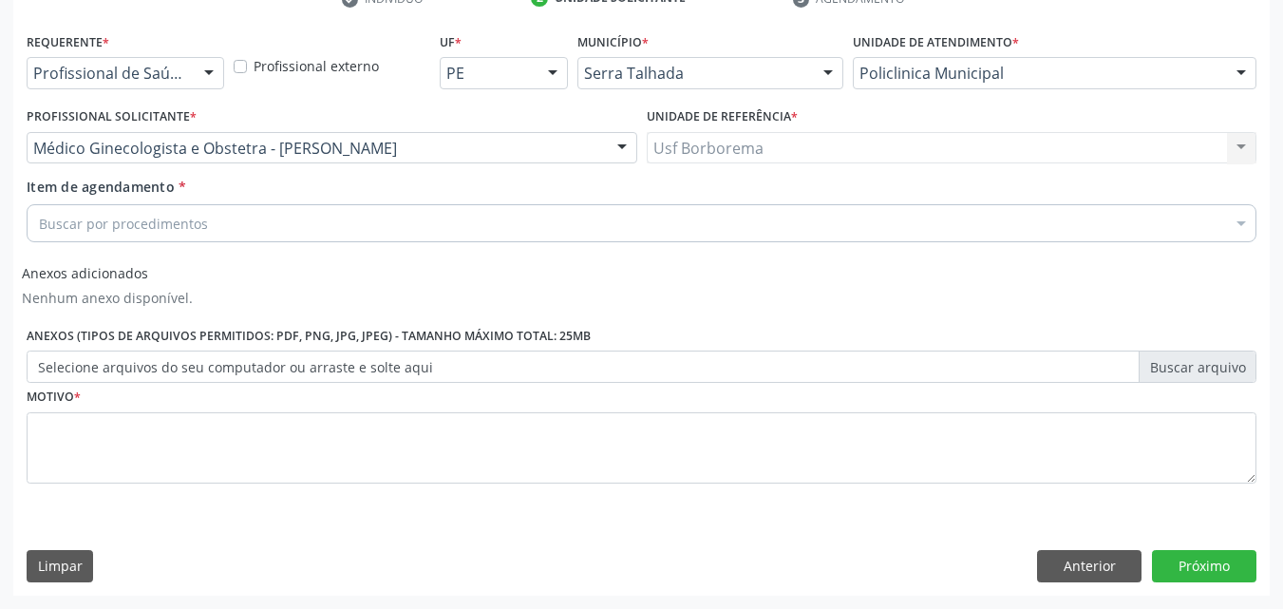
click at [209, 231] on div "Buscar por procedimentos" at bounding box center [642, 223] width 1230 height 38
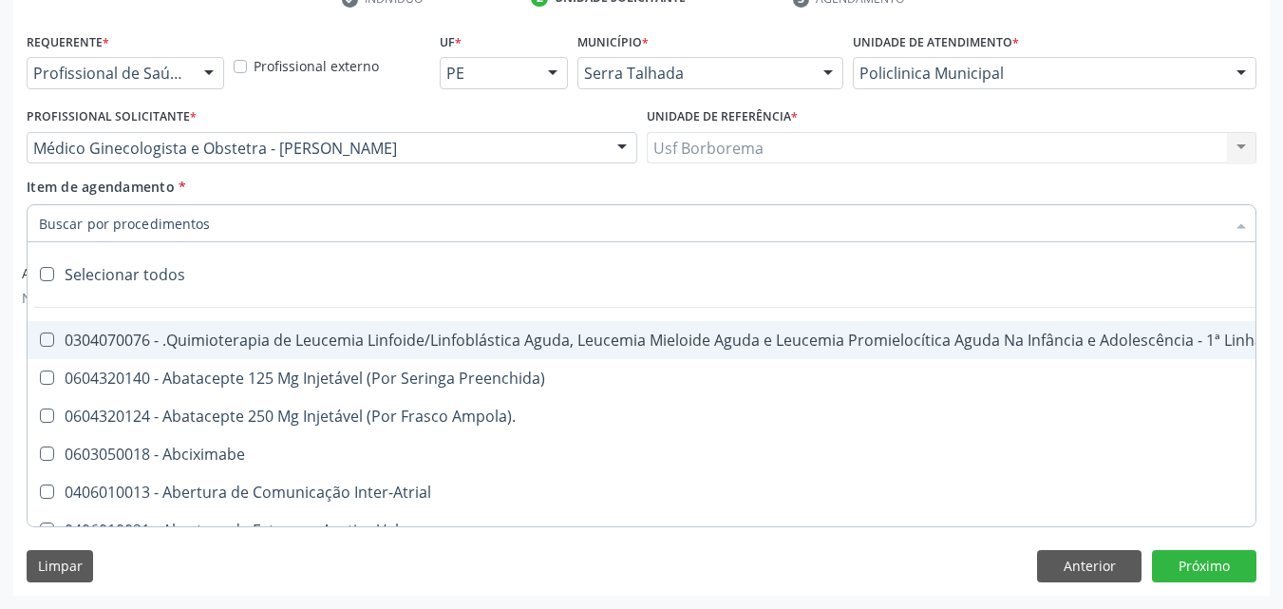
click at [208, 226] on input "Item de agendamento *" at bounding box center [632, 223] width 1186 height 38
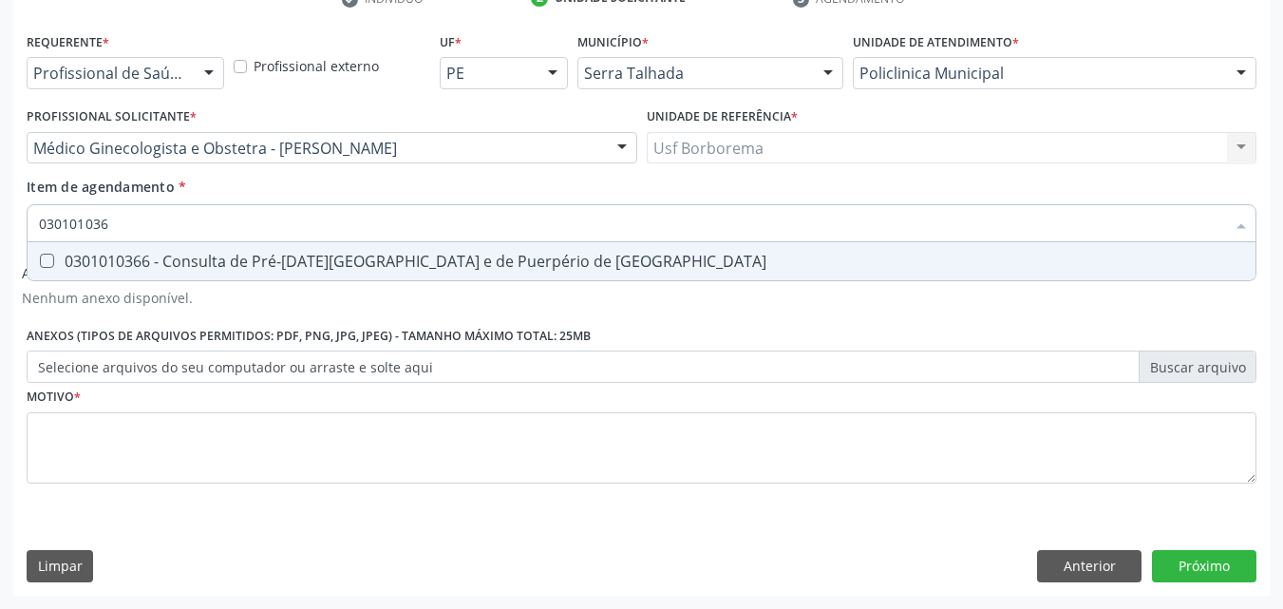
type input "0301010366"
click at [247, 254] on div "0301010366 - Consulta de Pré-[DATE][GEOGRAPHIC_DATA] e de Puerpério de [GEOGRAP…" at bounding box center [641, 261] width 1205 height 15
checkbox Risco "true"
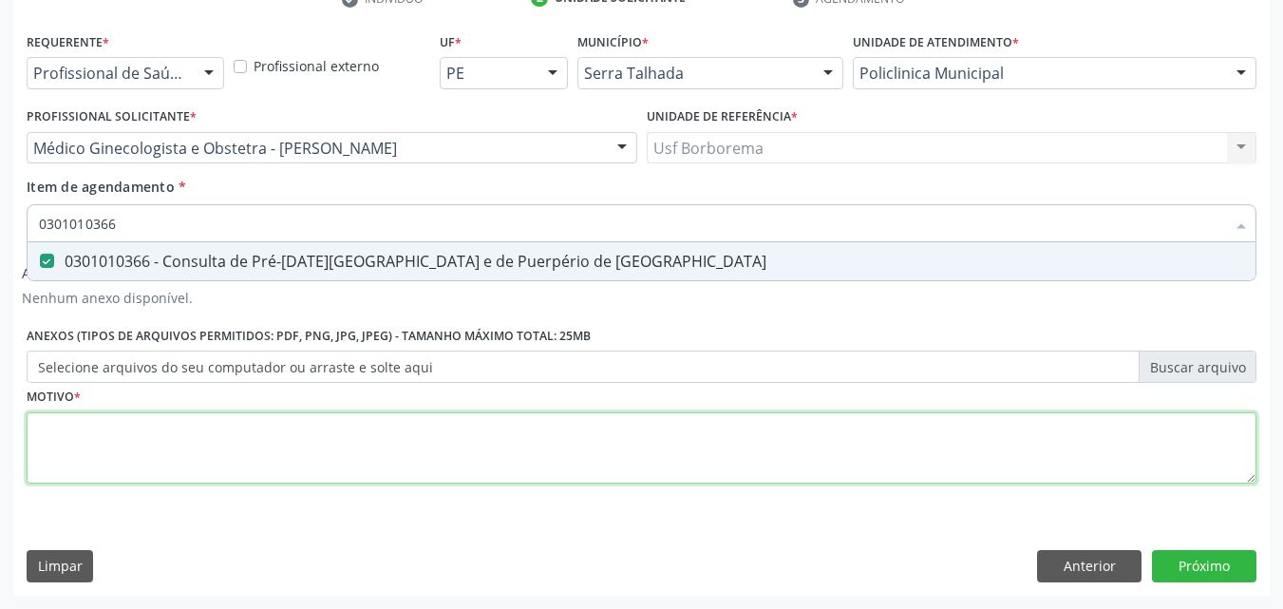
click at [187, 461] on div "Requerente * Profissional de Saúde Profissional de Saúde Paciente Nenhum result…" at bounding box center [642, 269] width 1230 height 482
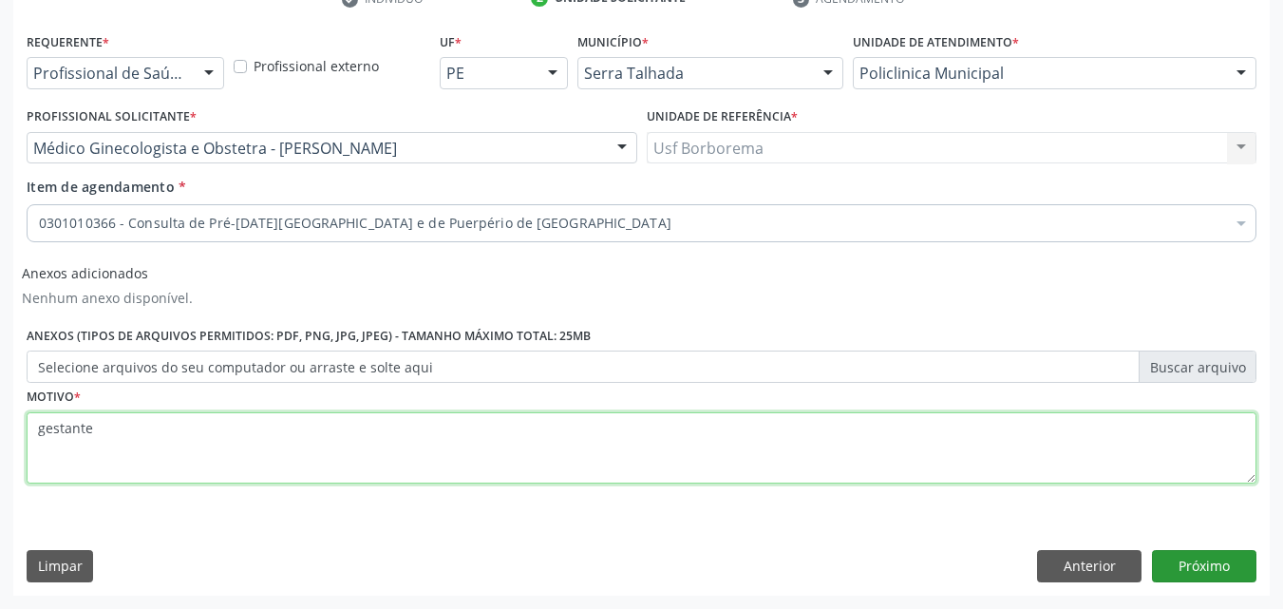
type textarea "gestante"
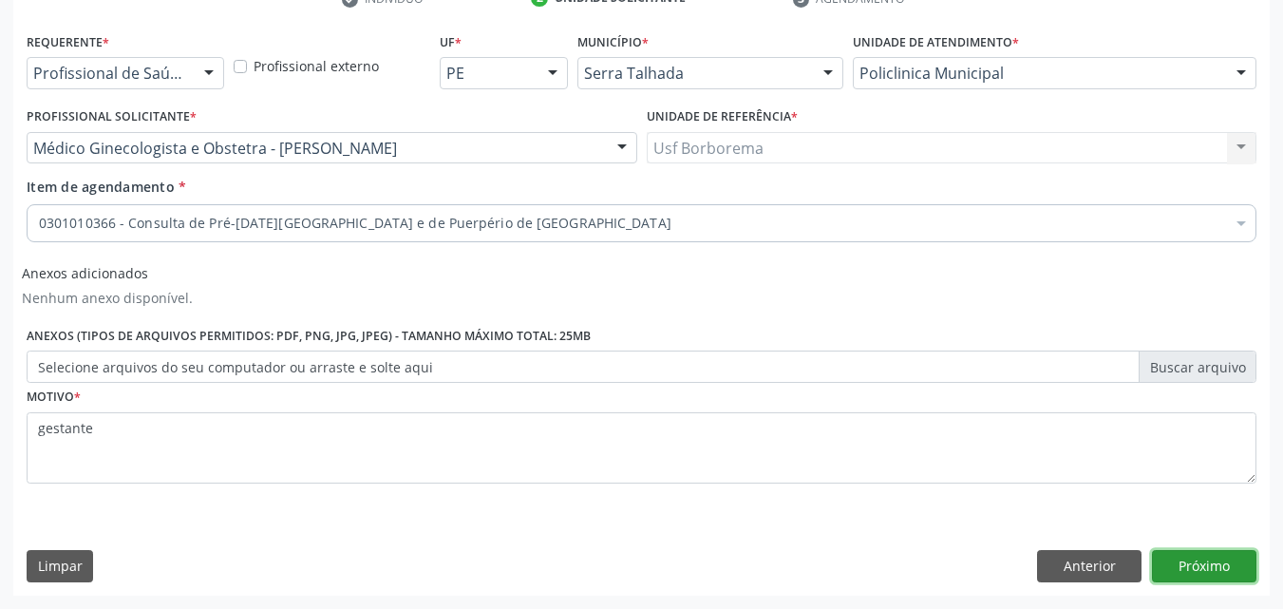
click at [1222, 567] on button "Próximo" at bounding box center [1204, 566] width 104 height 32
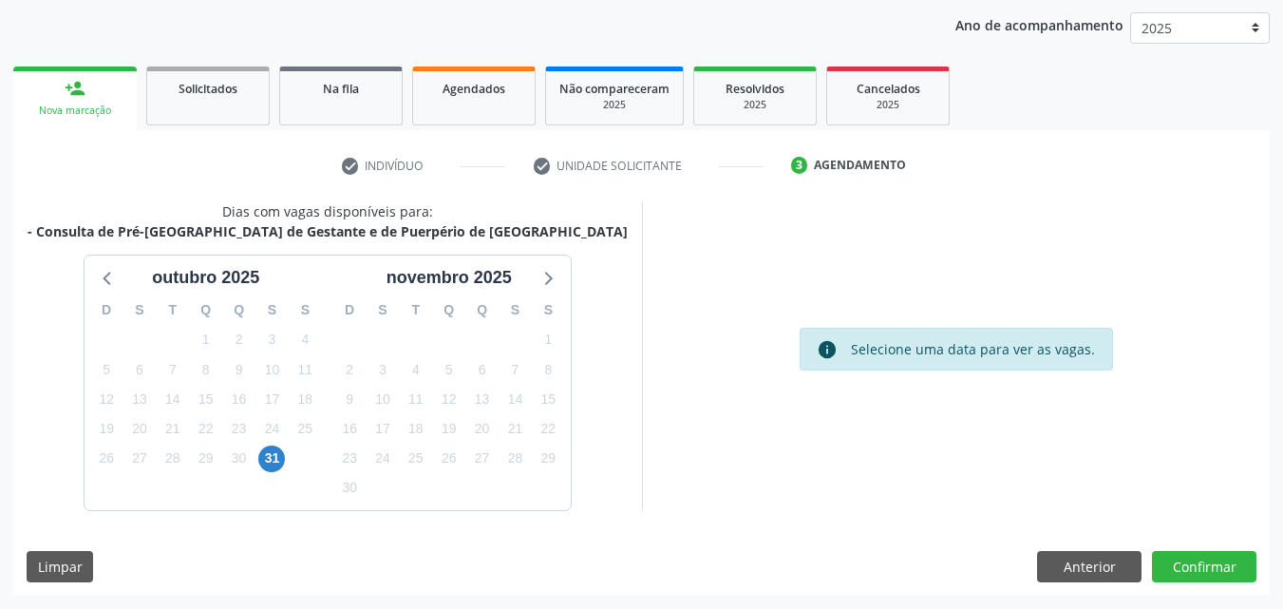
scroll to position [123, 0]
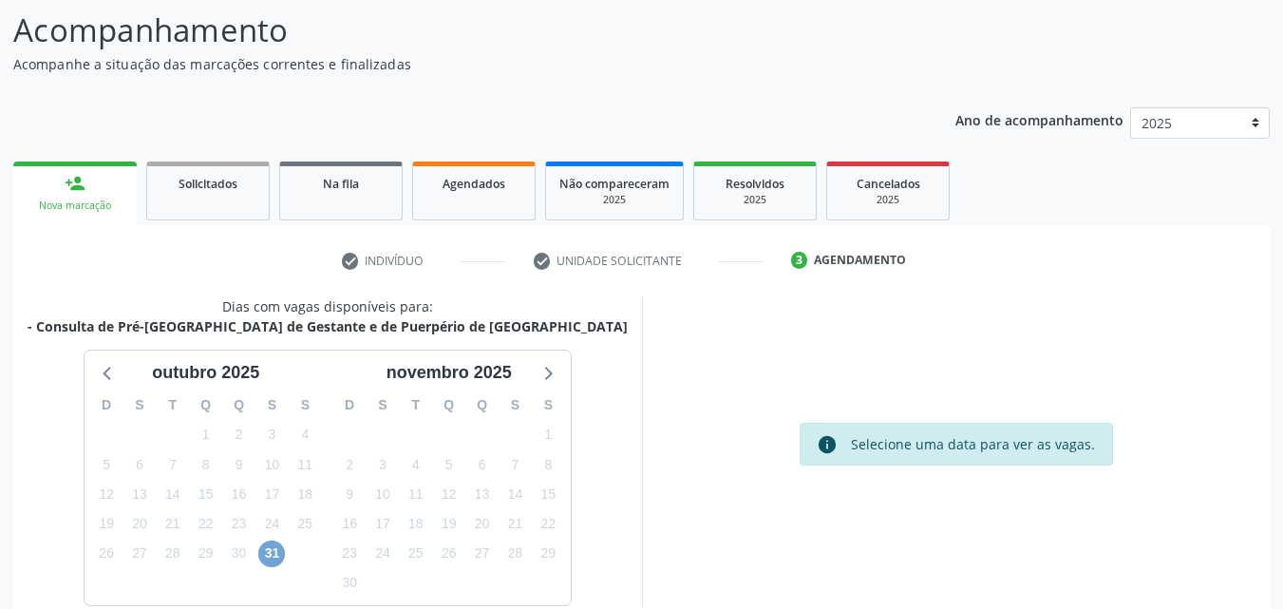
click at [277, 556] on span "31" at bounding box center [271, 553] width 27 height 27
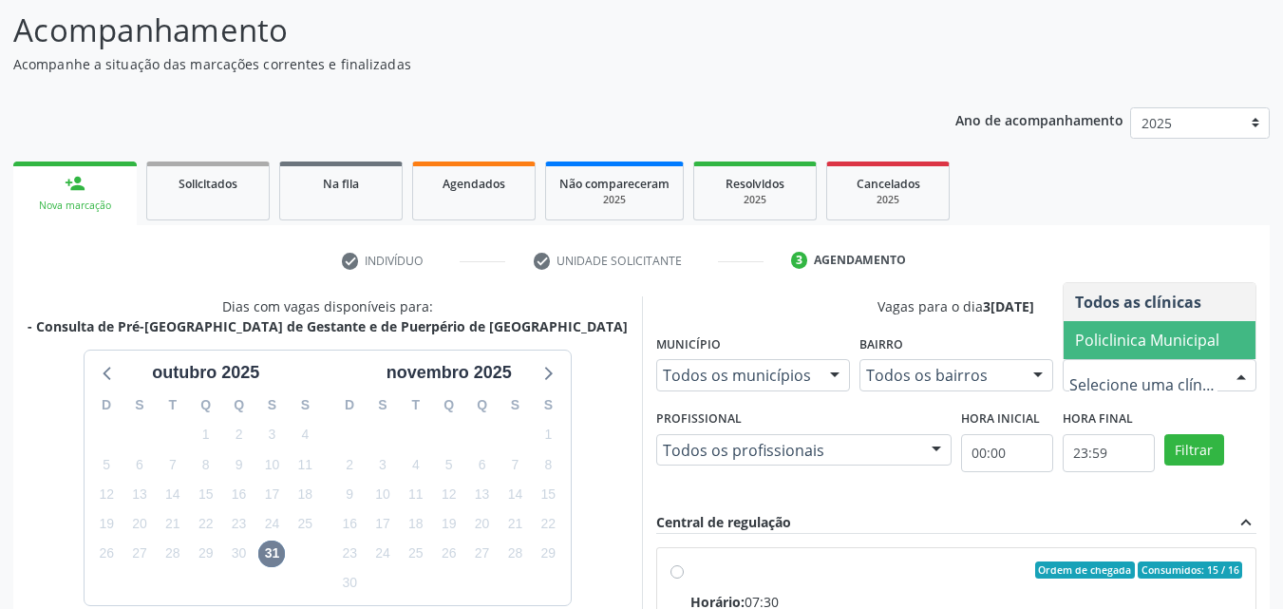
click at [1110, 339] on span "Policlinica Municipal" at bounding box center [1147, 340] width 144 height 21
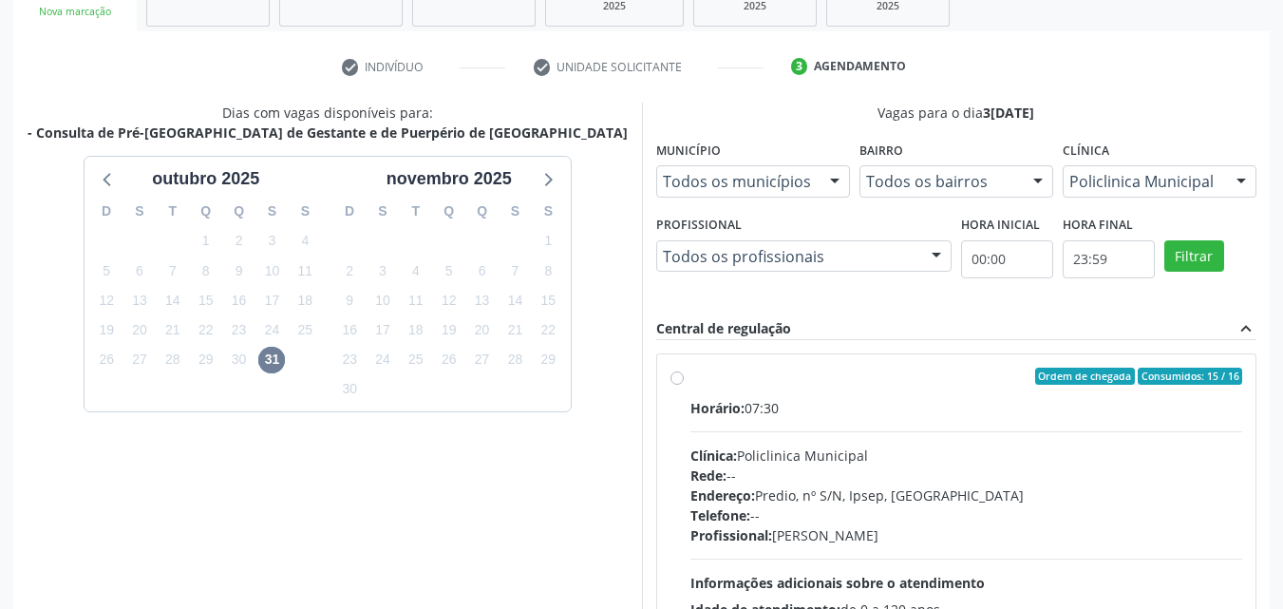
scroll to position [407, 0]
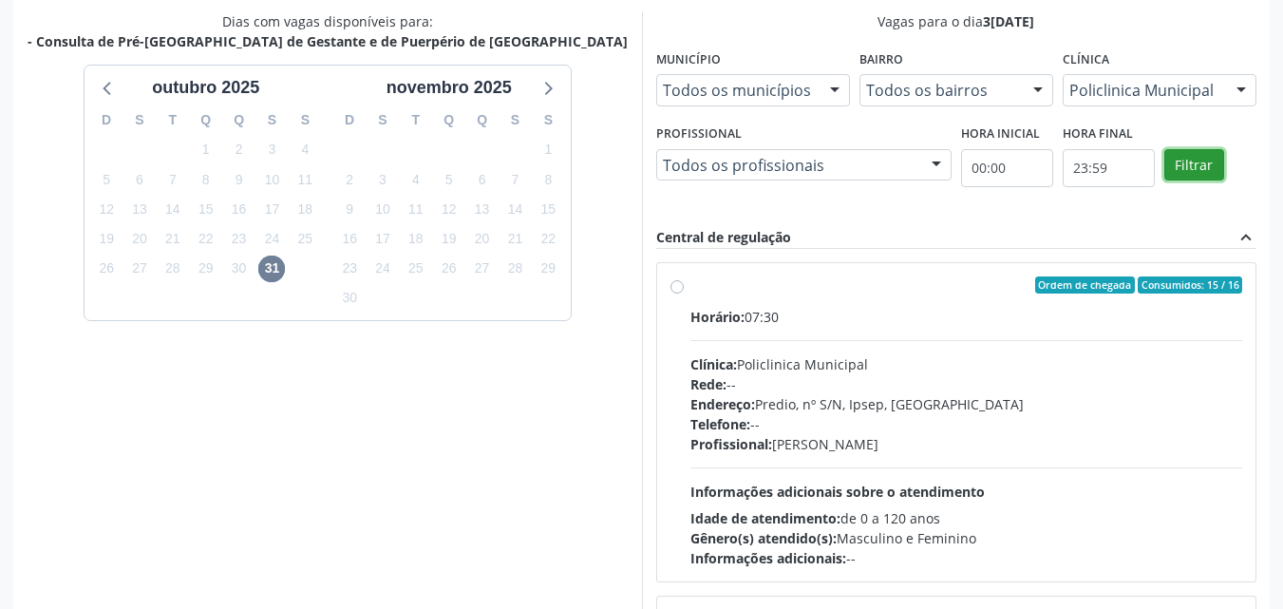
click at [1195, 160] on button "Filtrar" at bounding box center [1194, 165] width 60 height 32
click at [690, 280] on label "Ordem de chegada Consumidos: 15 / 16 Horário: 07:30 Clínica: Policlinica Munici…" at bounding box center [966, 422] width 553 height 292
click at [675, 280] on input "Ordem de chegada Consumidos: 15 / 16 Horário: 07:30 Clínica: Policlinica Munici…" at bounding box center [676, 284] width 13 height 17
radio input "true"
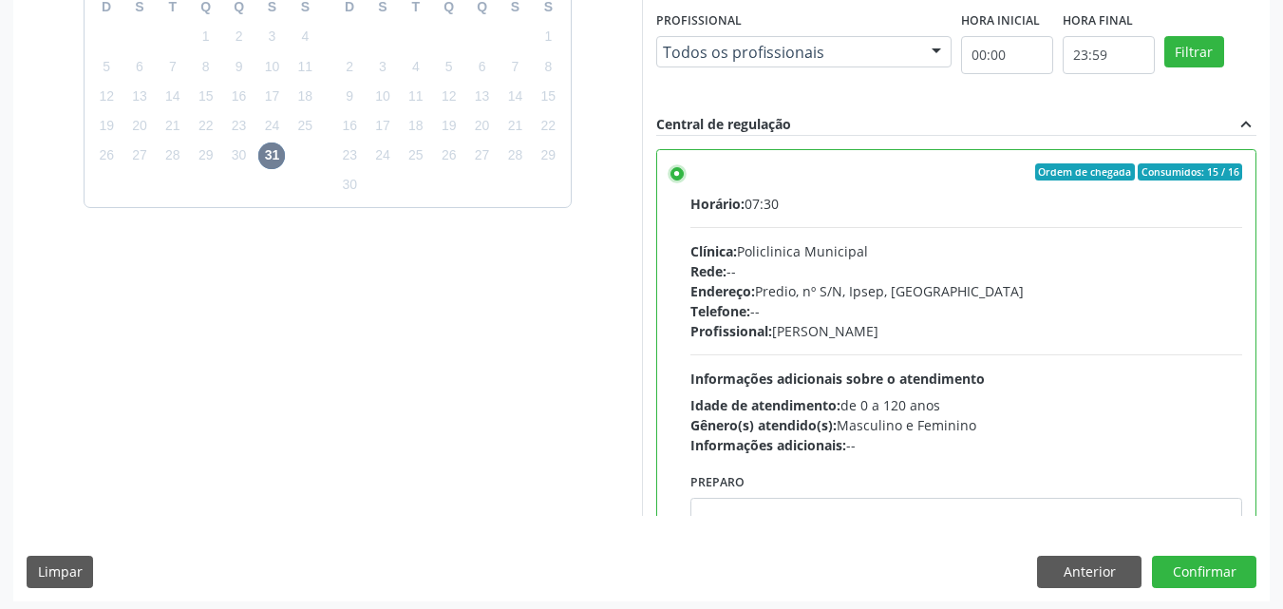
scroll to position [526, 0]
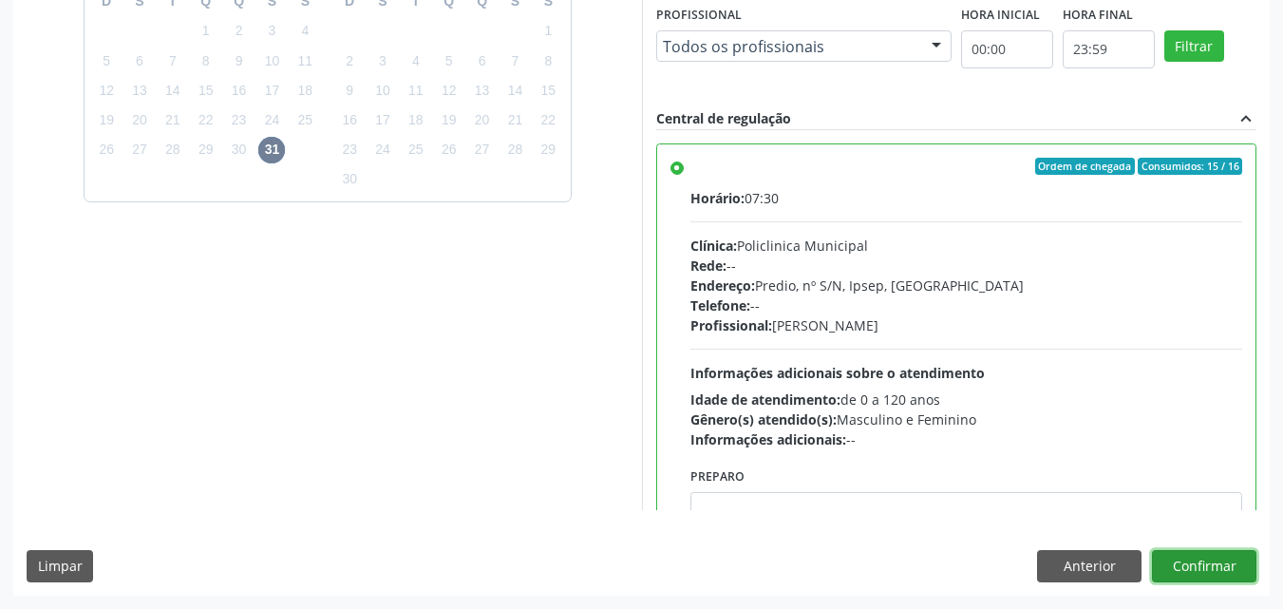
click at [1194, 556] on button "Confirmar" at bounding box center [1204, 566] width 104 height 32
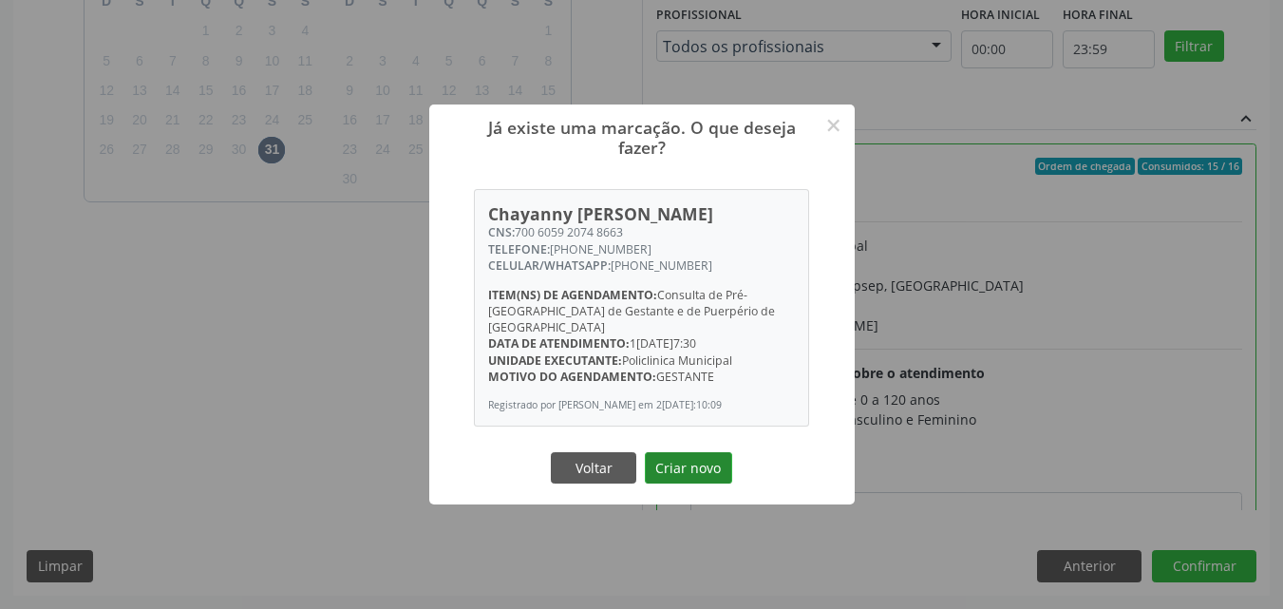
click at [694, 459] on button "Criar novo" at bounding box center [688, 468] width 87 height 32
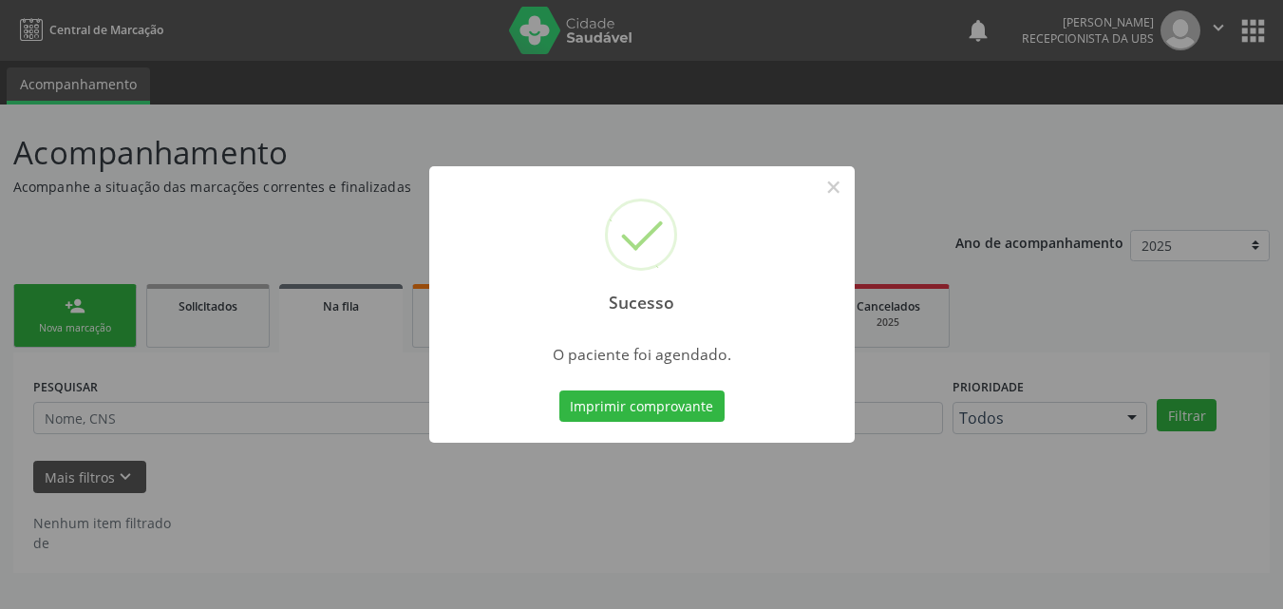
scroll to position [0, 0]
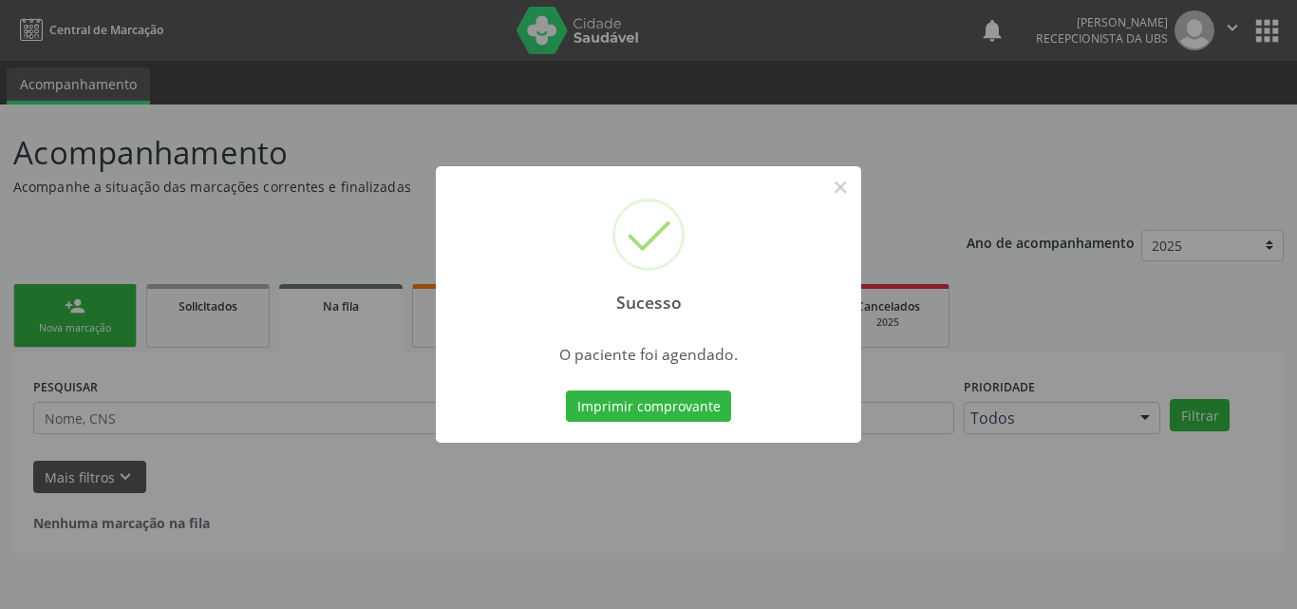
click at [682, 424] on div "Imprimir comprovante Cancel" at bounding box center [649, 406] width 174 height 40
click at [672, 408] on button "Imprimir comprovante" at bounding box center [648, 406] width 165 height 32
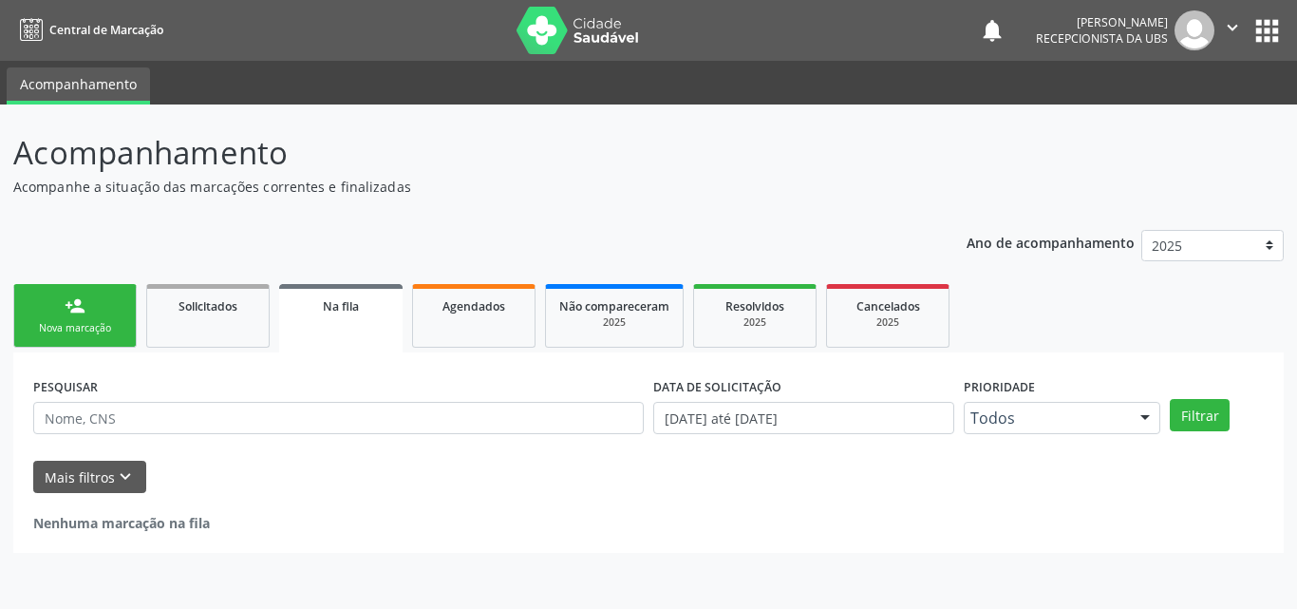
click at [63, 316] on link "person_add Nova marcação" at bounding box center [74, 316] width 123 height 64
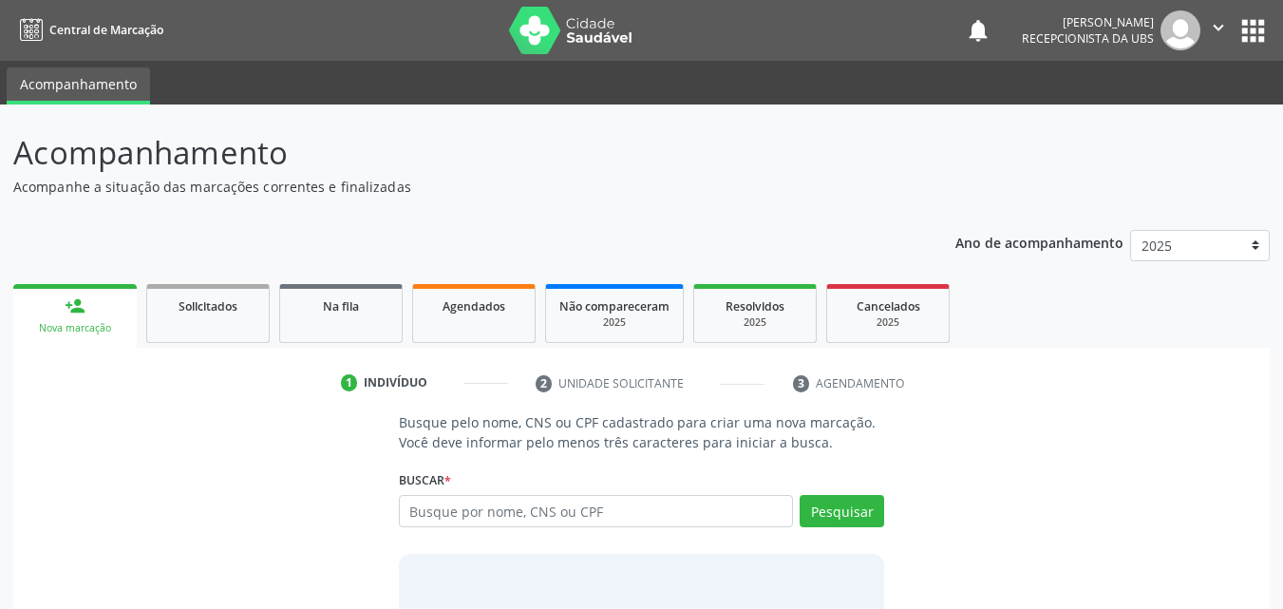
click at [63, 316] on link "person_add Nova marcação" at bounding box center [74, 316] width 123 height 64
click at [459, 506] on input "text" at bounding box center [596, 511] width 395 height 32
click at [457, 504] on input "text" at bounding box center [596, 511] width 395 height 32
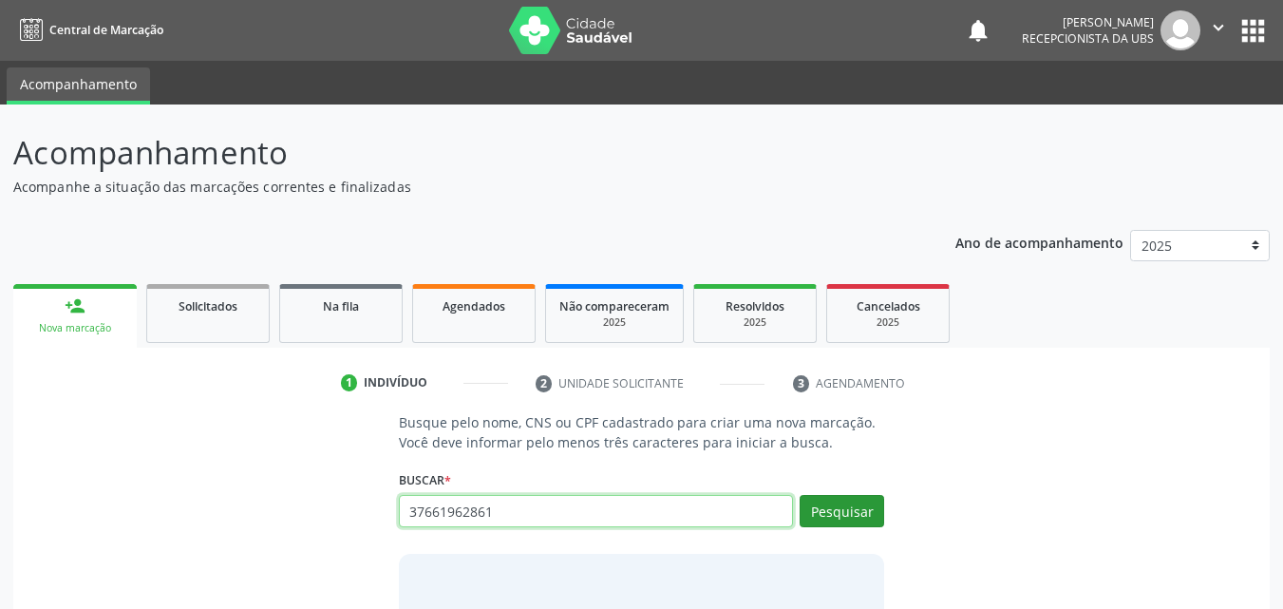
type input "37661962861"
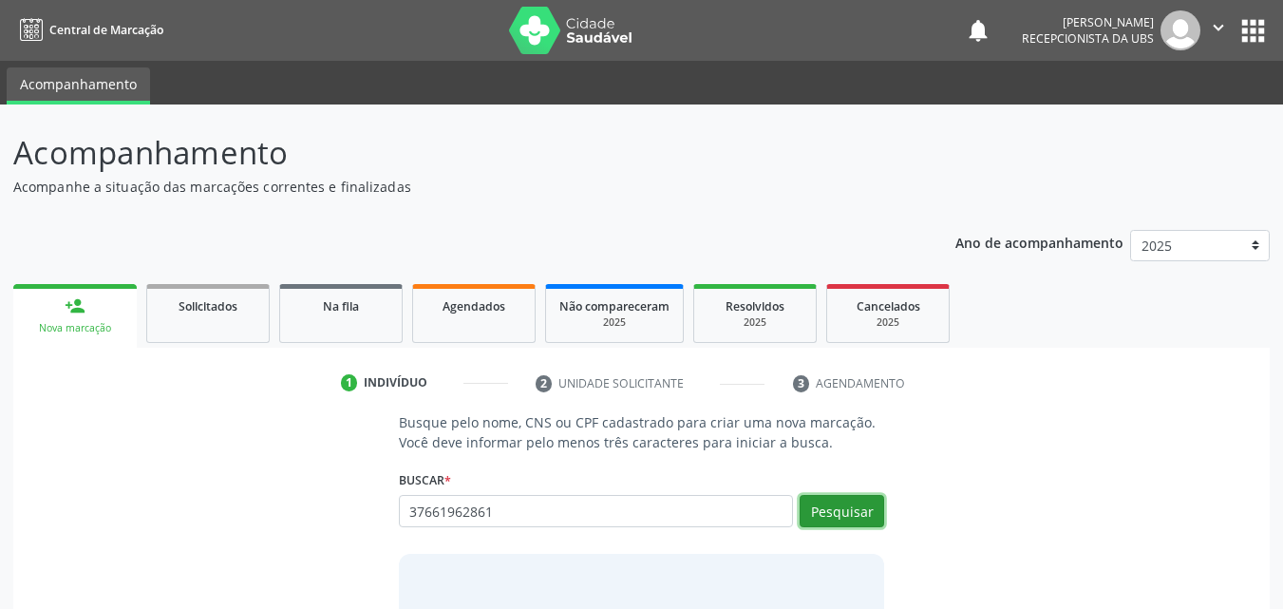
click at [865, 521] on button "Pesquisar" at bounding box center [842, 511] width 85 height 32
type input "37661962861"
